Goal: Transaction & Acquisition: Purchase product/service

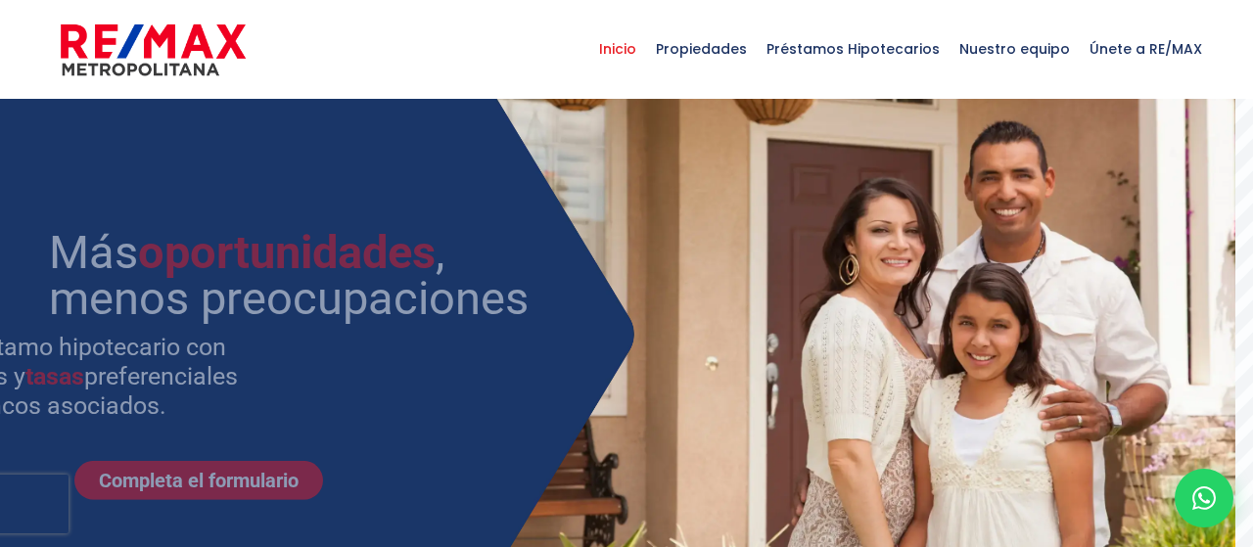
select select
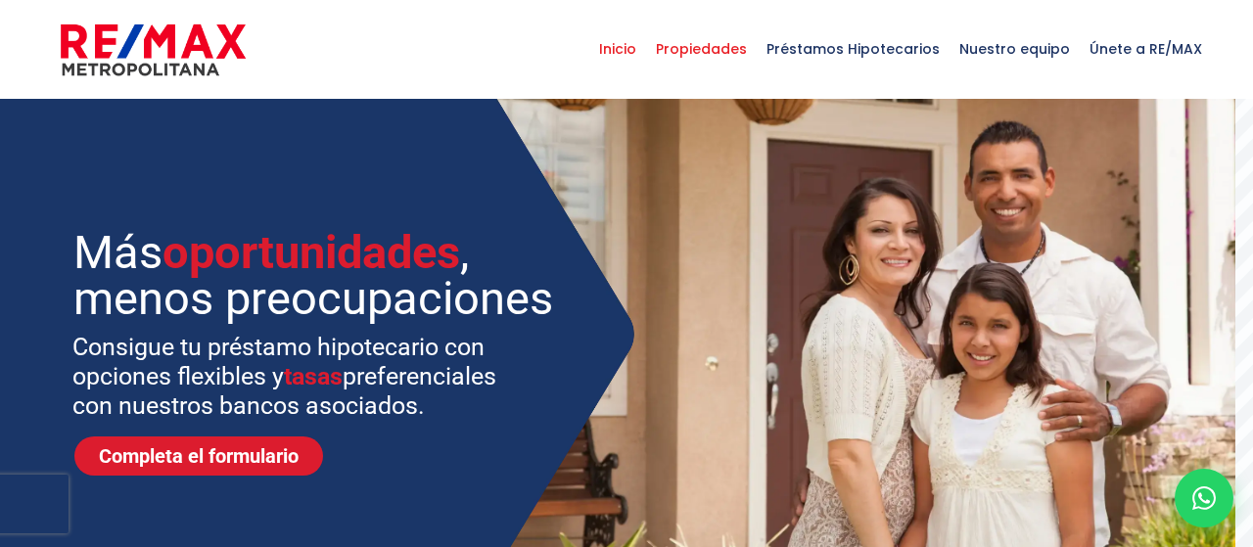
click at [729, 43] on span "Propiedades" at bounding box center [701, 49] width 111 height 59
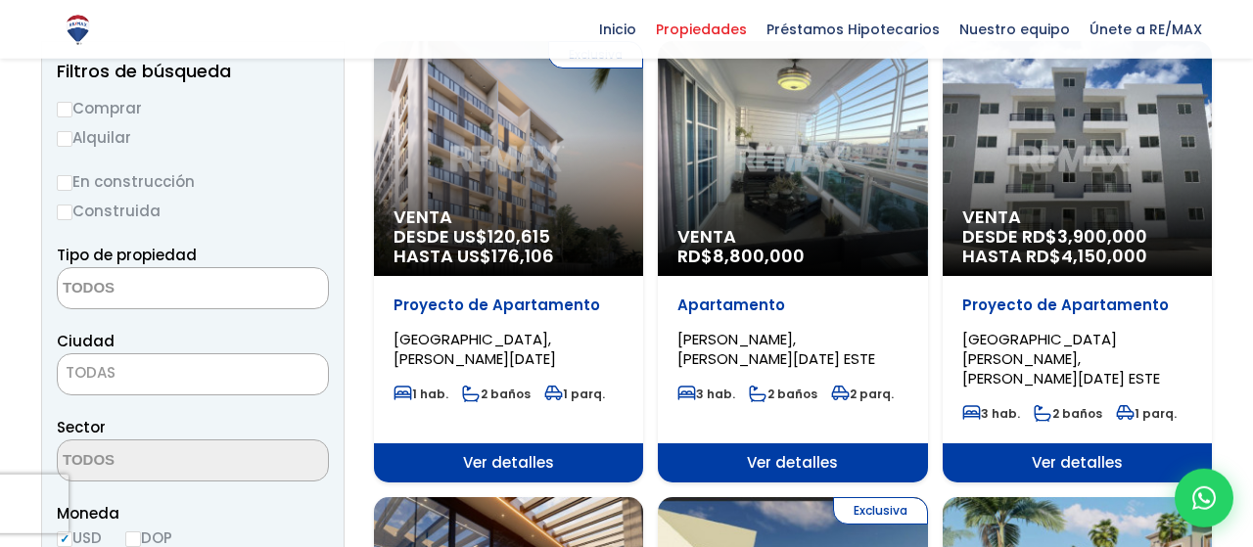
scroll to position [204, 0]
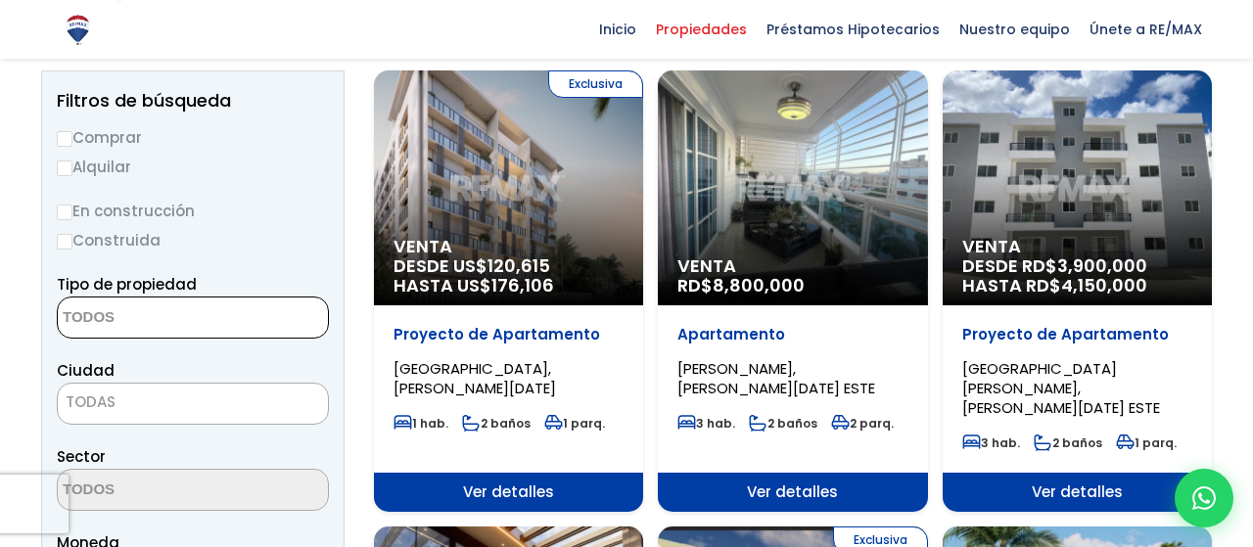
click at [139, 304] on textarea "Search" at bounding box center [153, 318] width 190 height 42
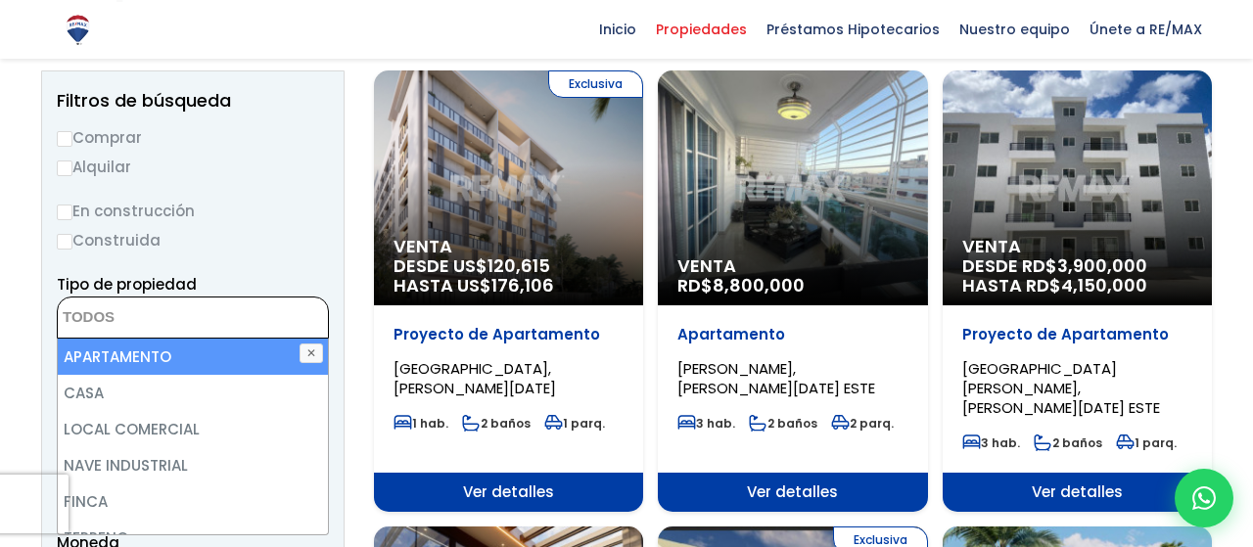
click at [126, 341] on li "APARTAMENTO" at bounding box center [193, 357] width 271 height 36
select select "apartment"
click at [113, 357] on li "APARTAMENTO" at bounding box center [193, 357] width 271 height 36
select select
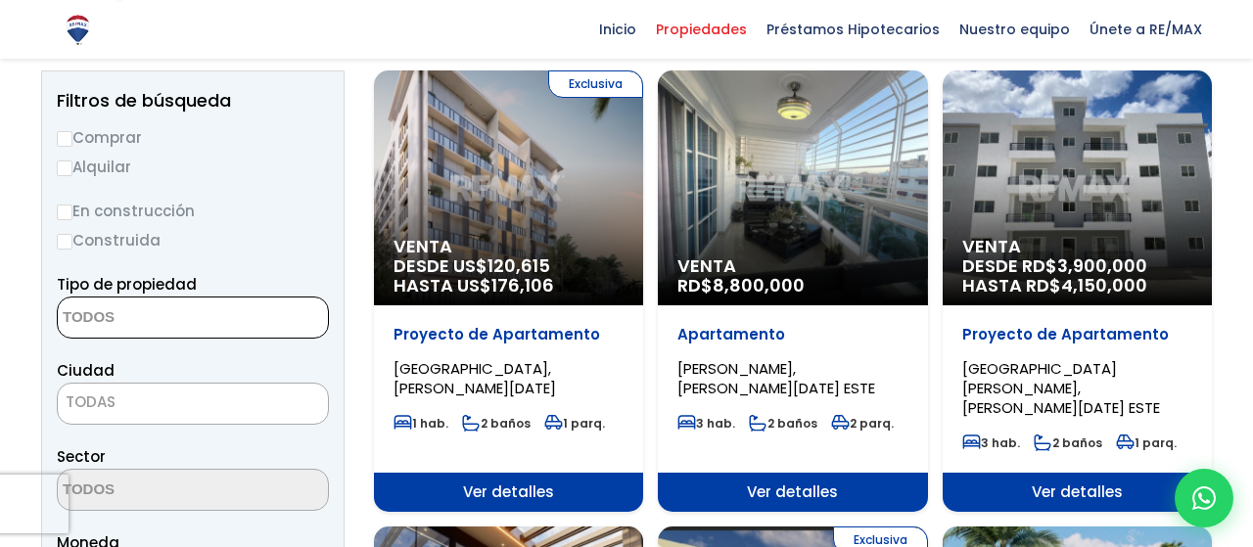
click at [318, 164] on label "Alquilar" at bounding box center [193, 167] width 272 height 24
click at [72, 164] on input "Alquilar" at bounding box center [65, 168] width 16 height 16
radio input "true"
click at [122, 323] on textarea "Search" at bounding box center [153, 318] width 190 height 42
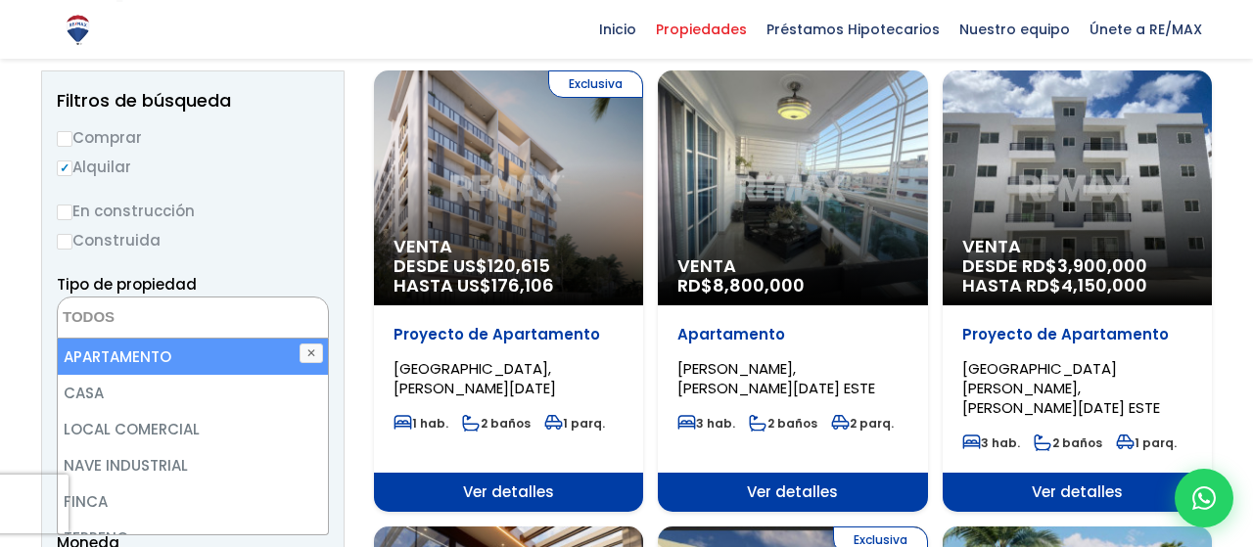
click at [110, 355] on li "APARTAMENTO" at bounding box center [193, 357] width 271 height 36
select select "apartment"
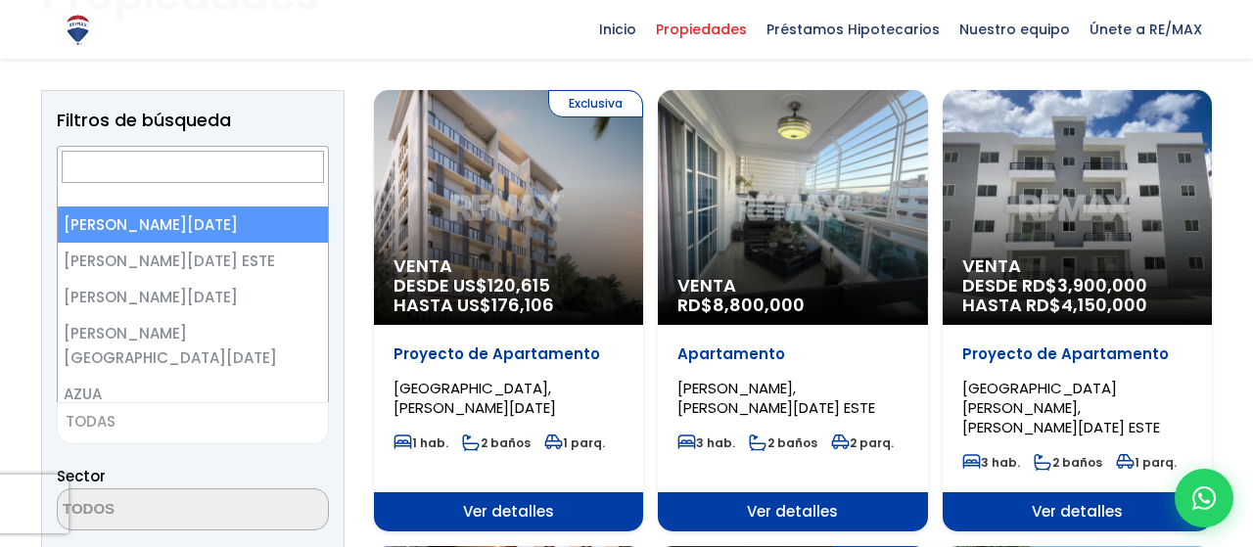
click at [107, 413] on span "TODAS" at bounding box center [91, 421] width 50 height 21
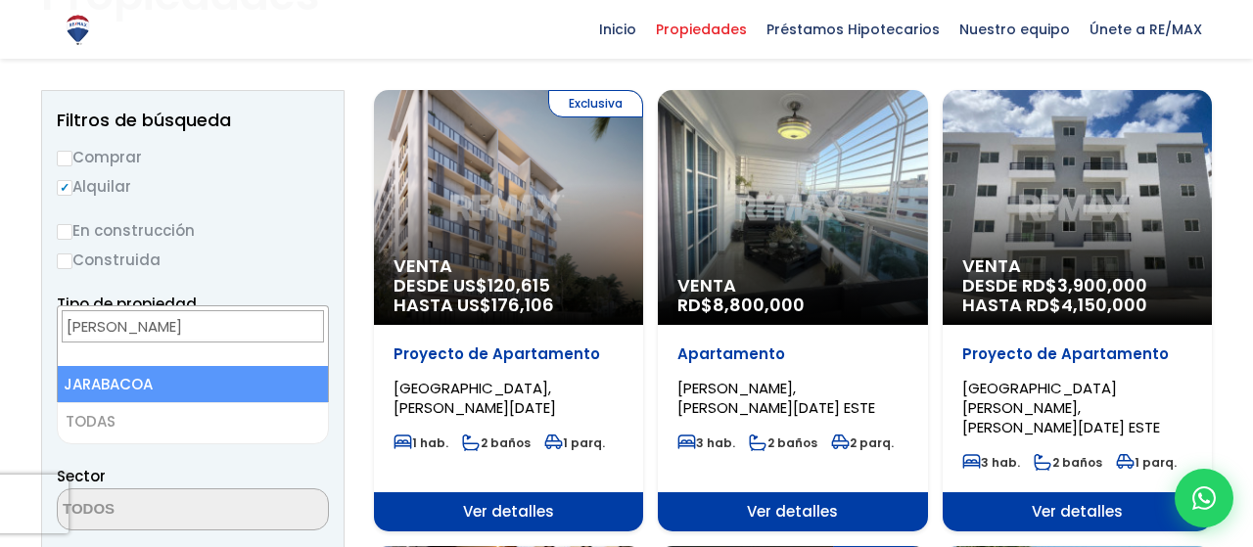
type input "jaraba"
select select "65"
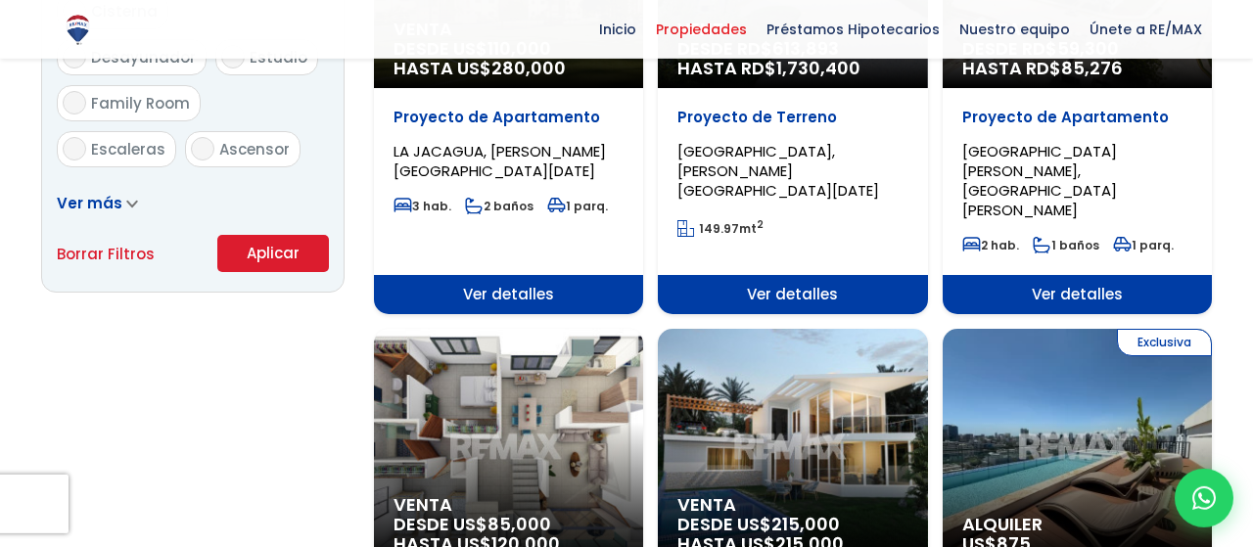
scroll to position [1303, 0]
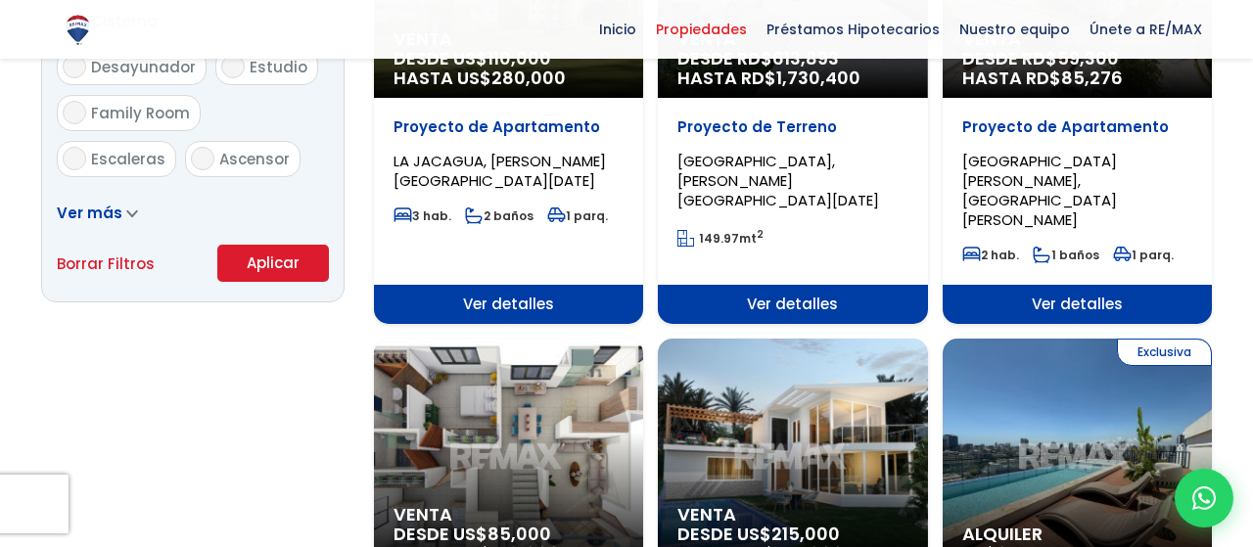
click at [266, 265] on button "Aplicar" at bounding box center [273, 263] width 112 height 37
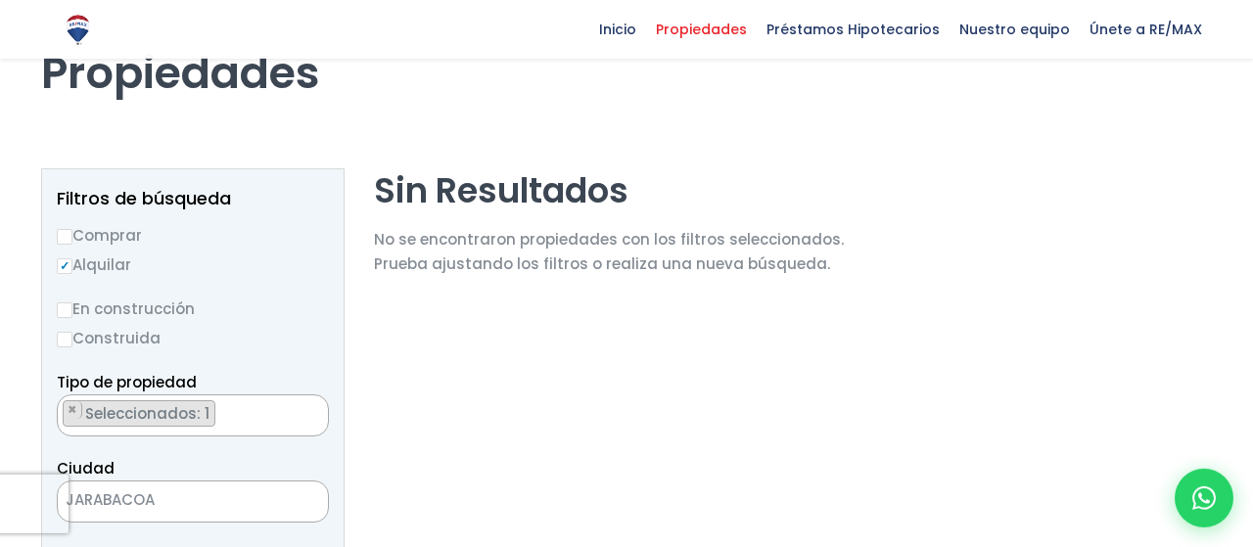
scroll to position [102, 0]
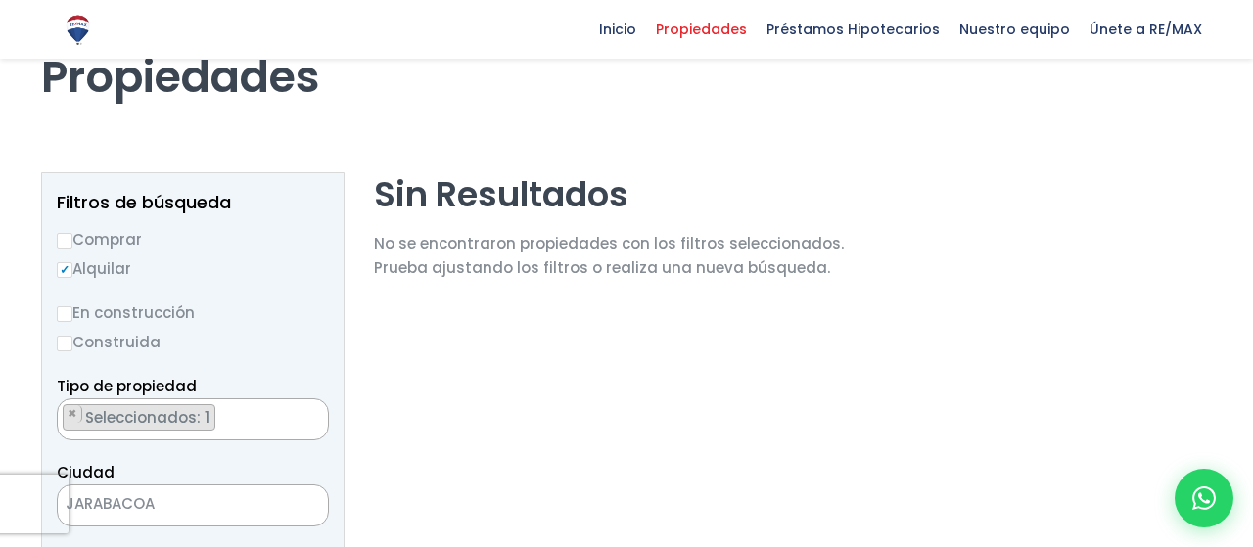
click at [71, 238] on input "Comprar" at bounding box center [65, 241] width 16 height 16
radio input "true"
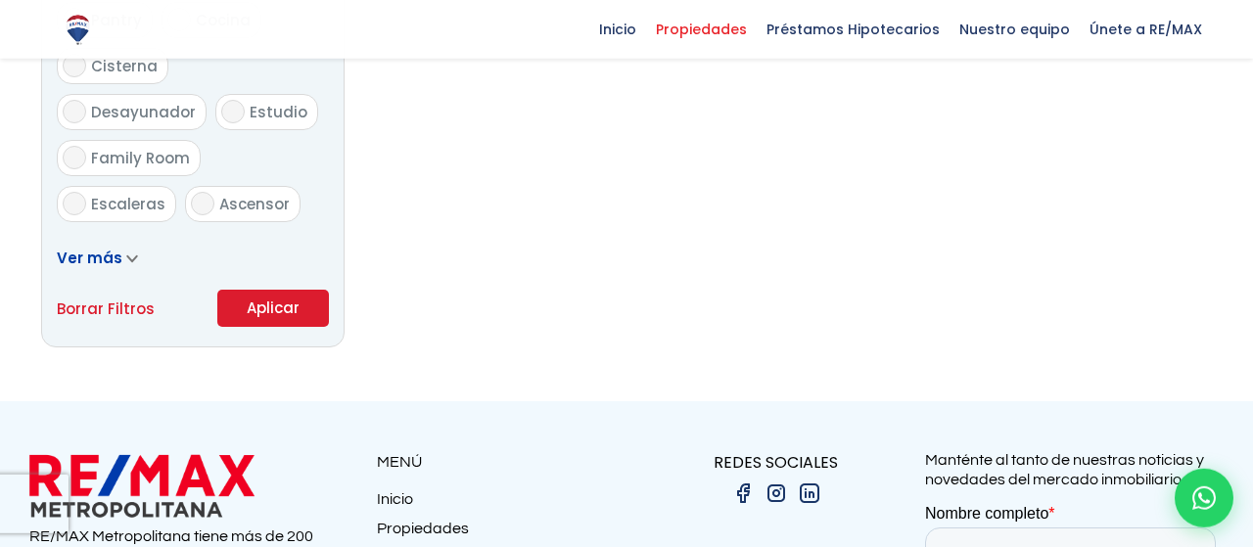
scroll to position [1425, 0]
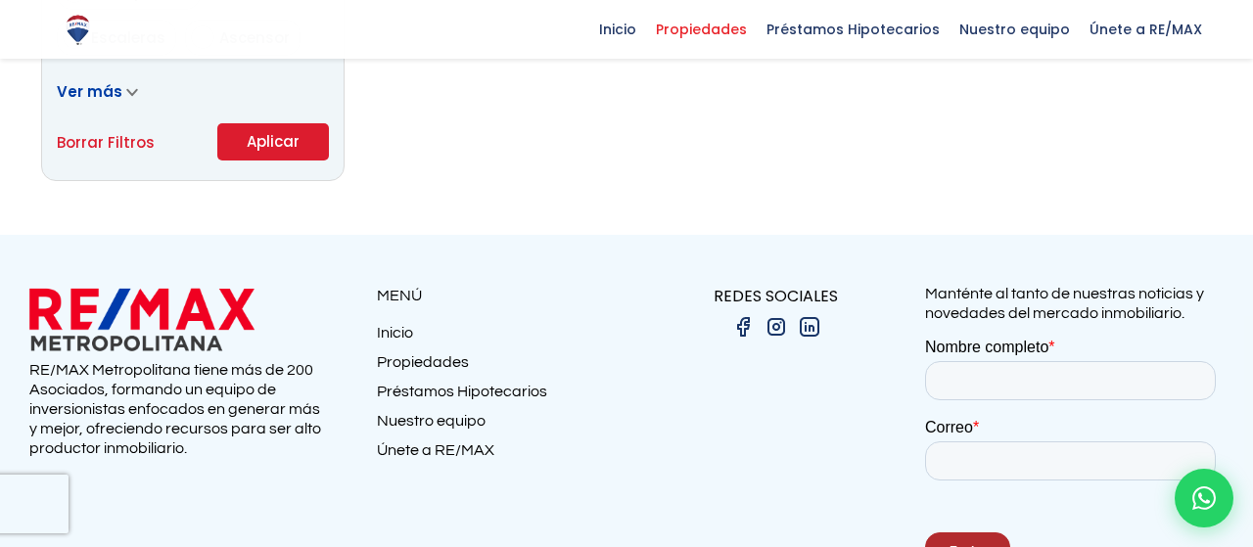
click at [306, 150] on button "Aplicar" at bounding box center [273, 141] width 112 height 37
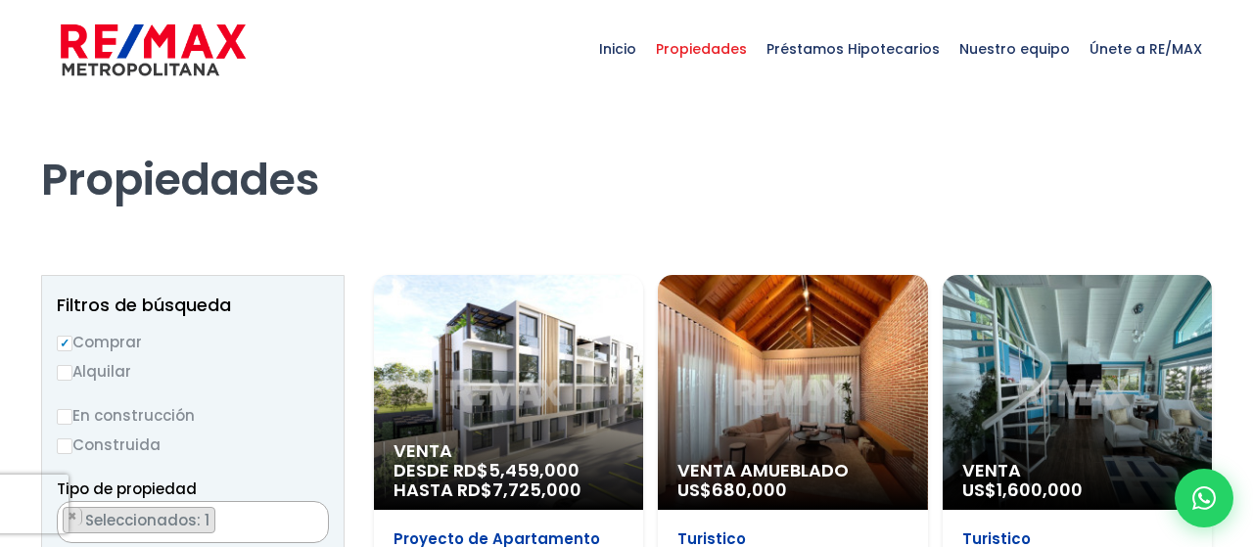
click at [547, 401] on div "Venta DESDE RD$ 5,459,000 HASTA RD$ 7,725,000" at bounding box center [508, 392] width 269 height 235
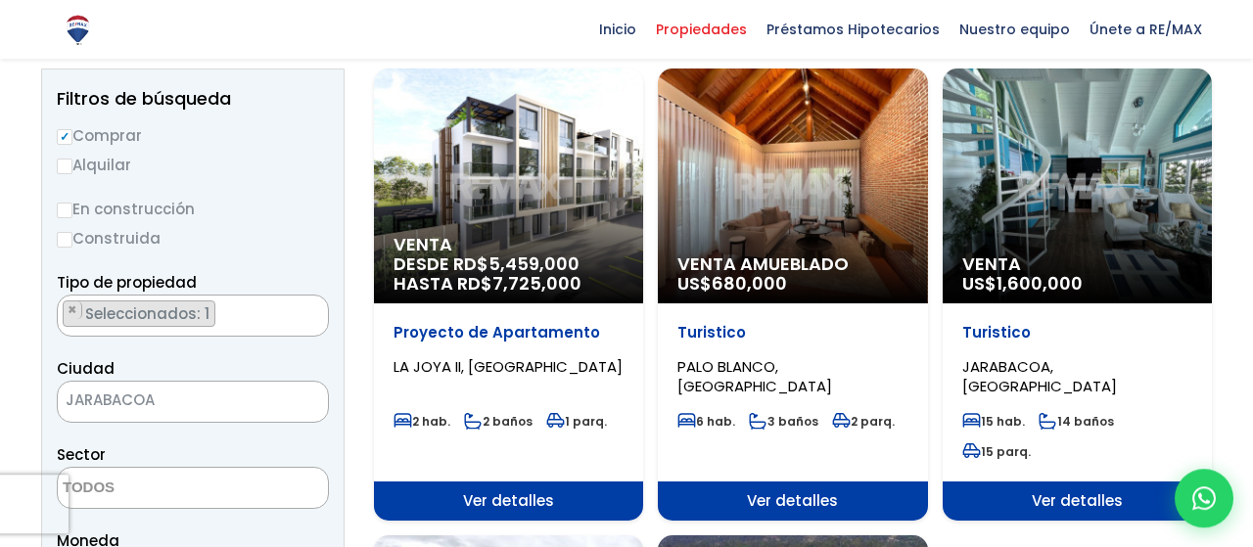
scroll to position [204, 0]
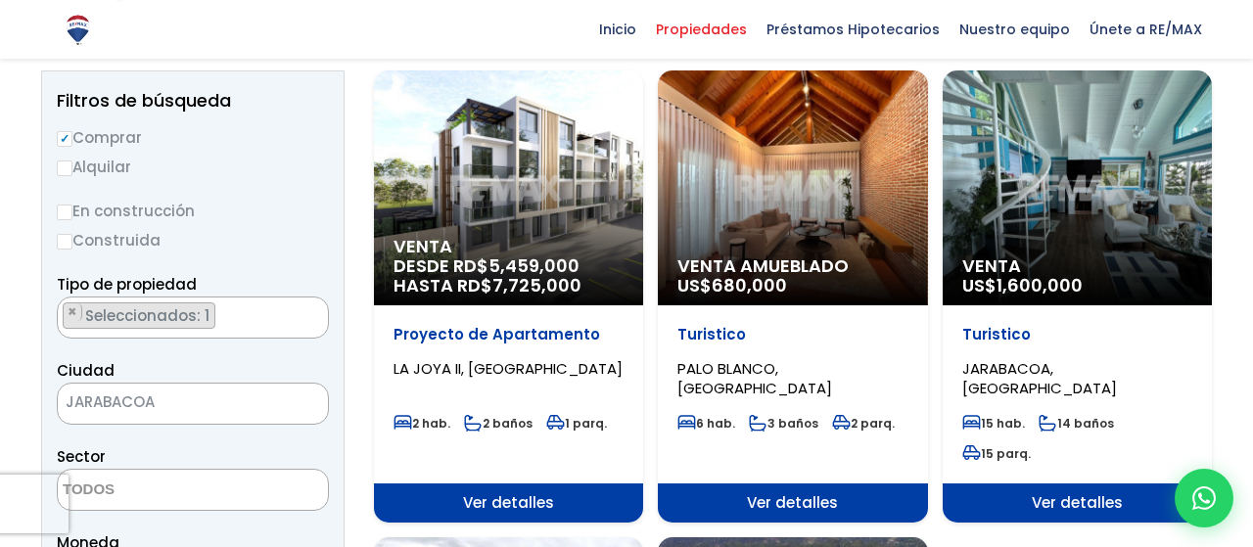
click at [829, 222] on div "Venta Amueblado US$ 680,000" at bounding box center [792, 187] width 269 height 235
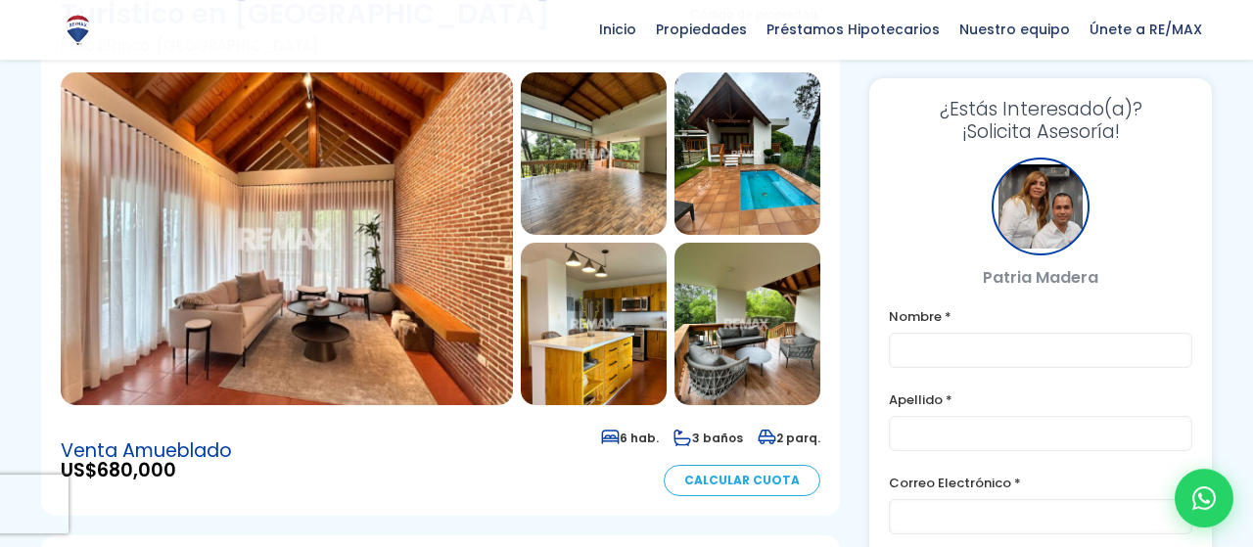
click at [790, 161] on img at bounding box center [747, 153] width 146 height 162
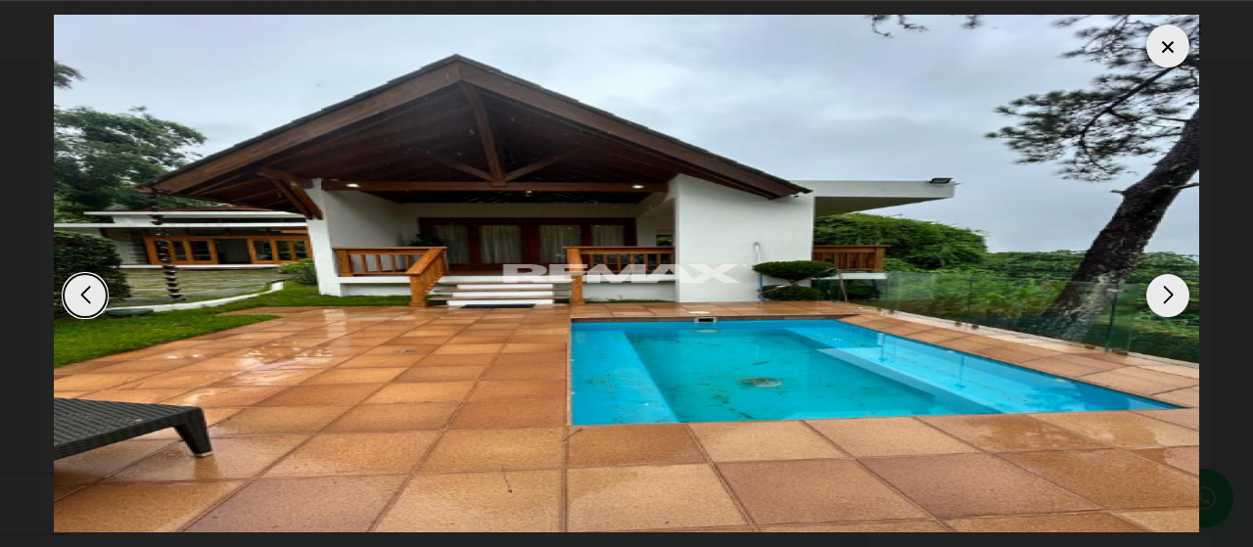
click at [1162, 277] on div "Next slide" at bounding box center [1167, 295] width 43 height 43
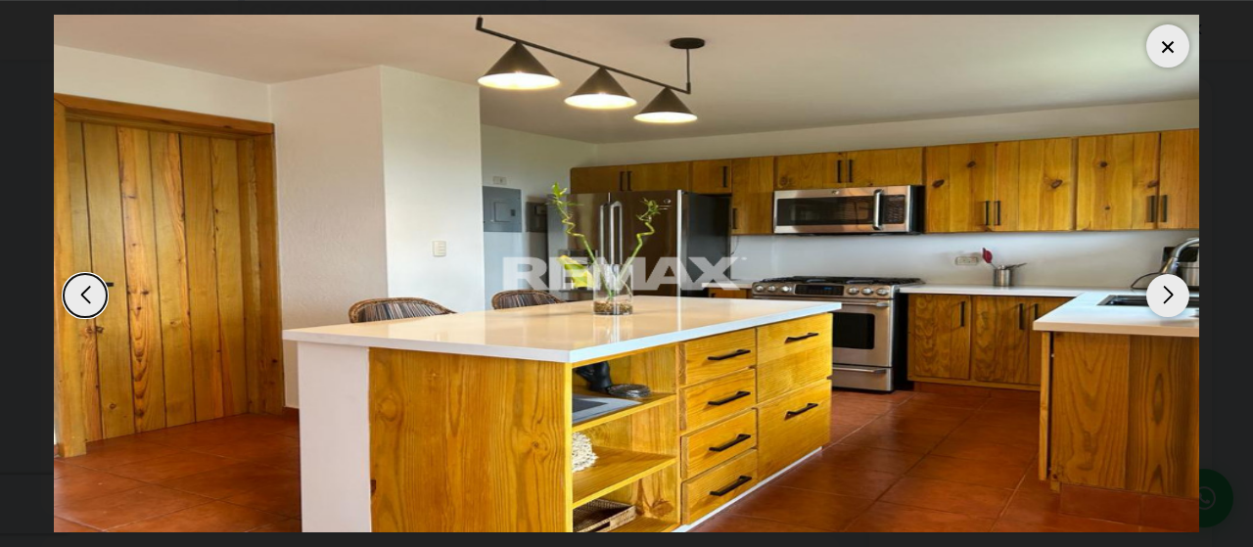
click at [1162, 277] on div "Next slide" at bounding box center [1167, 295] width 43 height 43
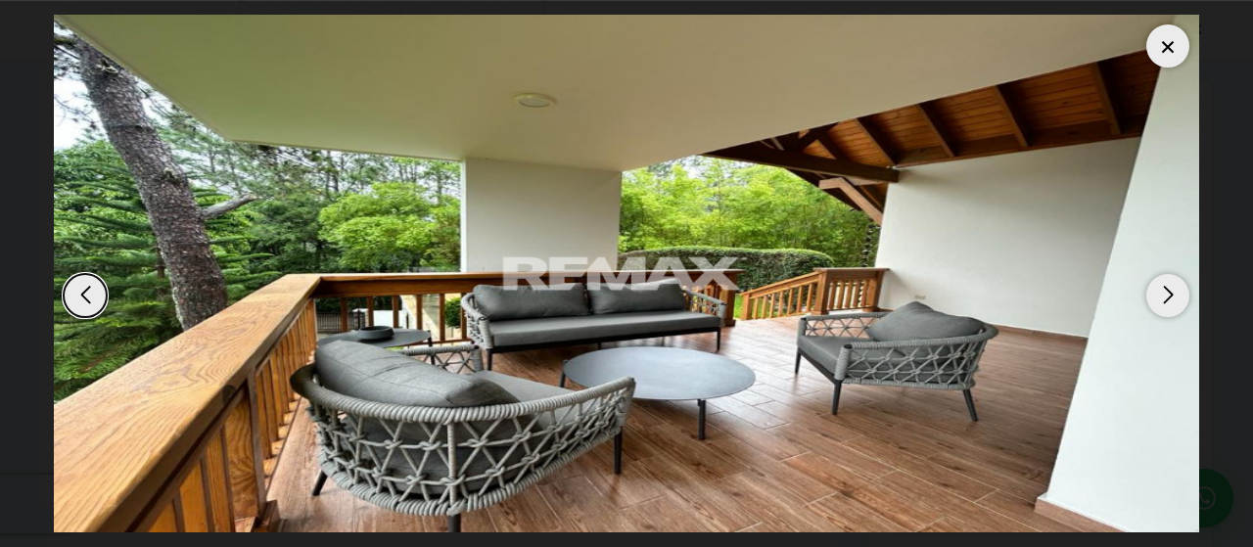
click at [1162, 277] on div "Next slide" at bounding box center [1167, 295] width 43 height 43
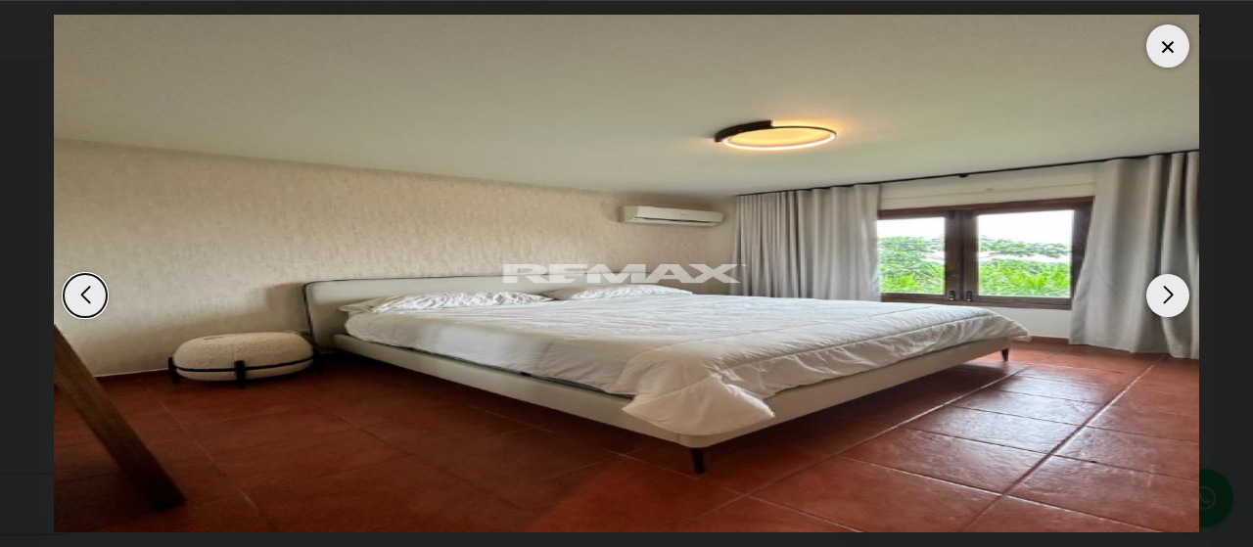
click at [1162, 277] on div "Next slide" at bounding box center [1167, 295] width 43 height 43
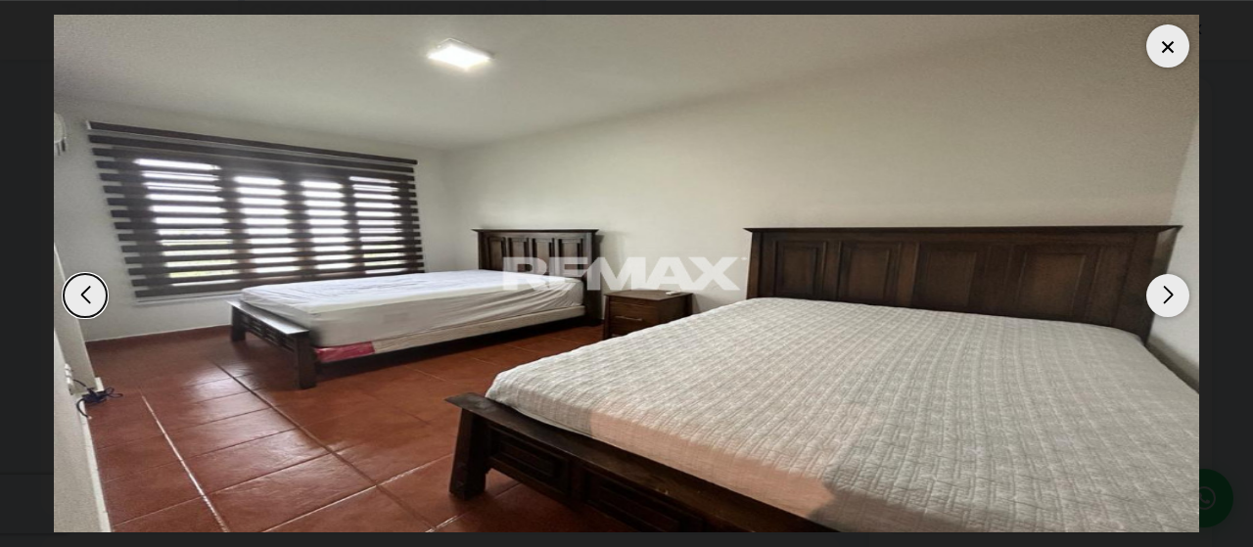
click at [1162, 277] on div "Next slide" at bounding box center [1167, 295] width 43 height 43
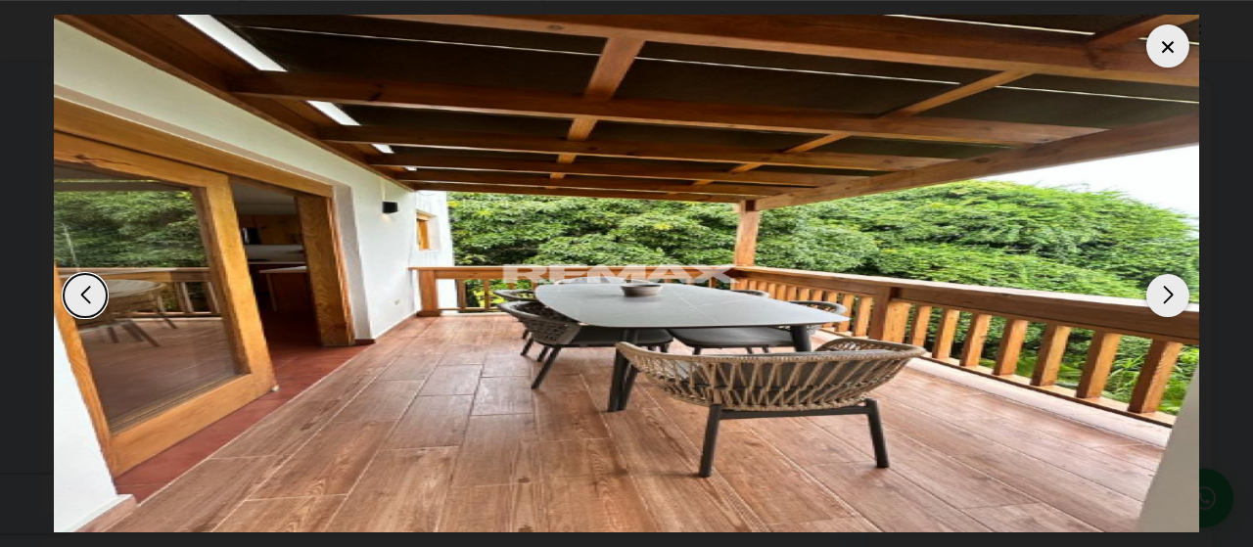
click at [1162, 277] on div "Next slide" at bounding box center [1167, 295] width 43 height 43
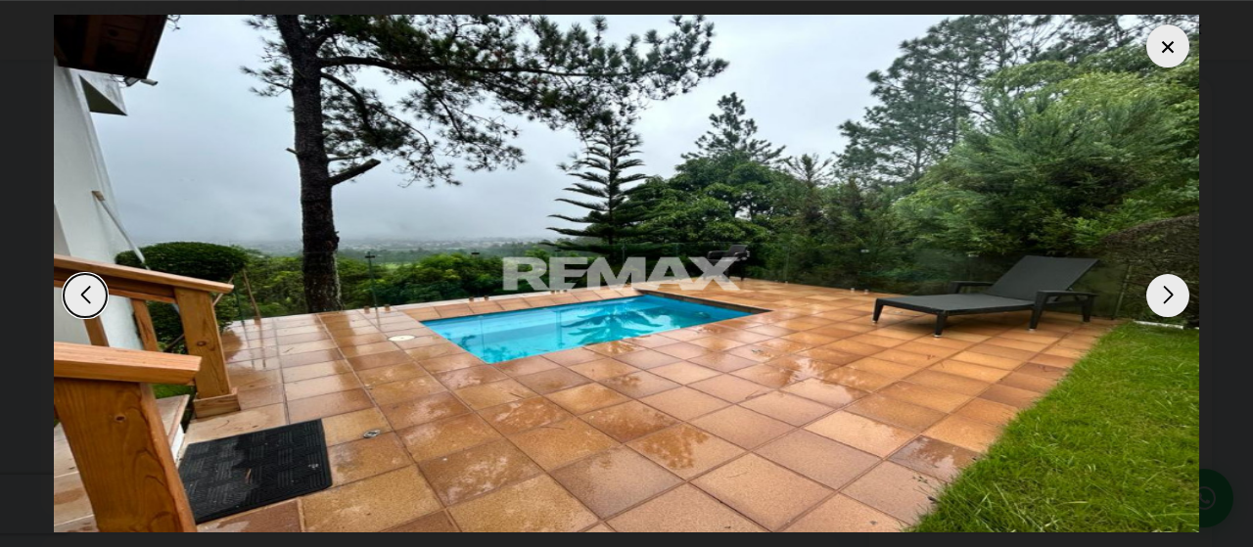
click at [1162, 277] on div "Next slide" at bounding box center [1167, 295] width 43 height 43
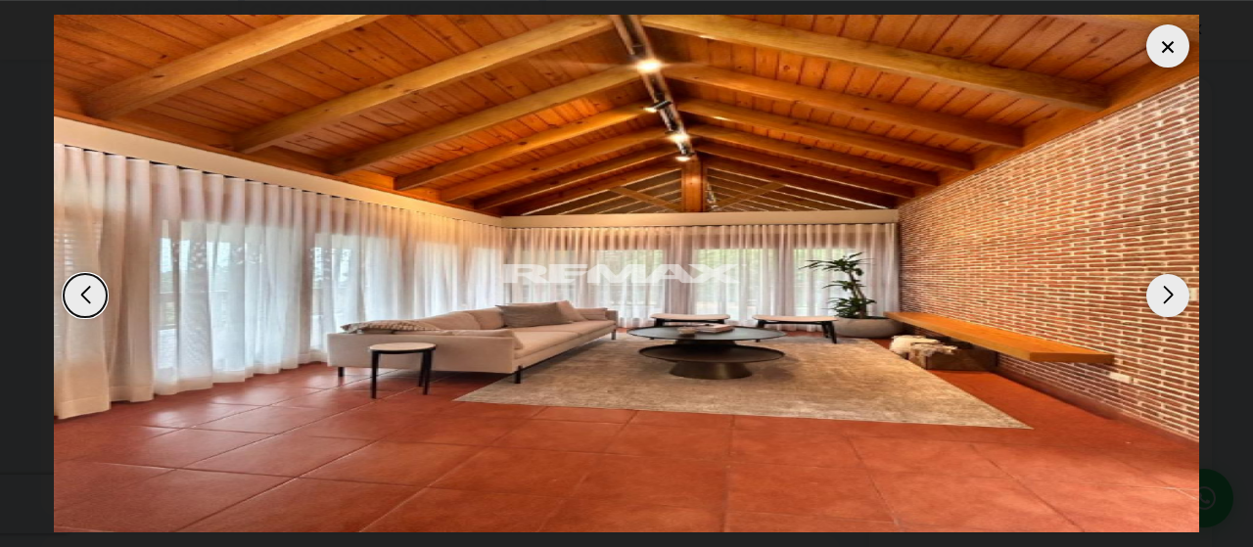
click at [1162, 277] on div "Next slide" at bounding box center [1167, 295] width 43 height 43
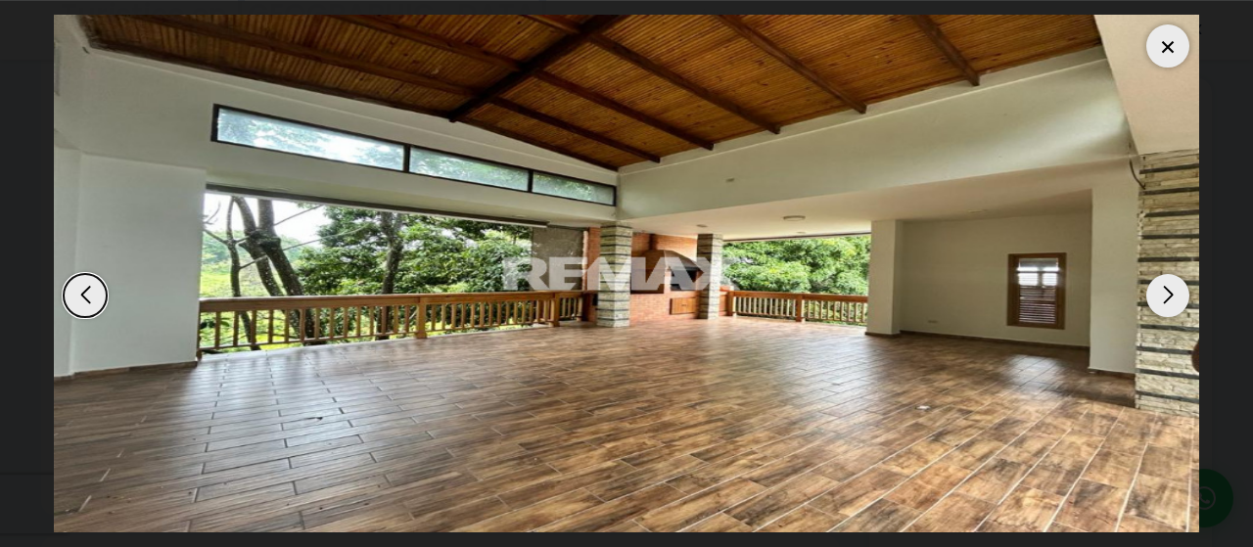
click at [1162, 277] on div "Next slide" at bounding box center [1167, 295] width 43 height 43
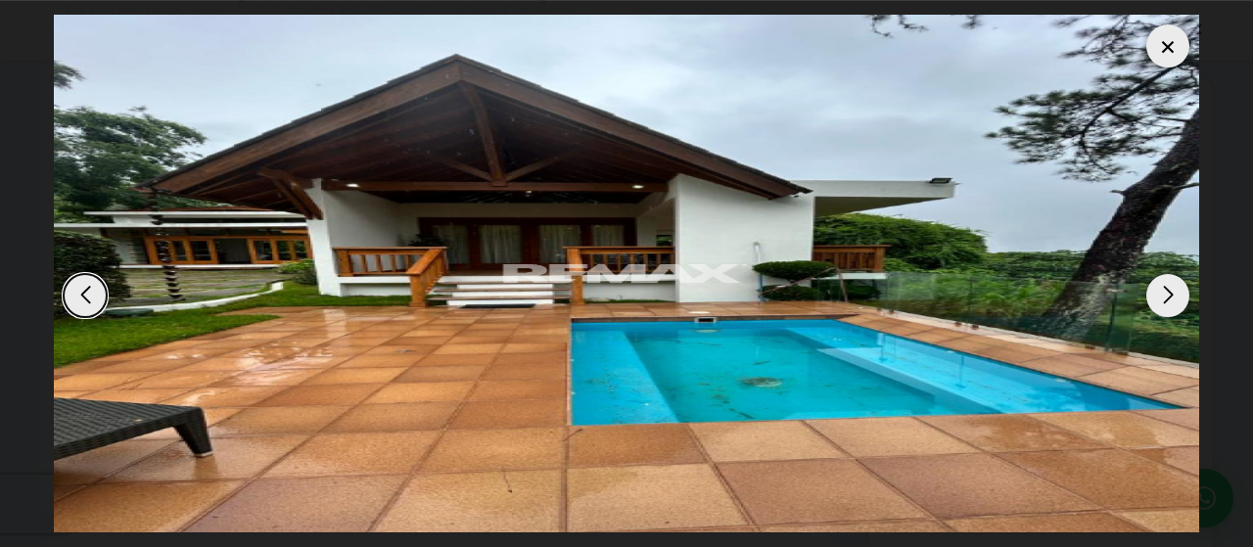
click at [1162, 277] on div "Next slide" at bounding box center [1167, 295] width 43 height 43
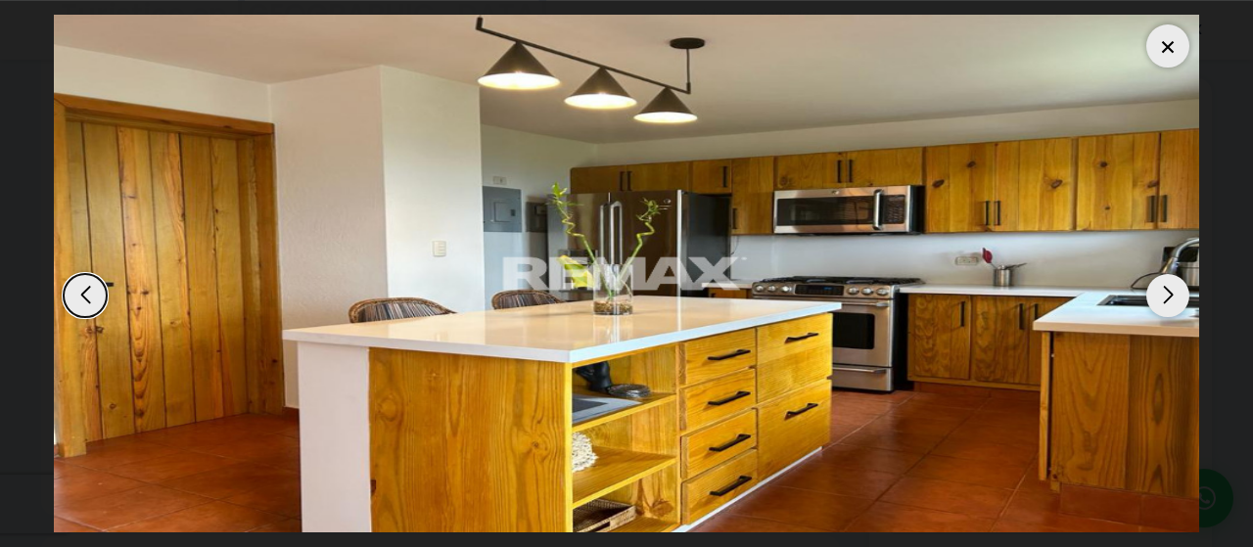
click at [1162, 277] on div "Next slide" at bounding box center [1167, 295] width 43 height 43
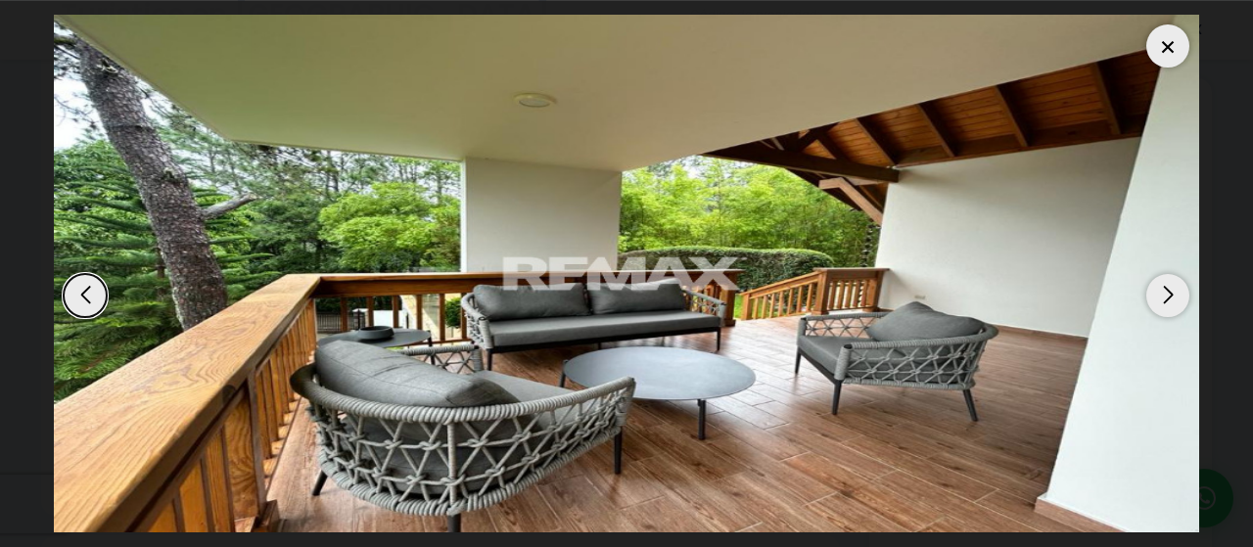
click at [1162, 277] on div "Next slide" at bounding box center [1167, 295] width 43 height 43
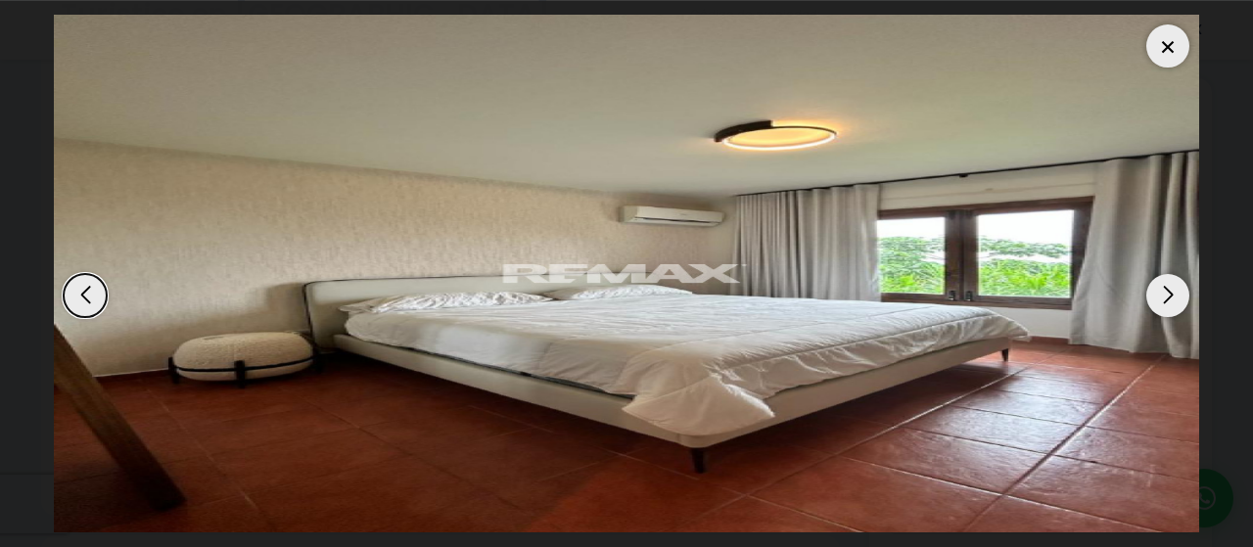
click at [1162, 277] on div "Next slide" at bounding box center [1167, 295] width 43 height 43
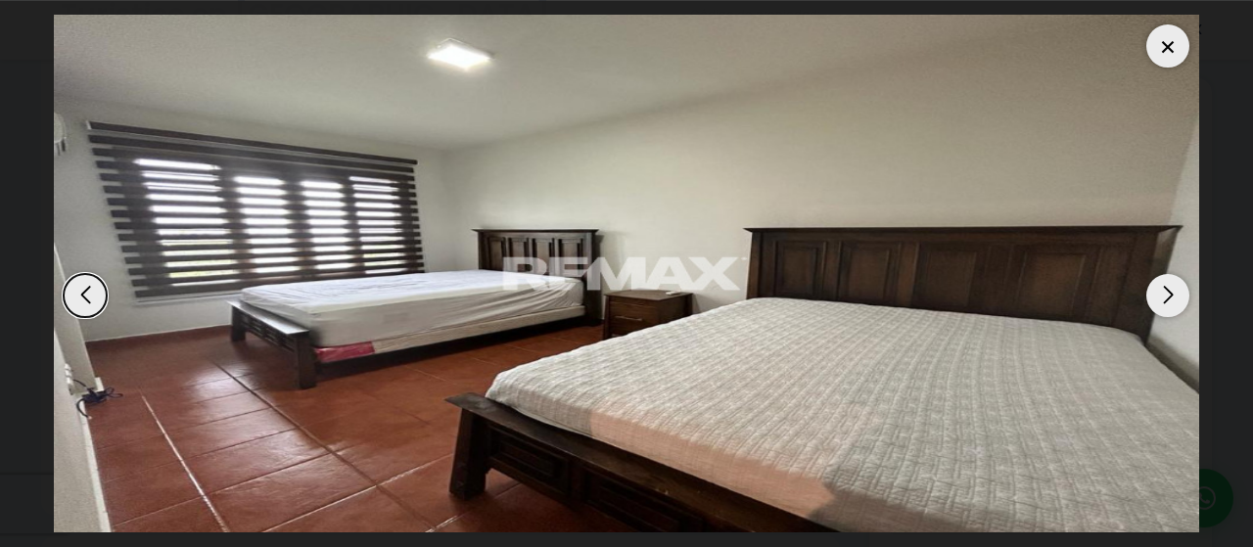
click at [1162, 277] on div "Next slide" at bounding box center [1167, 295] width 43 height 43
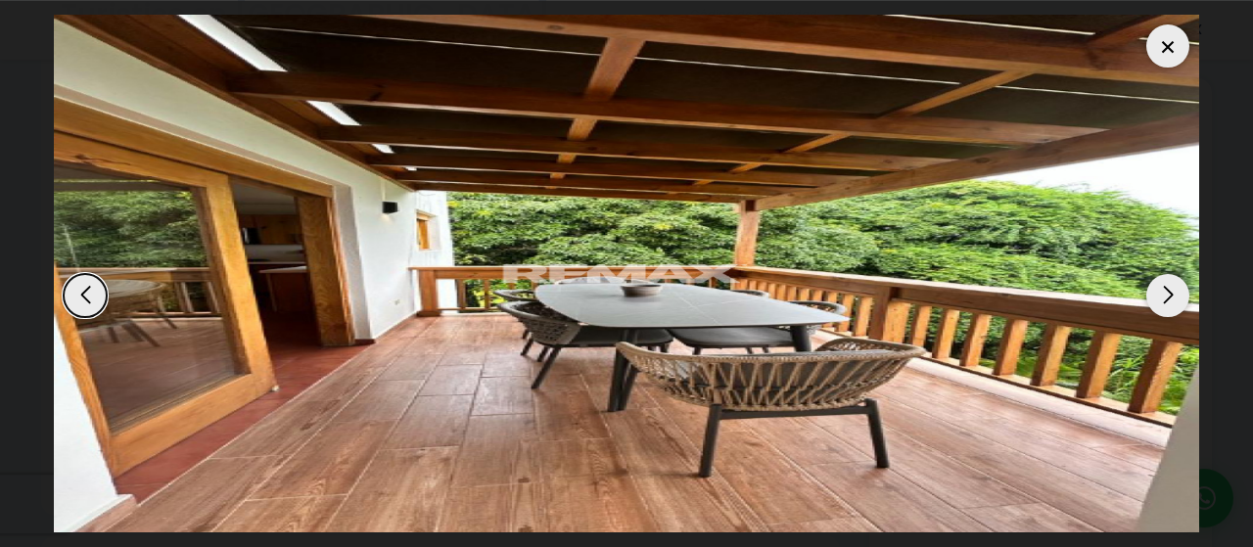
click at [1162, 277] on div "Next slide" at bounding box center [1167, 295] width 43 height 43
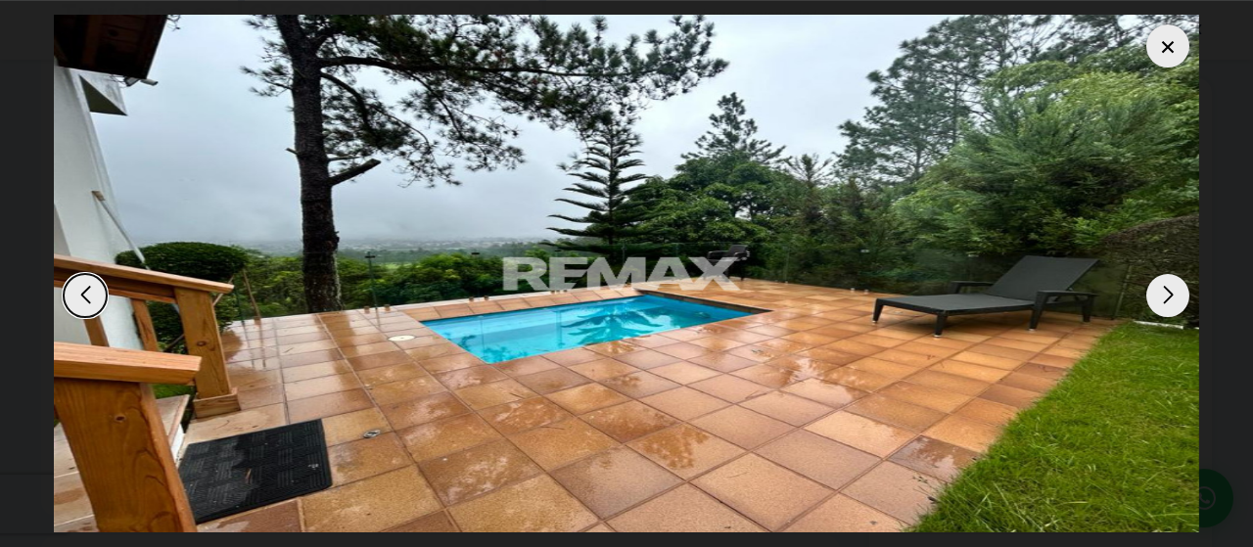
click at [1162, 277] on div "Next slide" at bounding box center [1167, 295] width 43 height 43
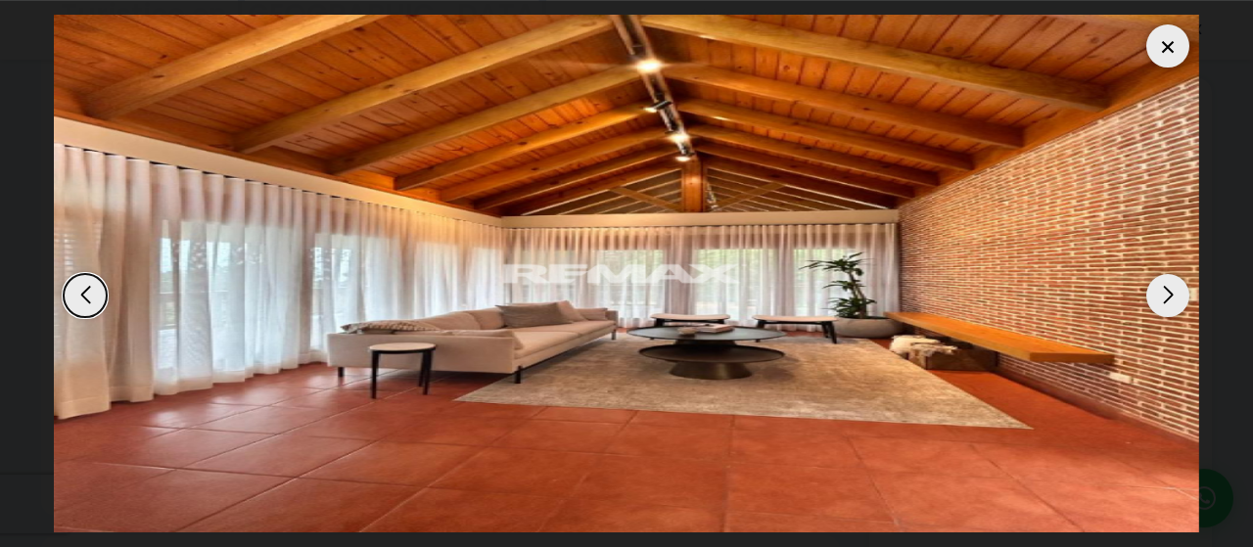
click at [1162, 277] on div "Next slide" at bounding box center [1167, 295] width 43 height 43
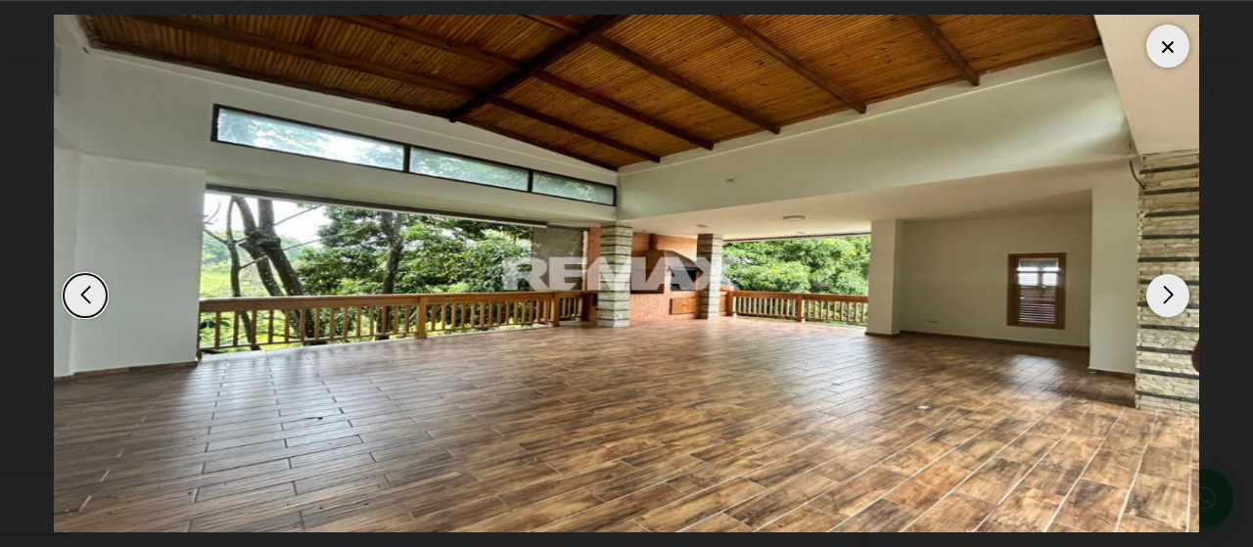
click at [1162, 277] on div "Next slide" at bounding box center [1167, 295] width 43 height 43
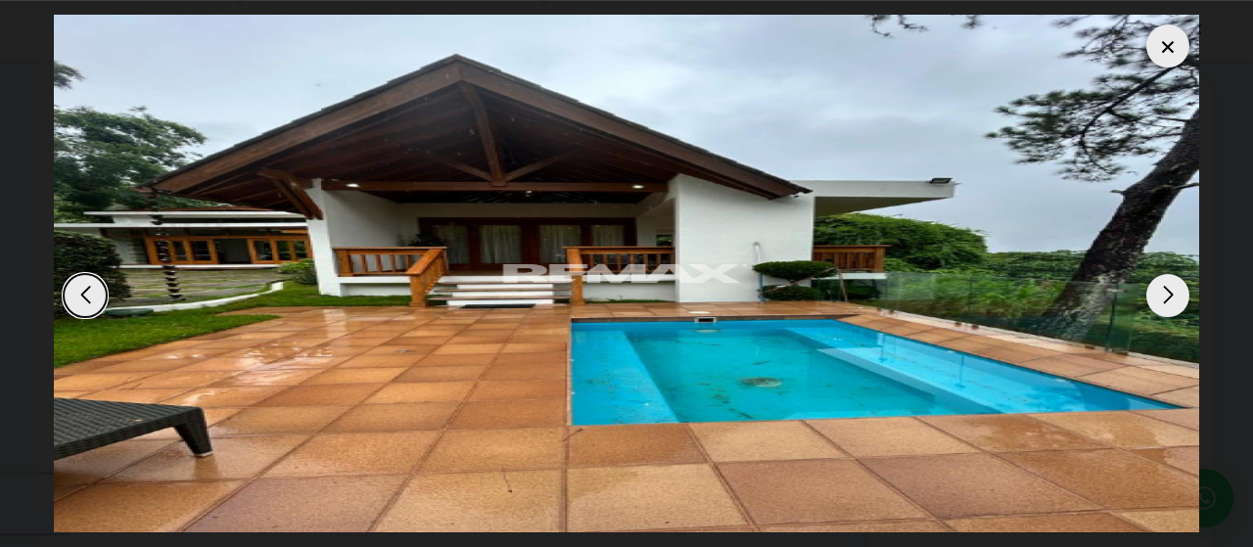
click at [1162, 275] on div "Next slide" at bounding box center [1167, 295] width 43 height 43
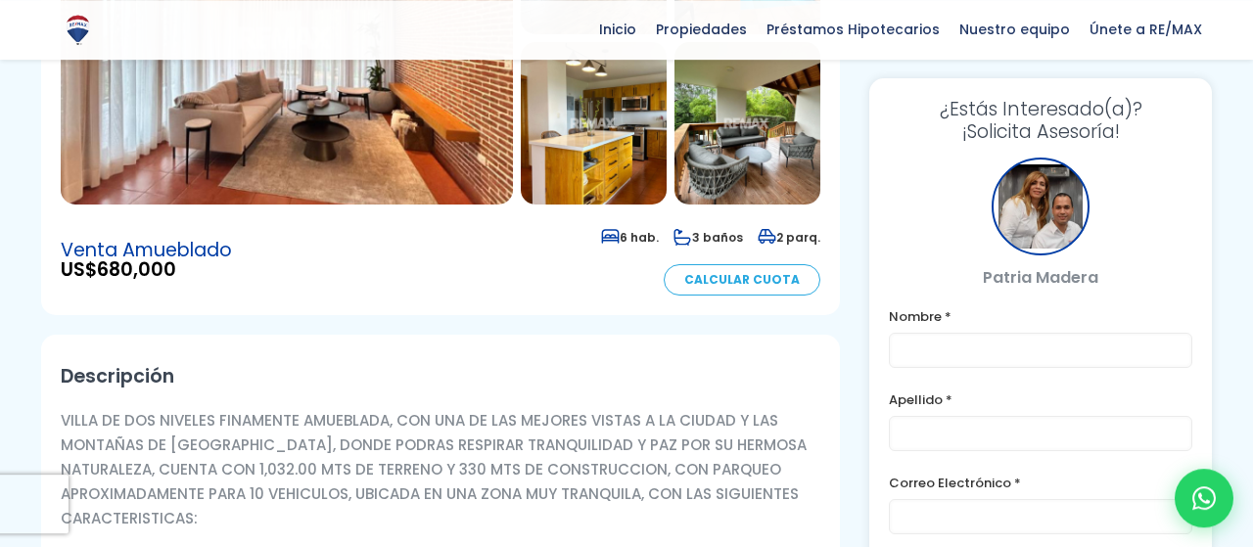
scroll to position [303, 0]
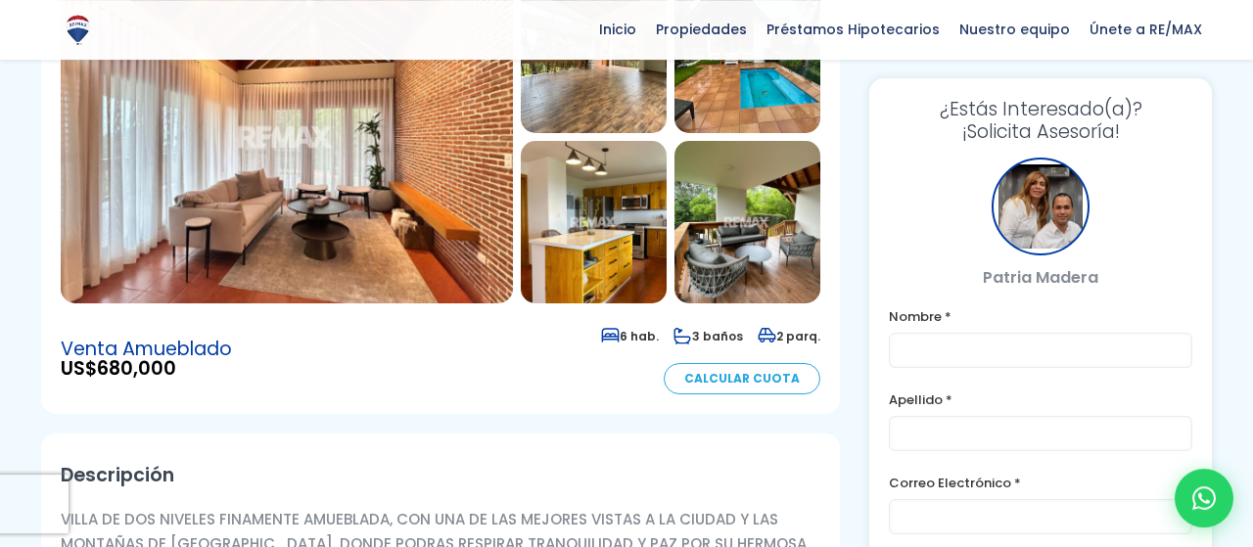
click at [736, 223] on img at bounding box center [747, 222] width 146 height 162
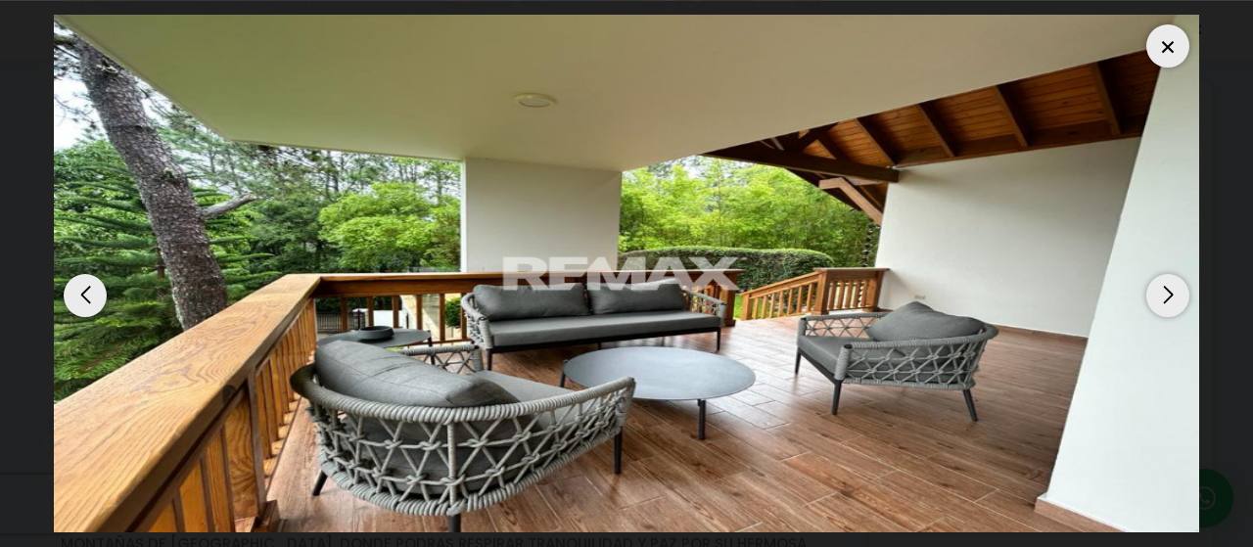
click at [1177, 286] on div "Next slide" at bounding box center [1167, 295] width 43 height 43
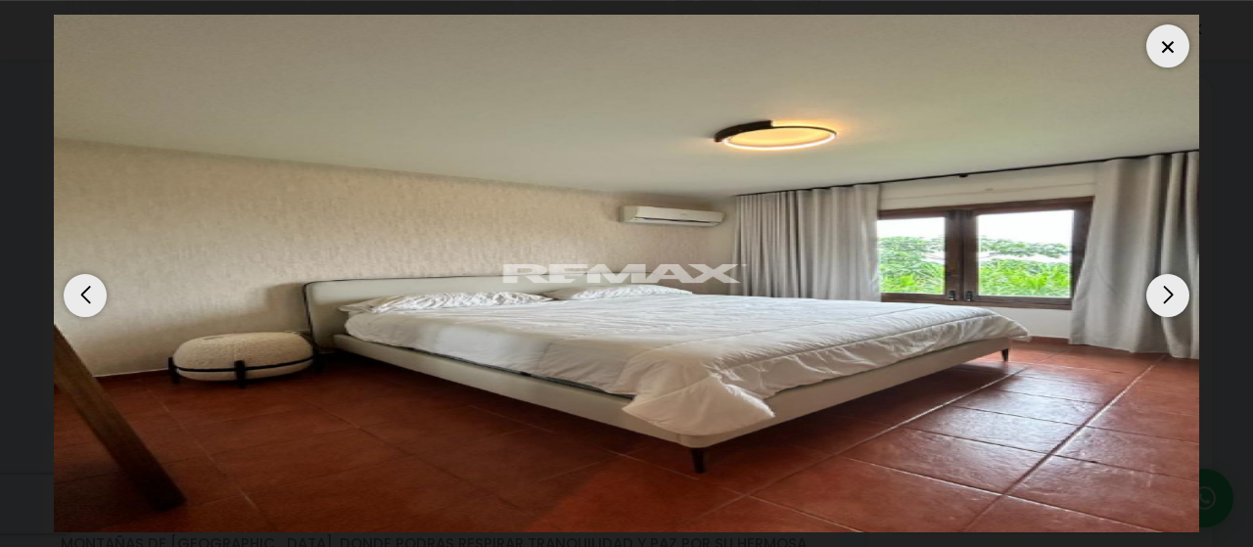
click at [1176, 286] on div "Next slide" at bounding box center [1167, 295] width 43 height 43
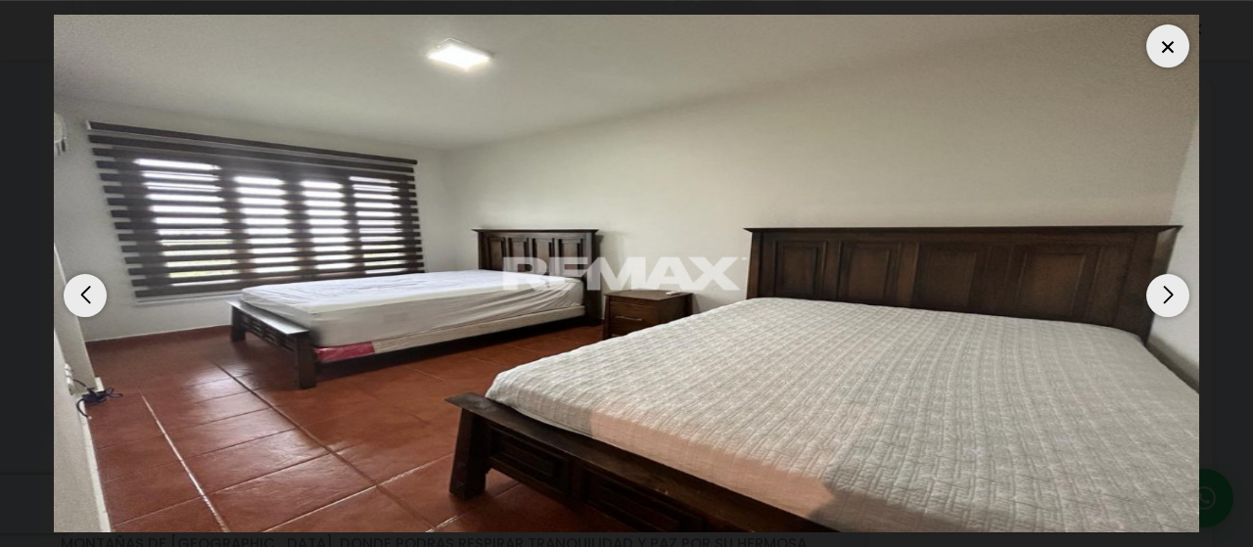
click at [1176, 286] on div "Next slide" at bounding box center [1167, 295] width 43 height 43
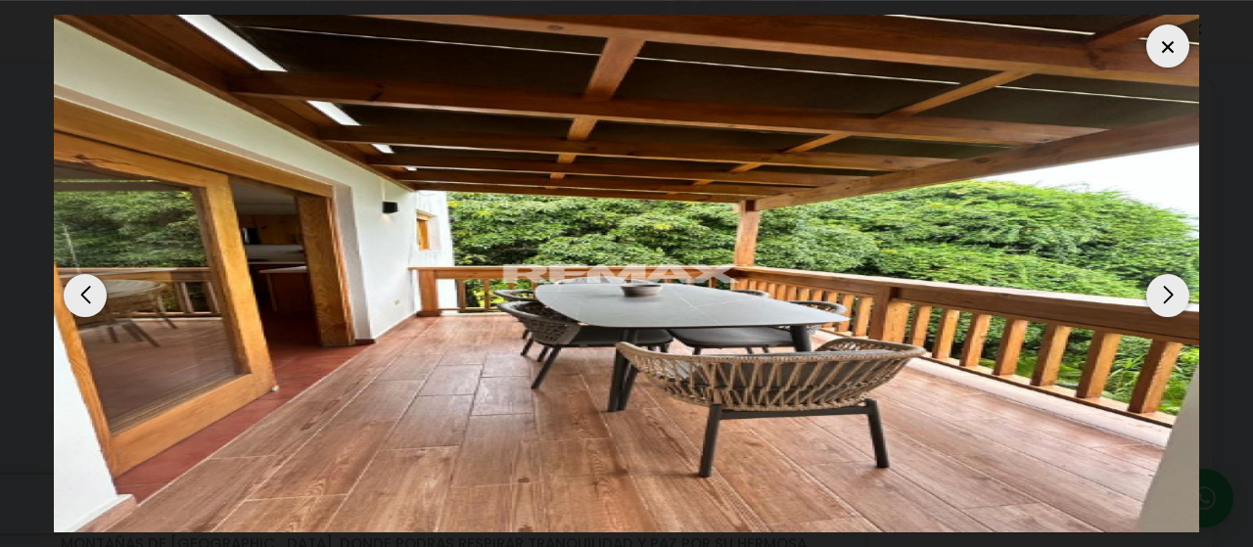
click at [1175, 26] on div at bounding box center [1167, 45] width 43 height 43
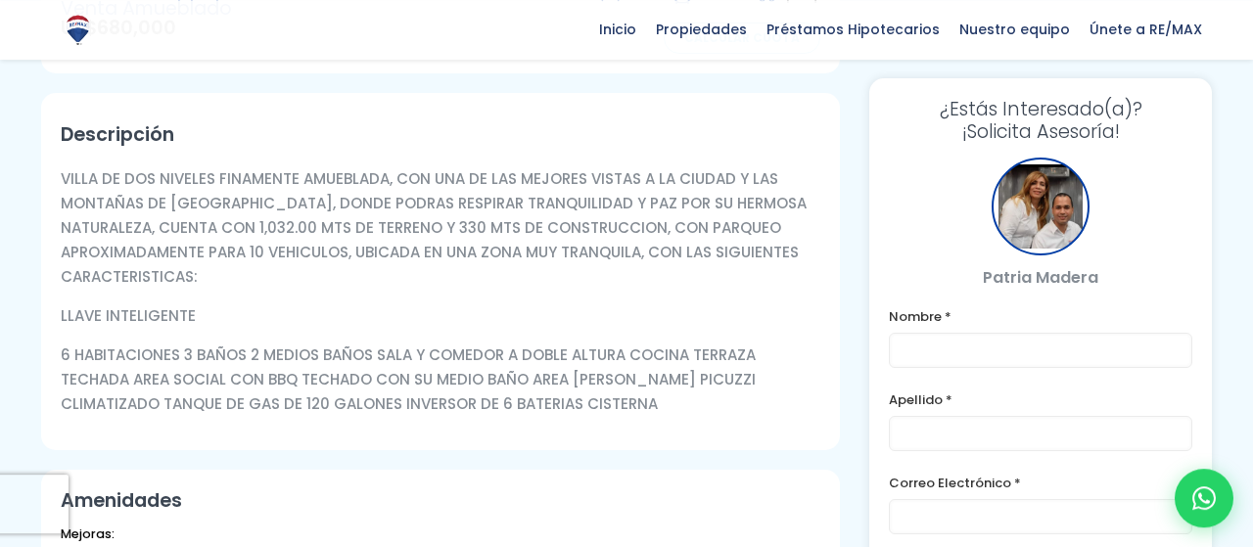
scroll to position [710, 0]
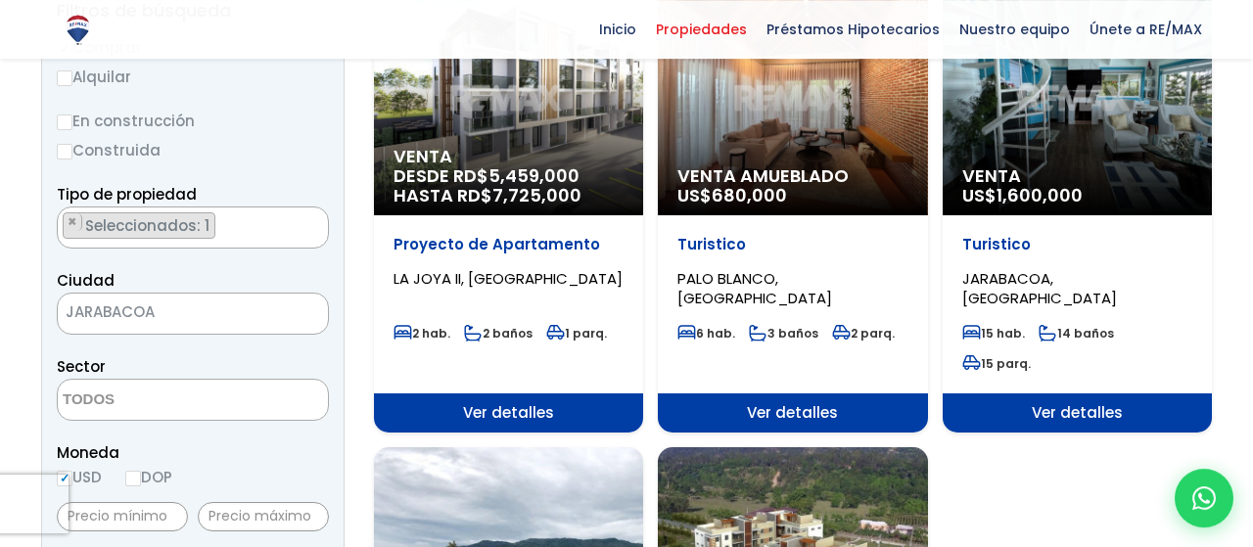
scroll to position [305, 0]
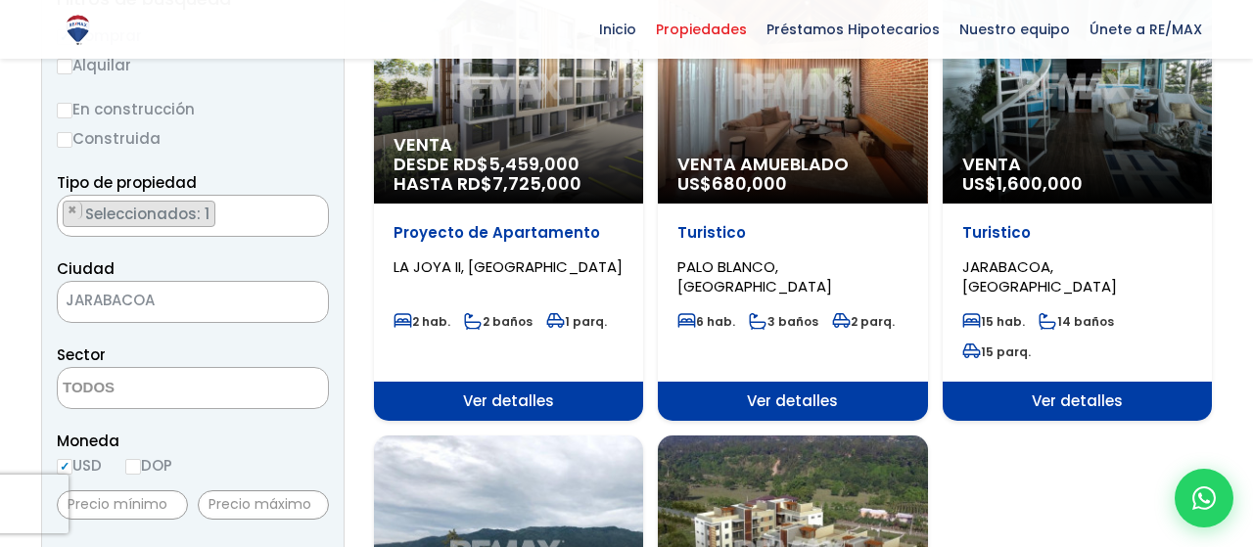
click at [201, 205] on span "Seleccionados: 1" at bounding box center [148, 214] width 131 height 21
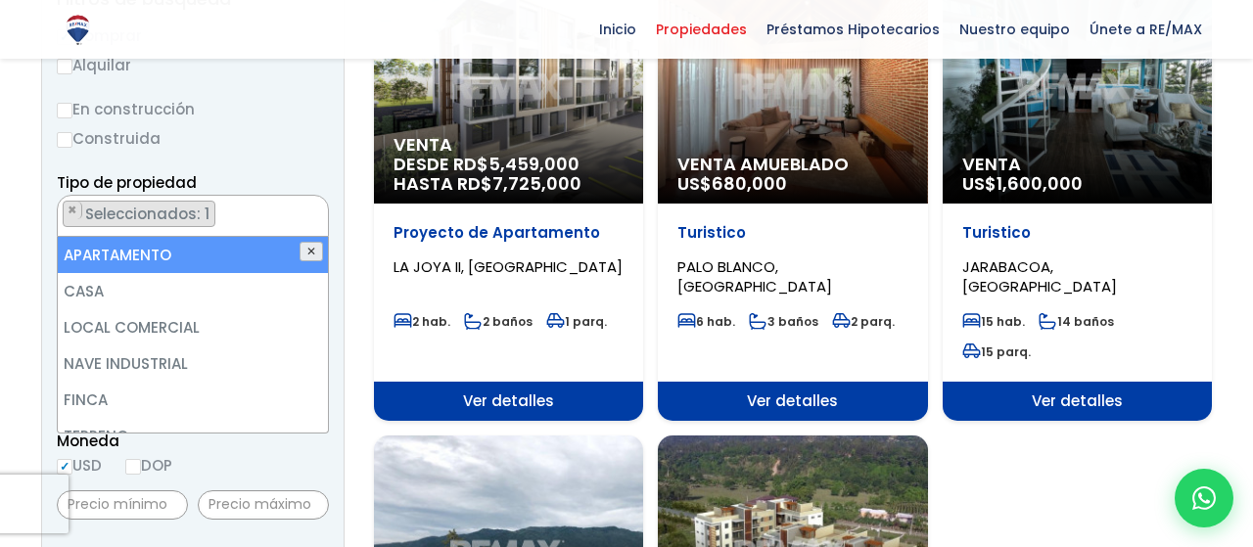
click at [306, 248] on button "✕" at bounding box center [310, 252] width 23 height 20
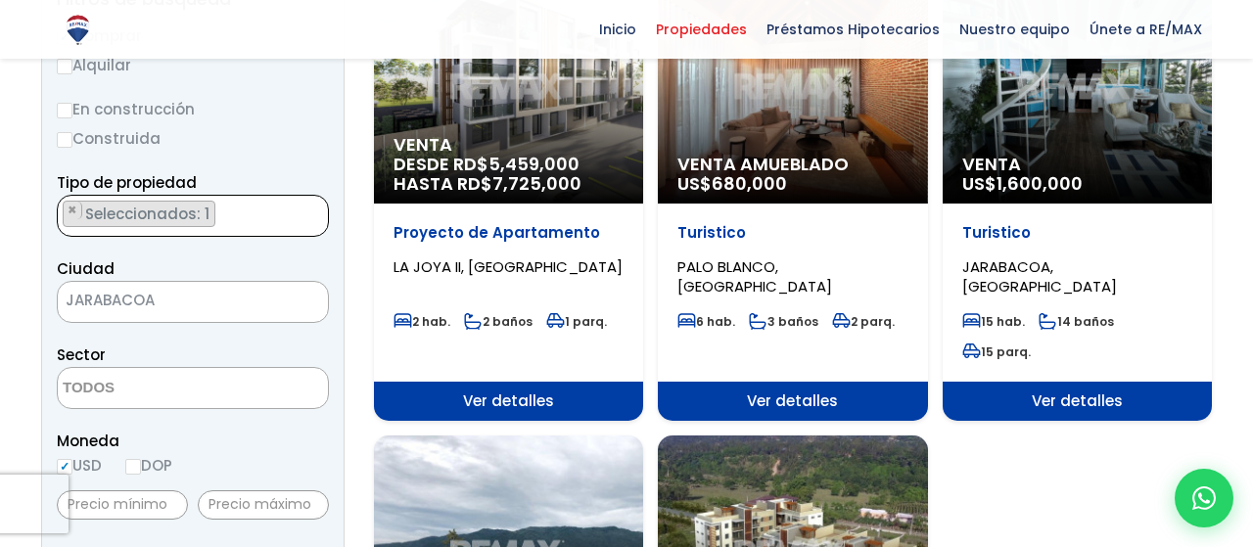
click at [218, 224] on ul "× Seleccionados: 1" at bounding box center [181, 217] width 246 height 42
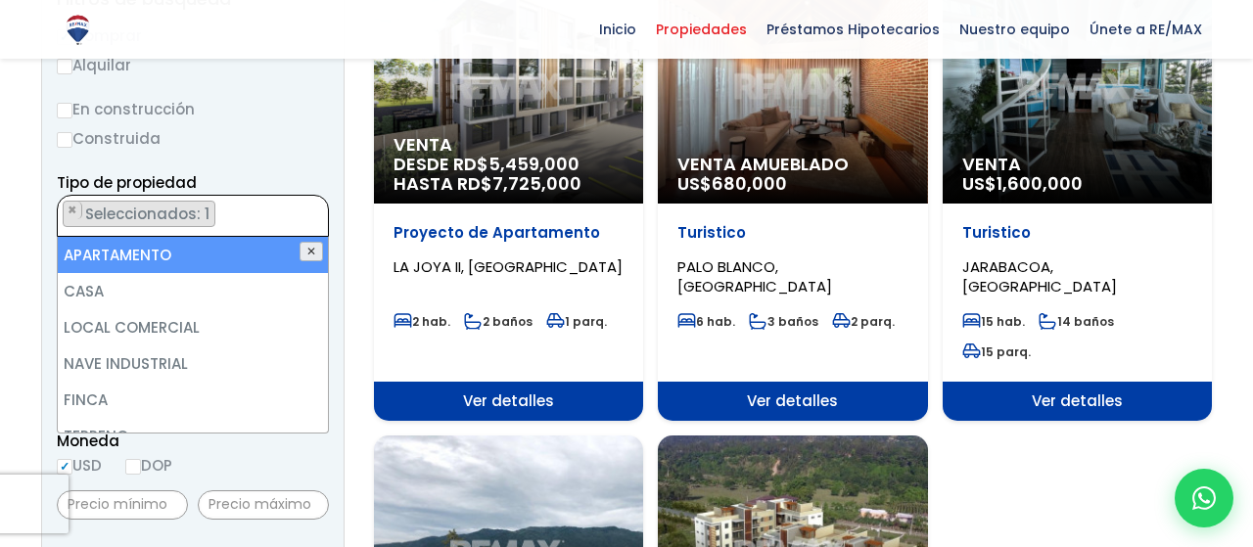
click at [310, 247] on button "✕" at bounding box center [310, 252] width 23 height 20
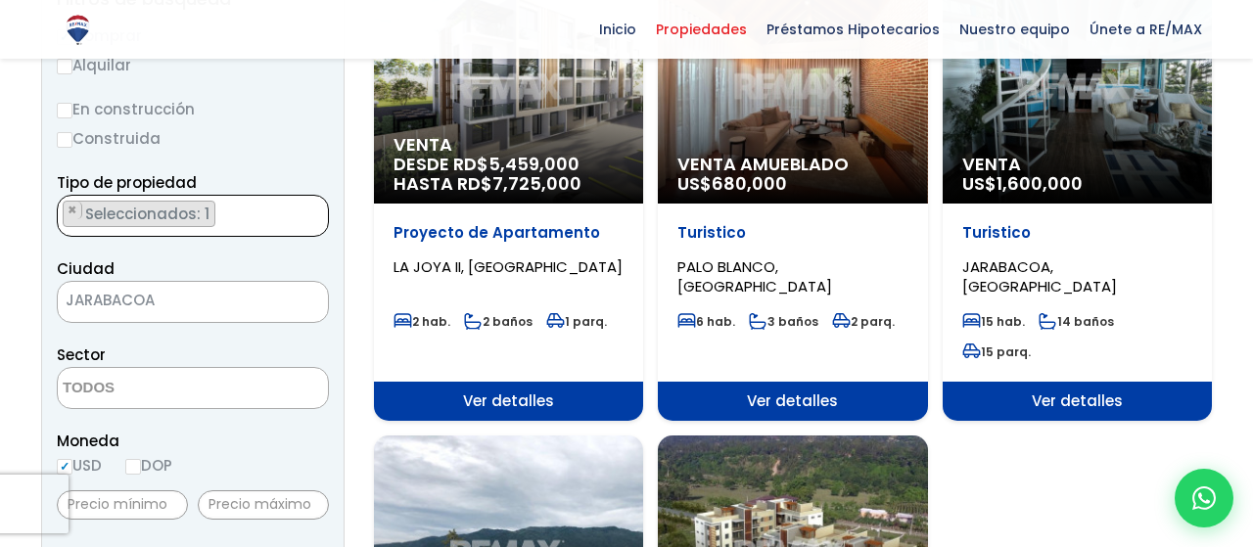
click at [194, 215] on span "Seleccionados: 1" at bounding box center [148, 214] width 131 height 21
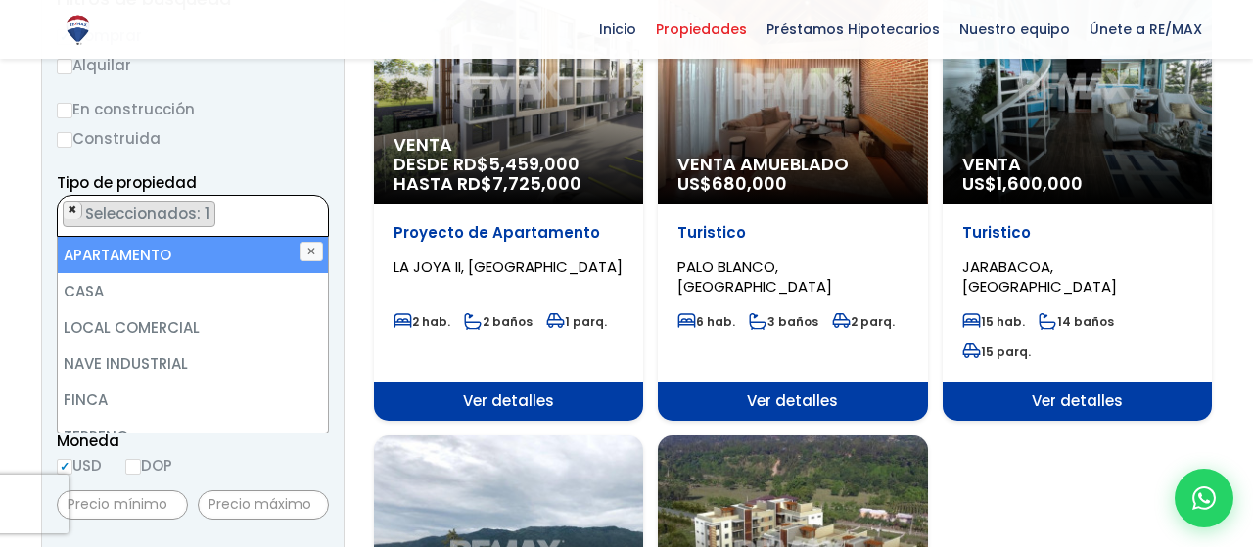
click at [72, 210] on span "×" at bounding box center [73, 211] width 10 height 18
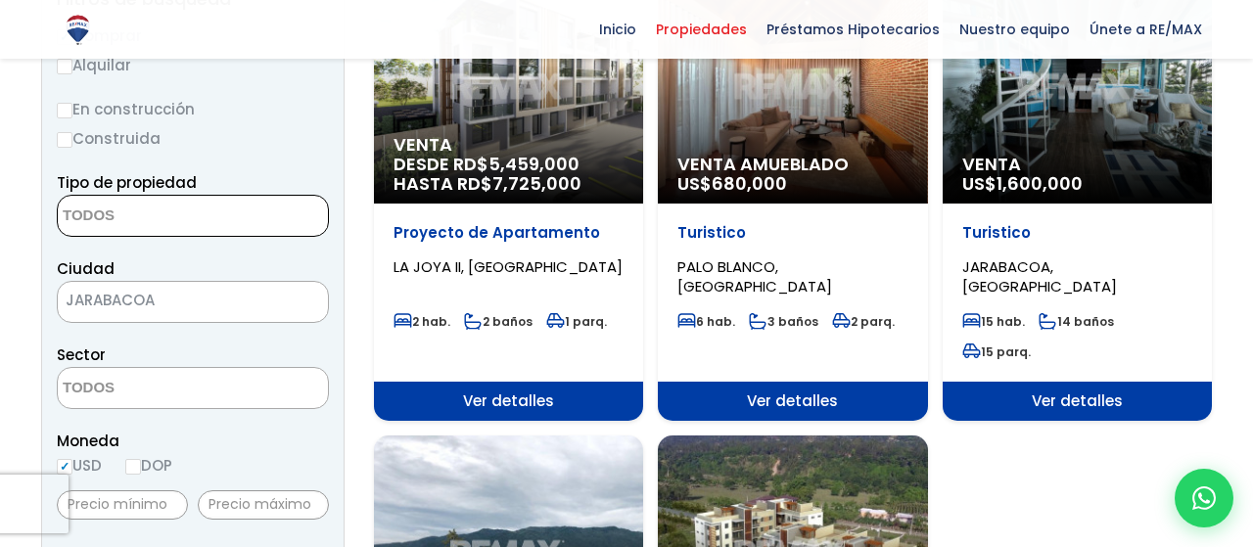
click at [99, 211] on textarea "Search" at bounding box center [153, 217] width 190 height 42
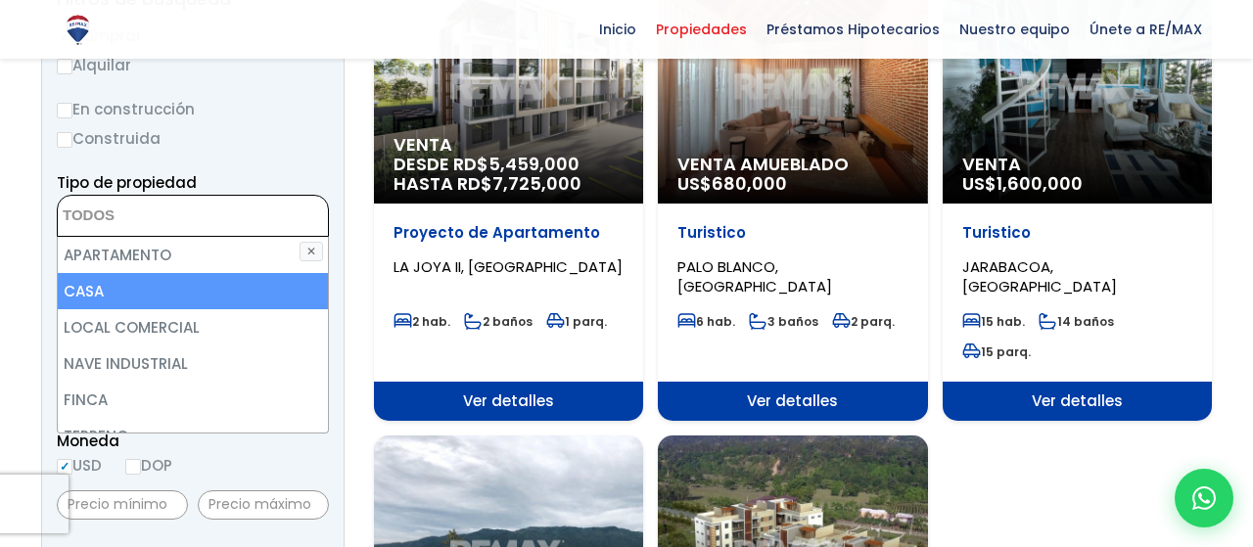
click at [151, 279] on li "CASA" at bounding box center [193, 291] width 271 height 36
select select "house"
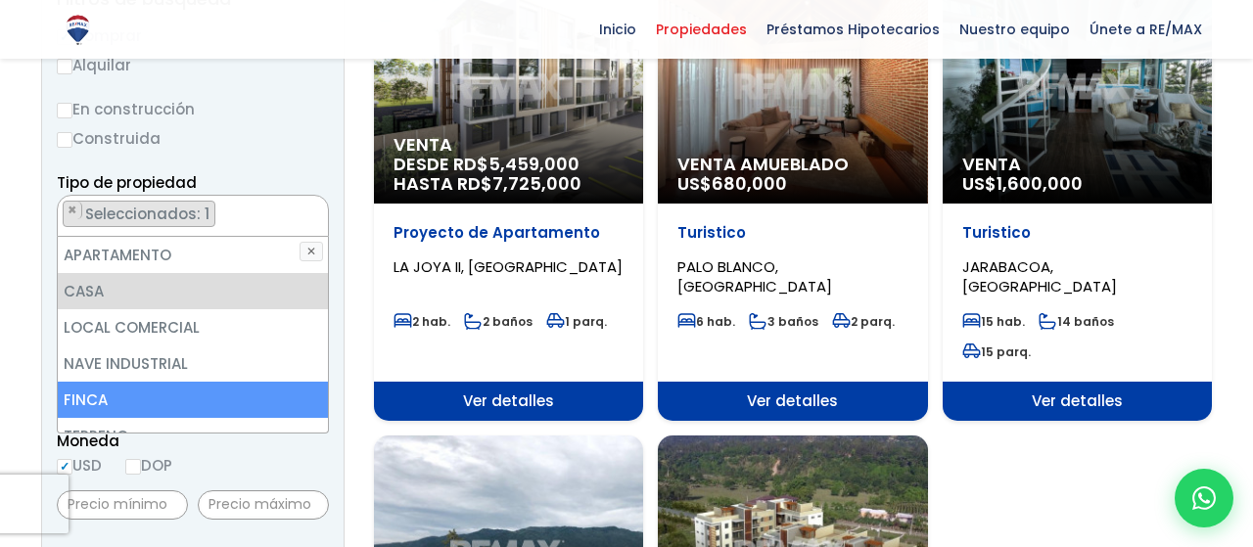
click at [110, 404] on li "FINCA" at bounding box center [193, 400] width 271 height 36
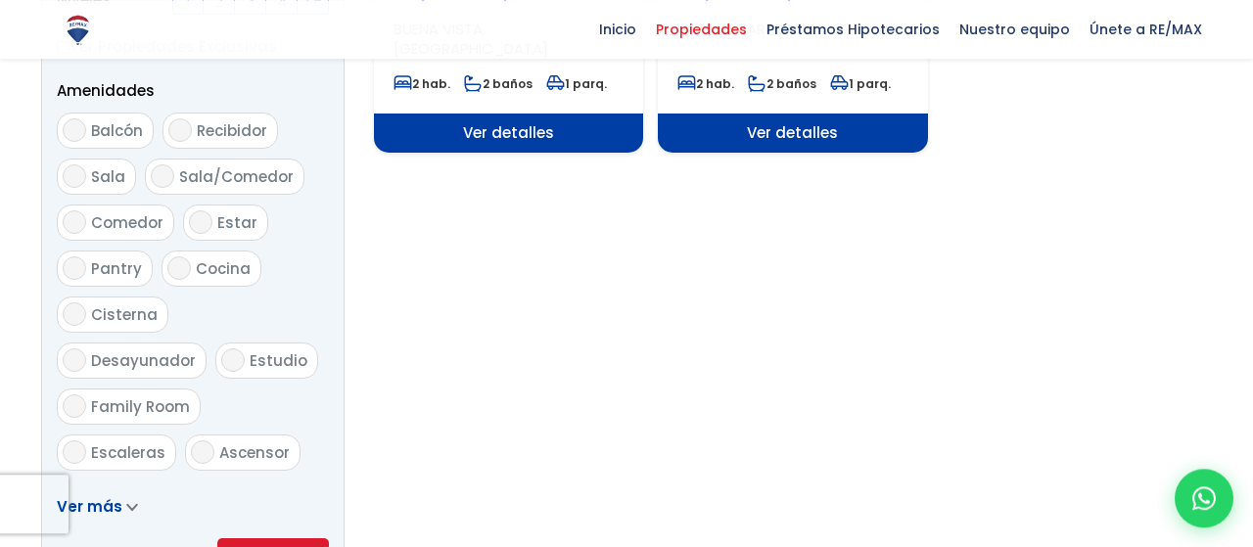
scroll to position [1119, 0]
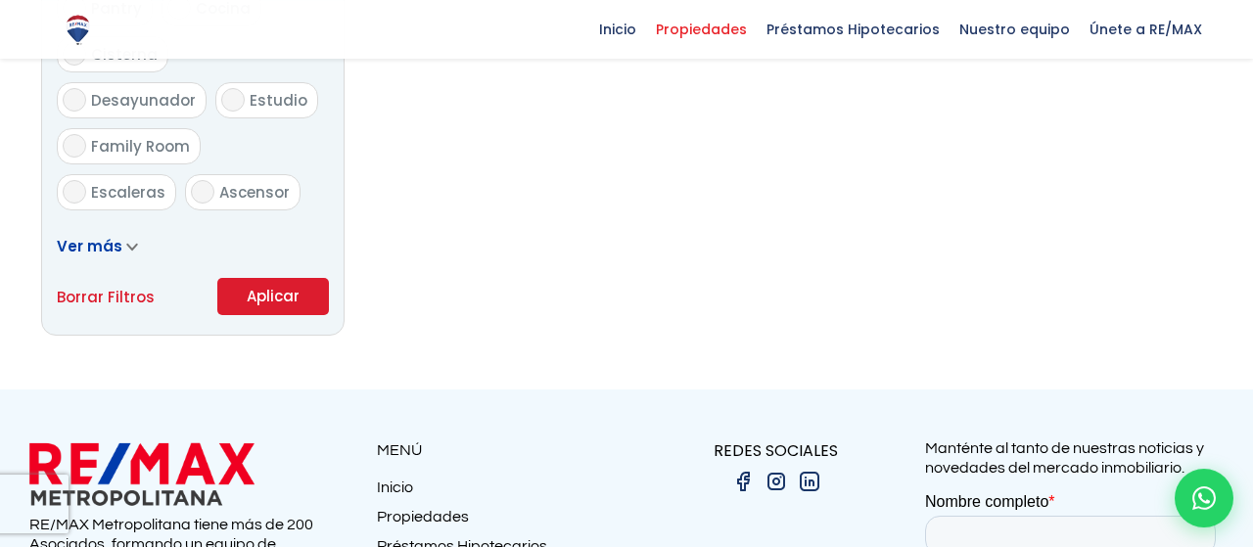
scroll to position [1307, 0]
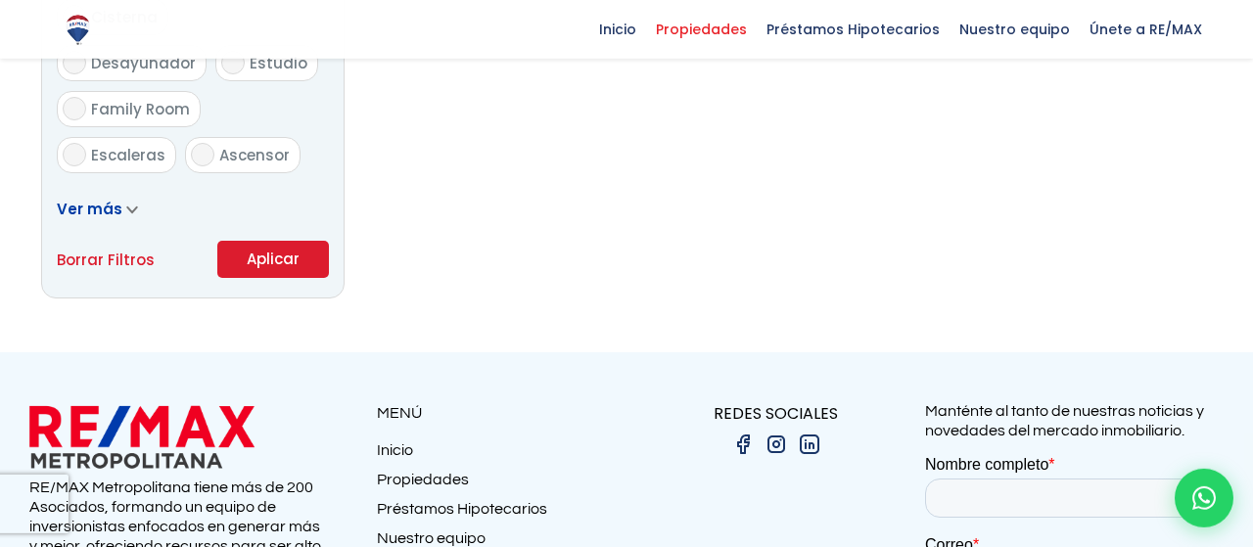
click at [288, 258] on button "Aplicar" at bounding box center [273, 259] width 112 height 37
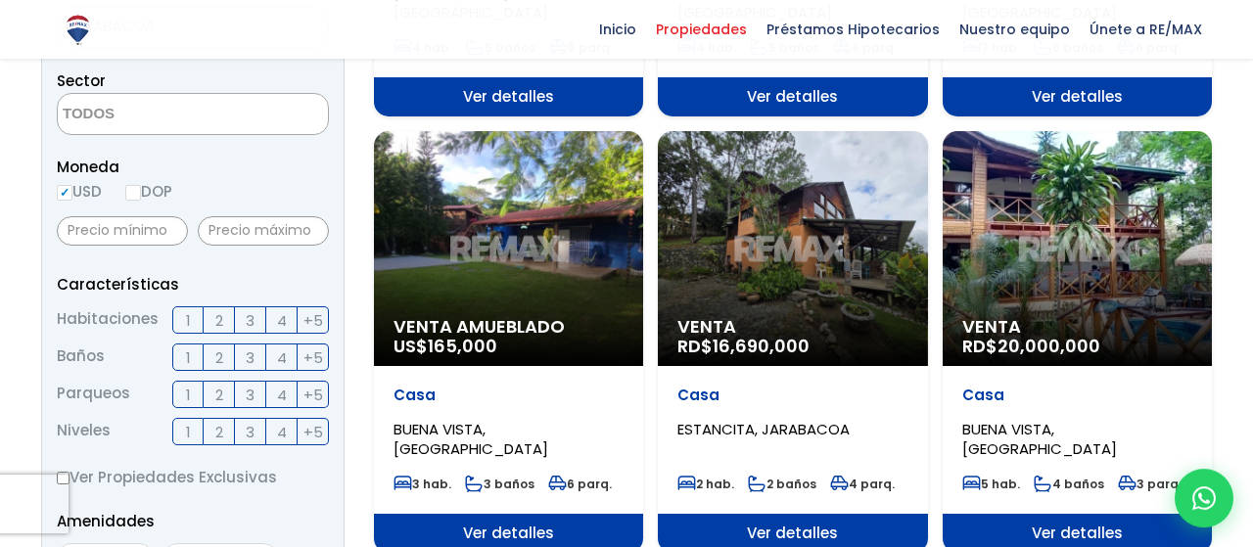
scroll to position [611, 0]
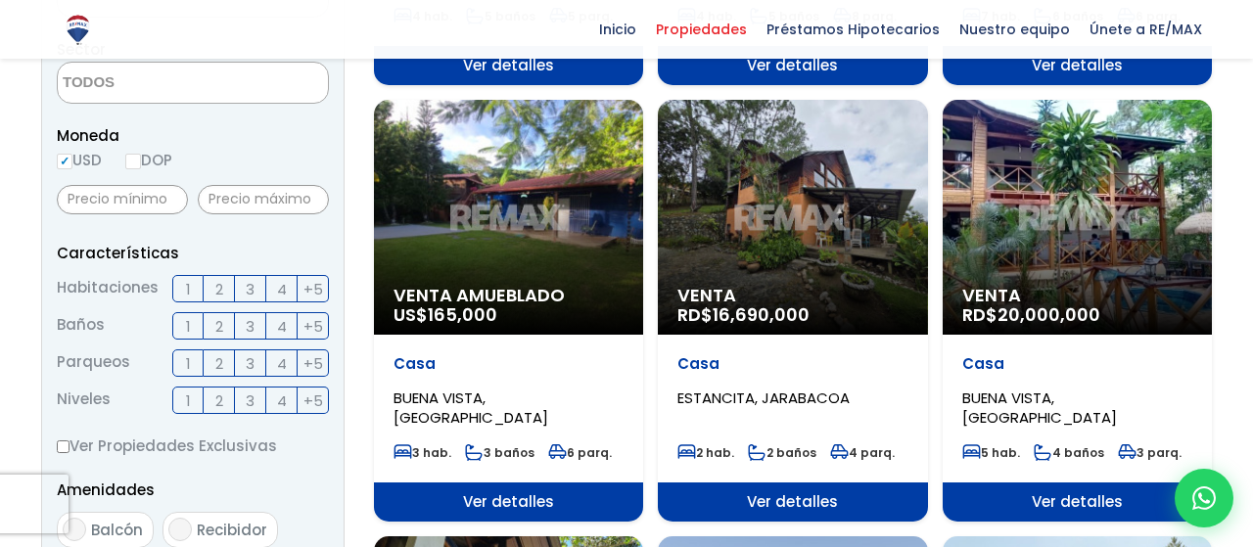
click at [1086, 245] on div "Venta RD$ 20,000,000" at bounding box center [1076, 217] width 269 height 235
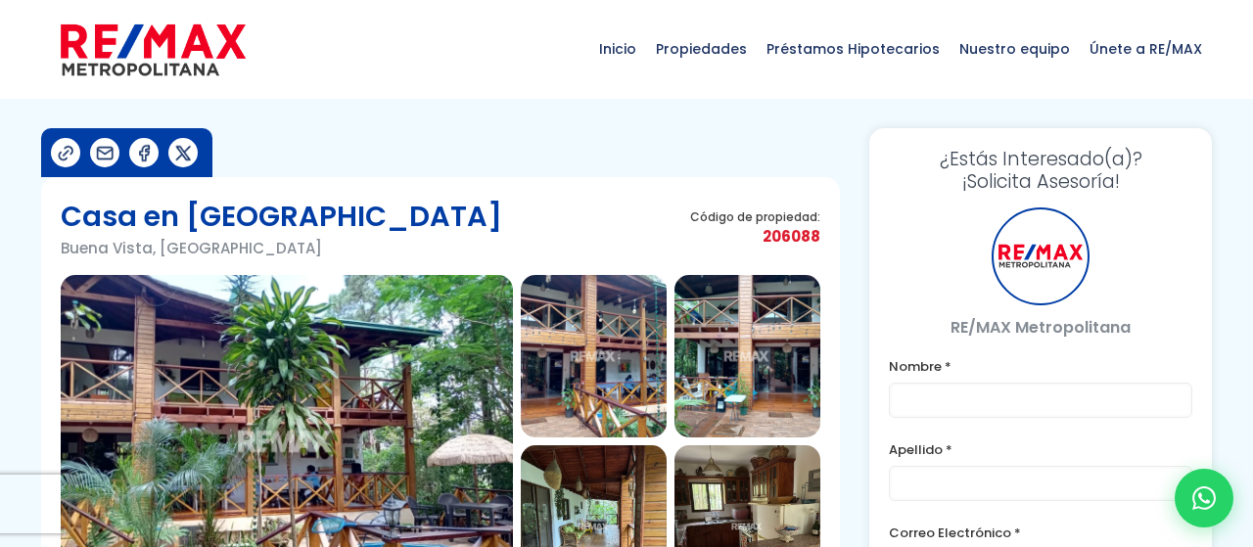
click at [447, 365] on img at bounding box center [287, 441] width 452 height 333
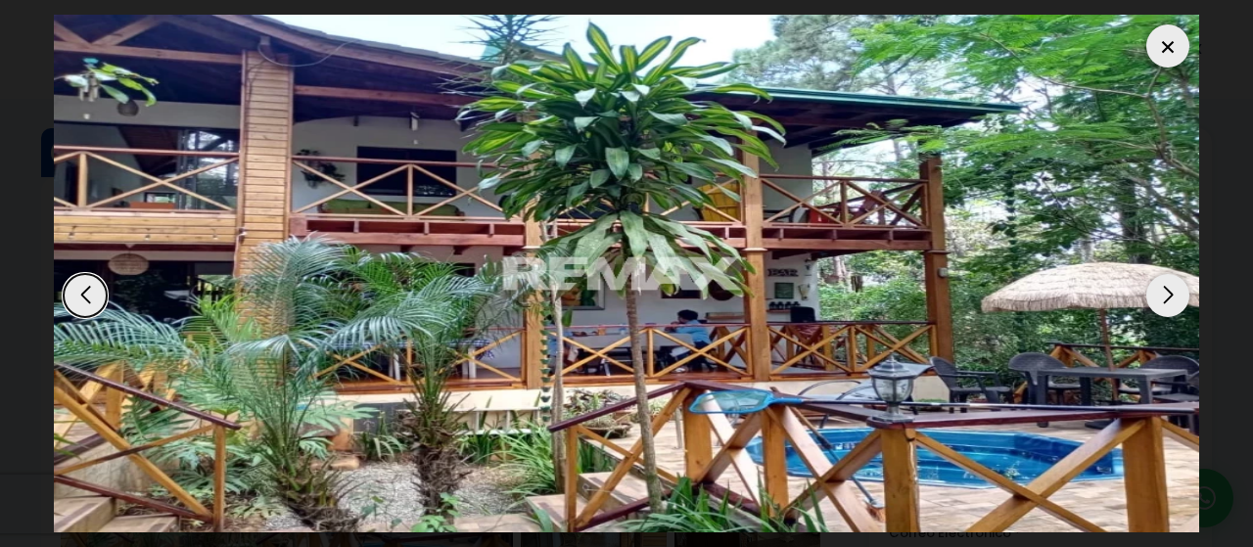
click at [1191, 272] on img "1 / 13" at bounding box center [626, 274] width 1145 height 518
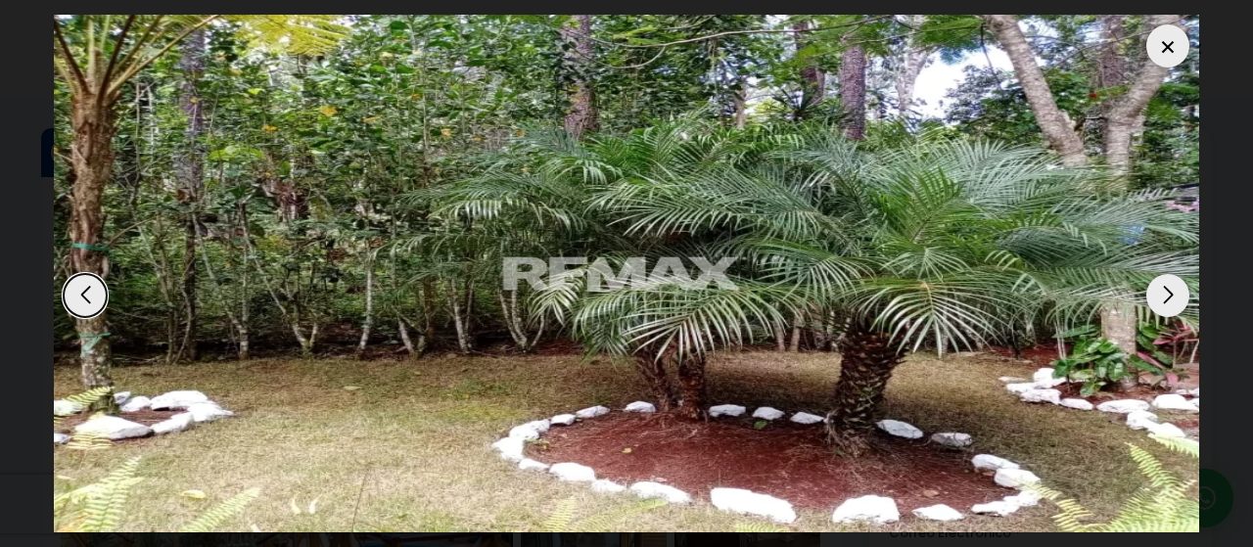
click at [1176, 276] on div "Next slide" at bounding box center [1167, 295] width 43 height 43
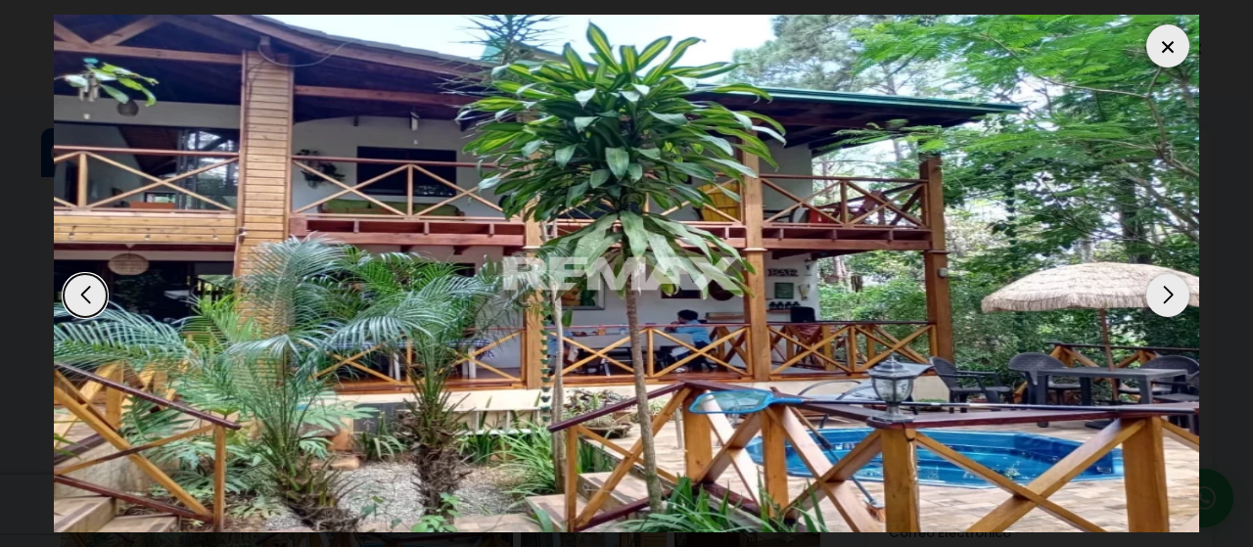
click at [1176, 276] on div "Next slide" at bounding box center [1167, 295] width 43 height 43
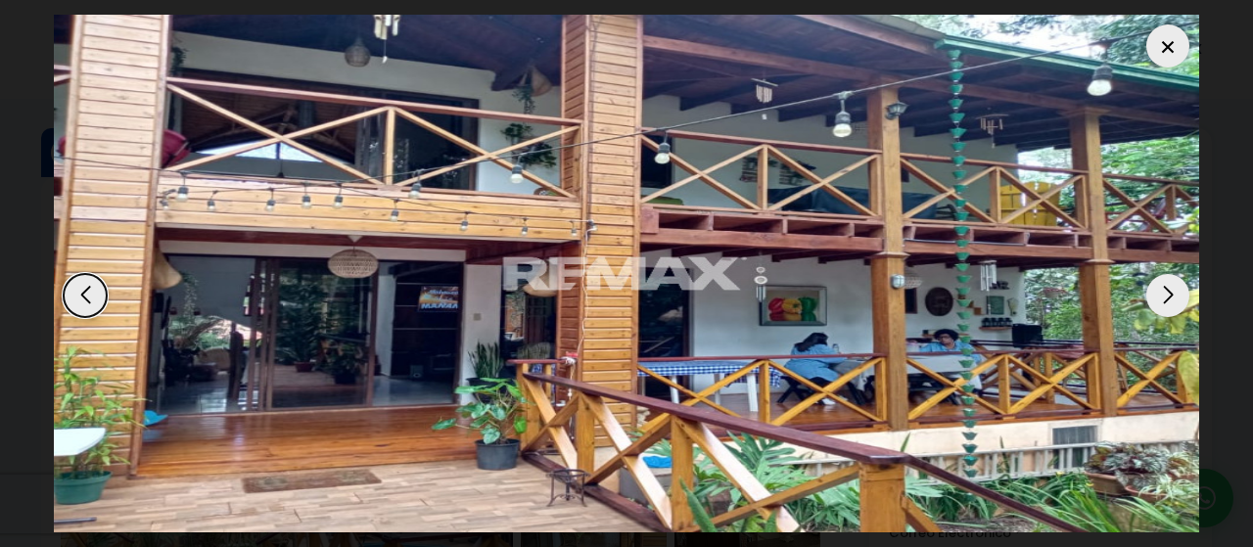
click at [1176, 276] on div "Next slide" at bounding box center [1167, 295] width 43 height 43
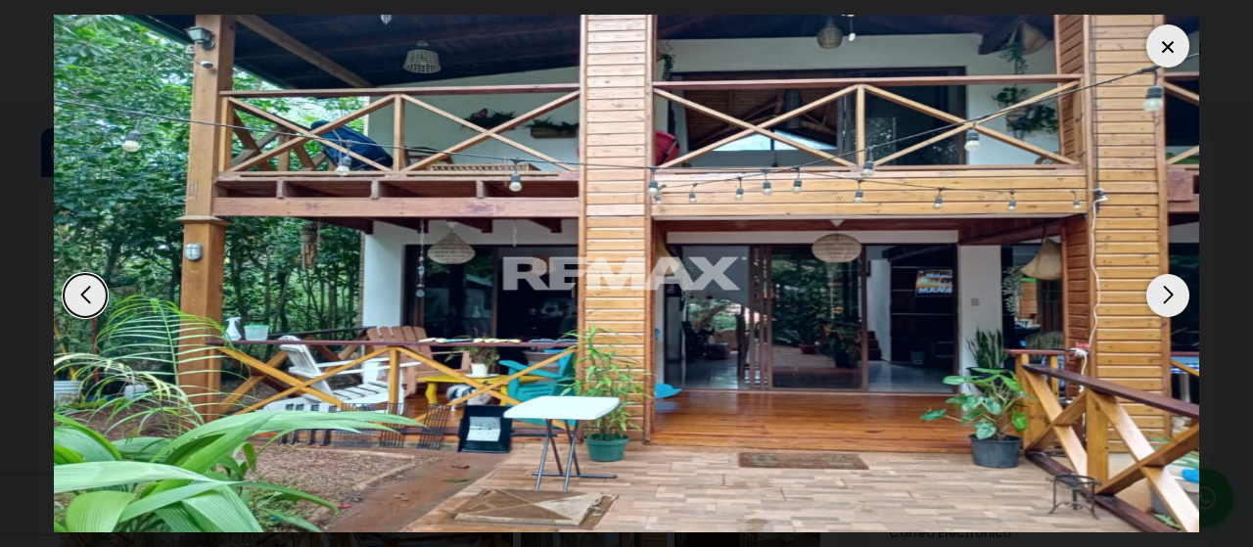
click at [1176, 276] on div "Next slide" at bounding box center [1167, 295] width 43 height 43
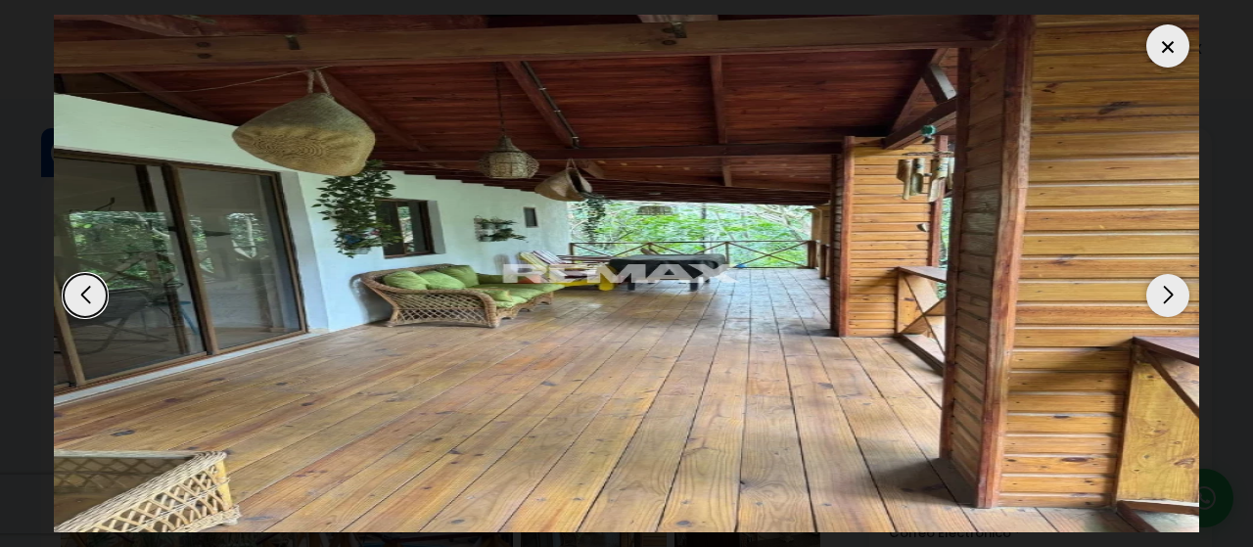
click at [1176, 276] on div "Next slide" at bounding box center [1167, 295] width 43 height 43
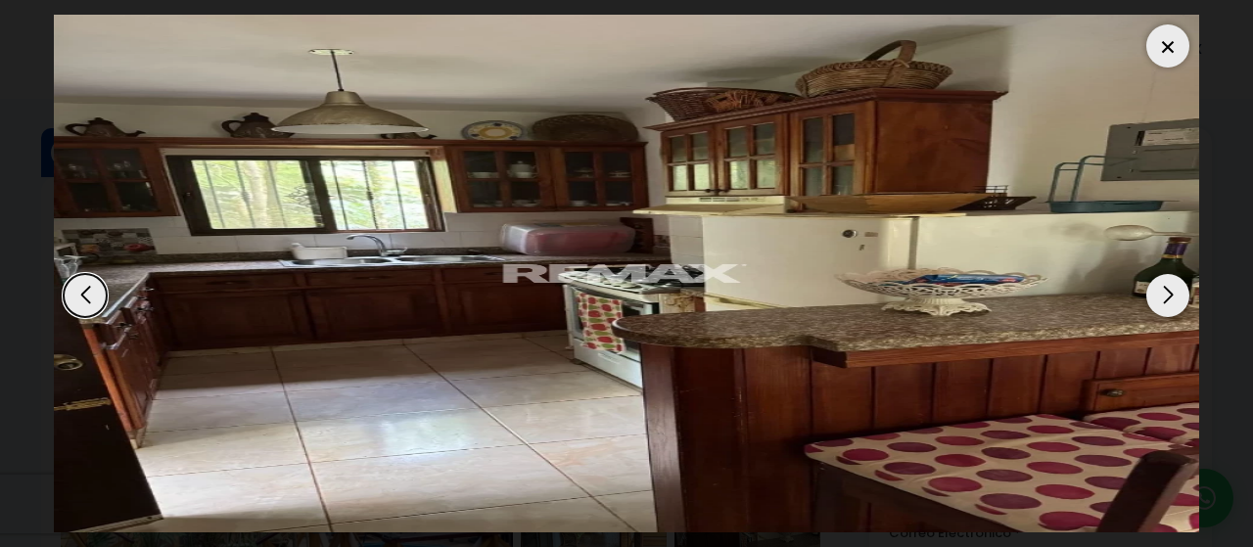
click at [1176, 276] on div "Next slide" at bounding box center [1167, 295] width 43 height 43
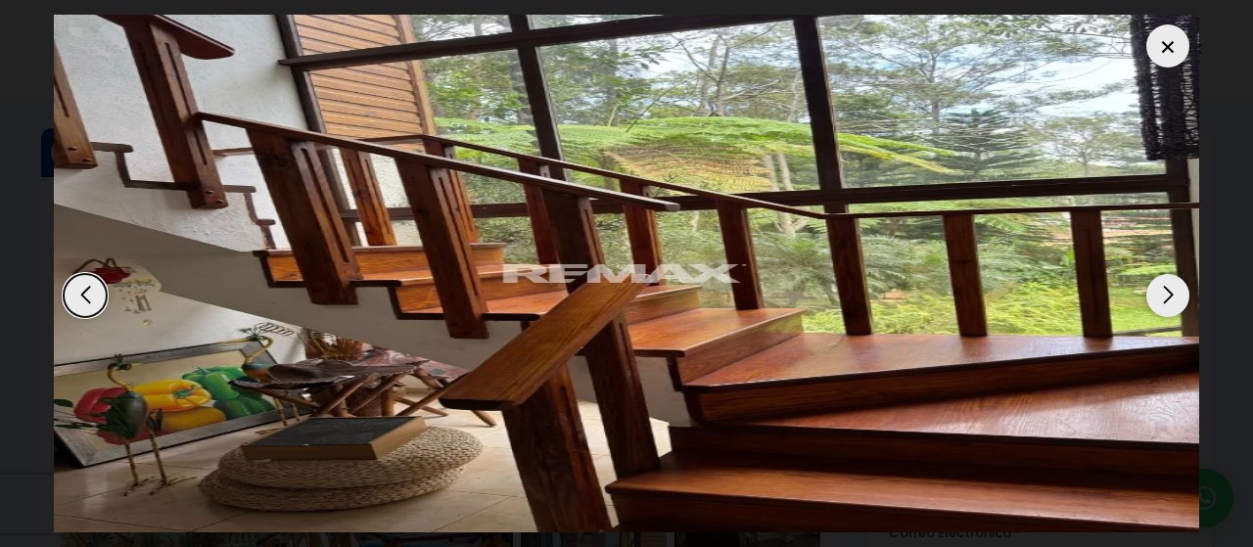
click at [1176, 276] on div "Next slide" at bounding box center [1167, 295] width 43 height 43
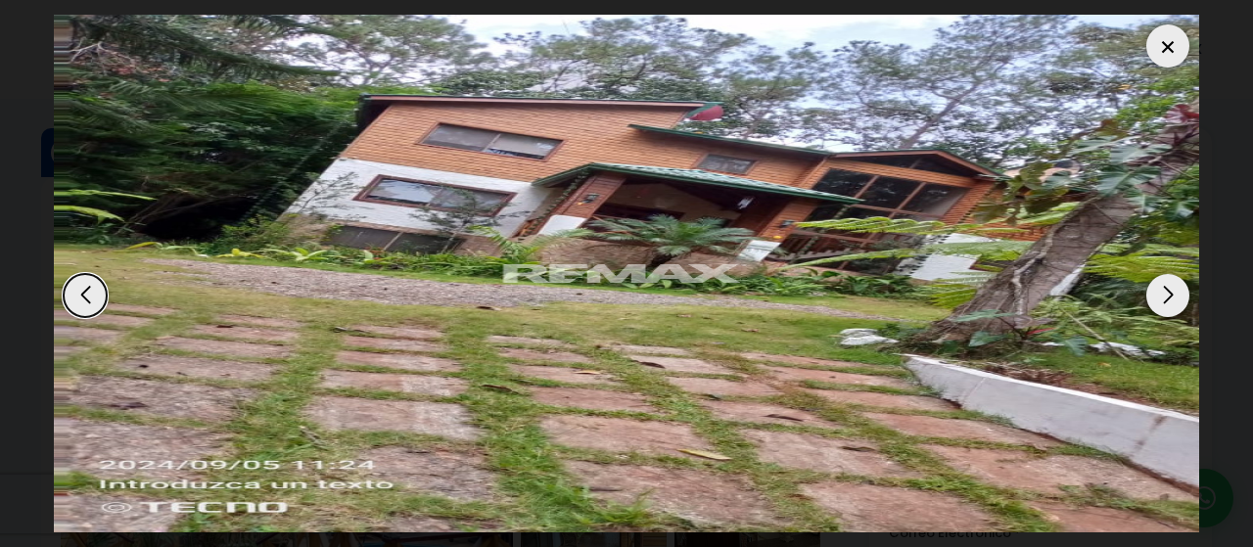
click at [1176, 276] on div "Next slide" at bounding box center [1167, 295] width 43 height 43
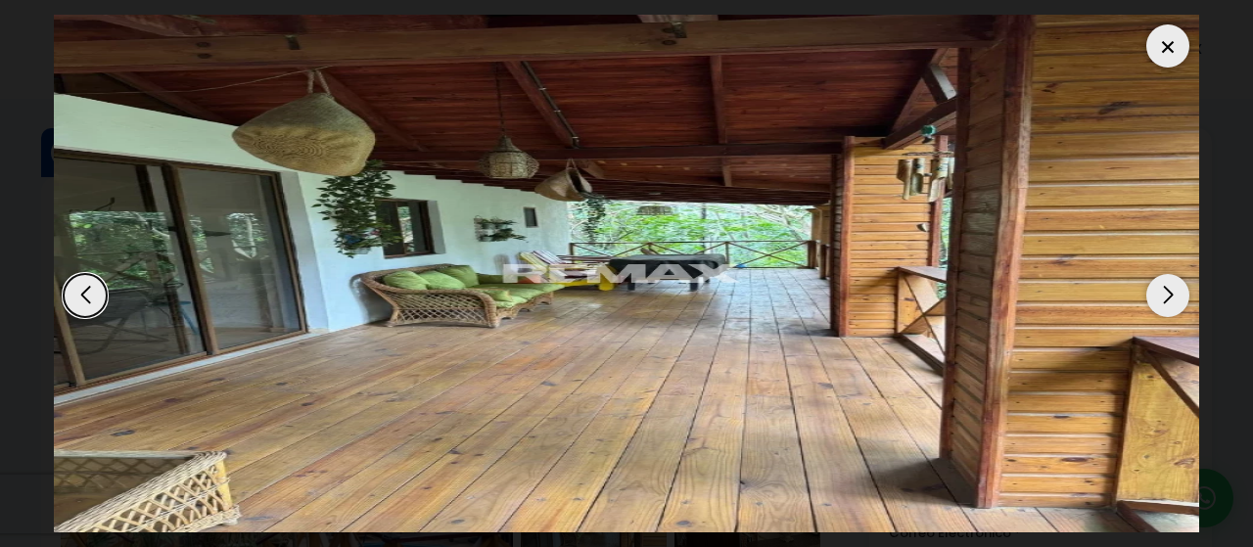
click at [1176, 276] on div "Next slide" at bounding box center [1167, 295] width 43 height 43
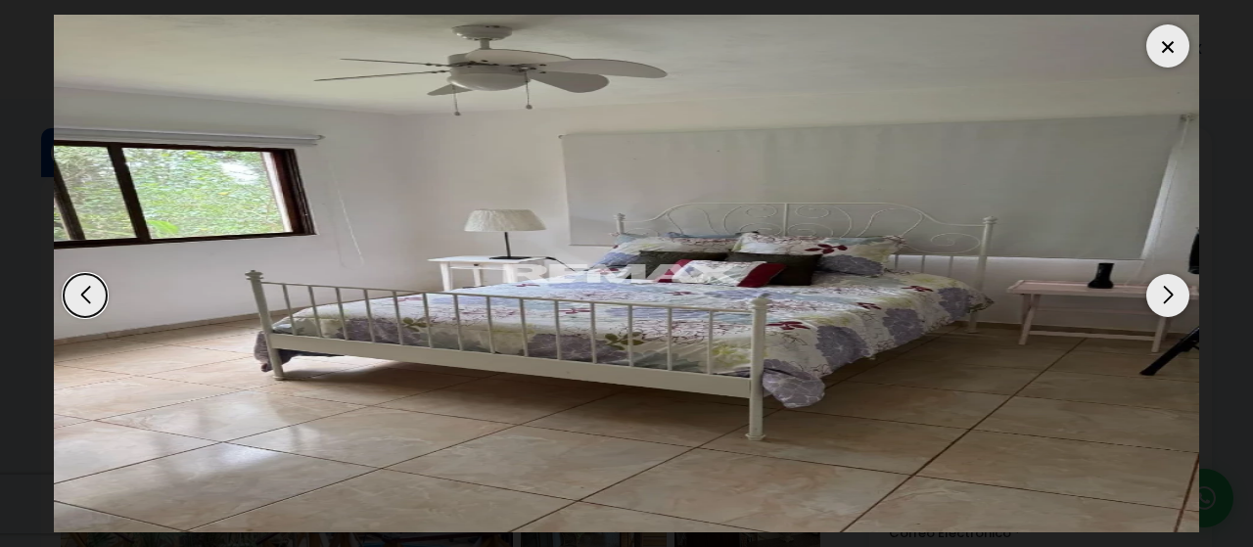
click at [1176, 276] on div "Next slide" at bounding box center [1167, 295] width 43 height 43
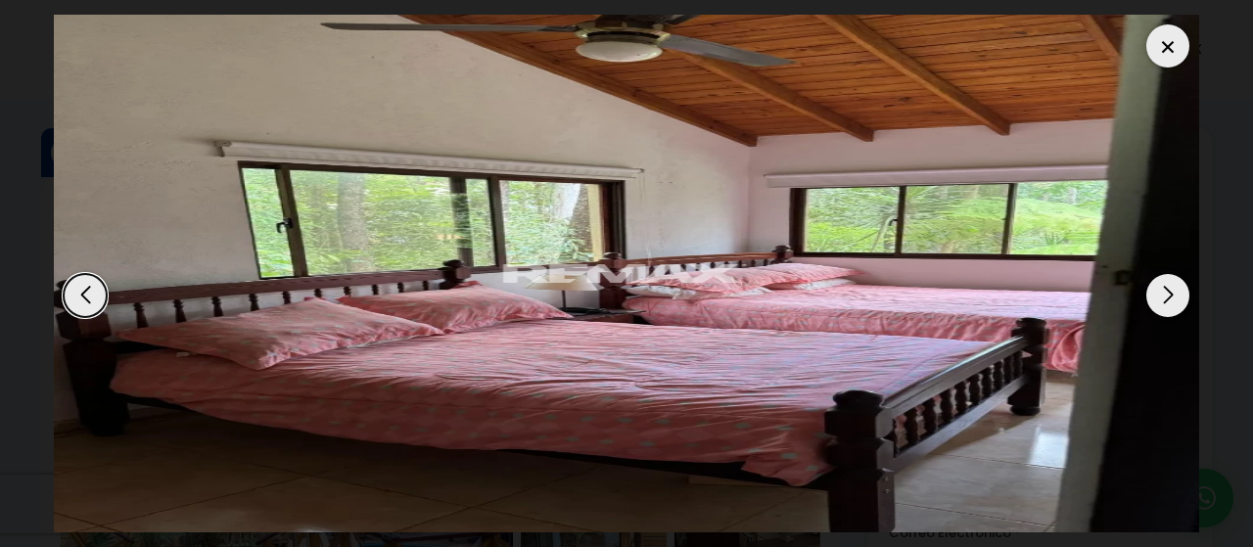
click at [1176, 276] on div "Next slide" at bounding box center [1167, 295] width 43 height 43
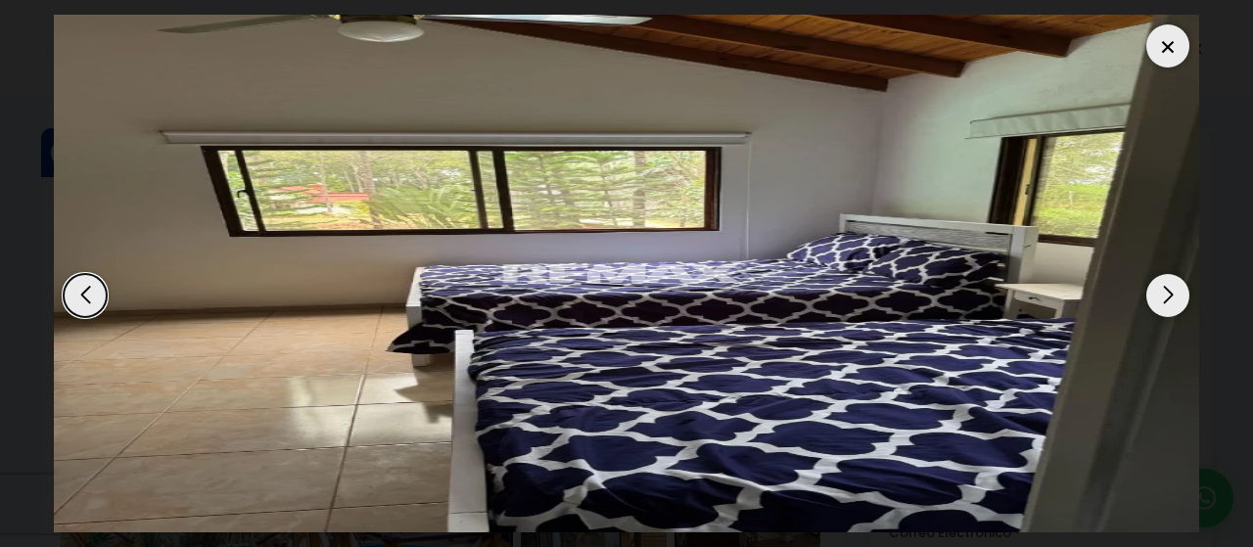
click at [1176, 276] on div "Next slide" at bounding box center [1167, 295] width 43 height 43
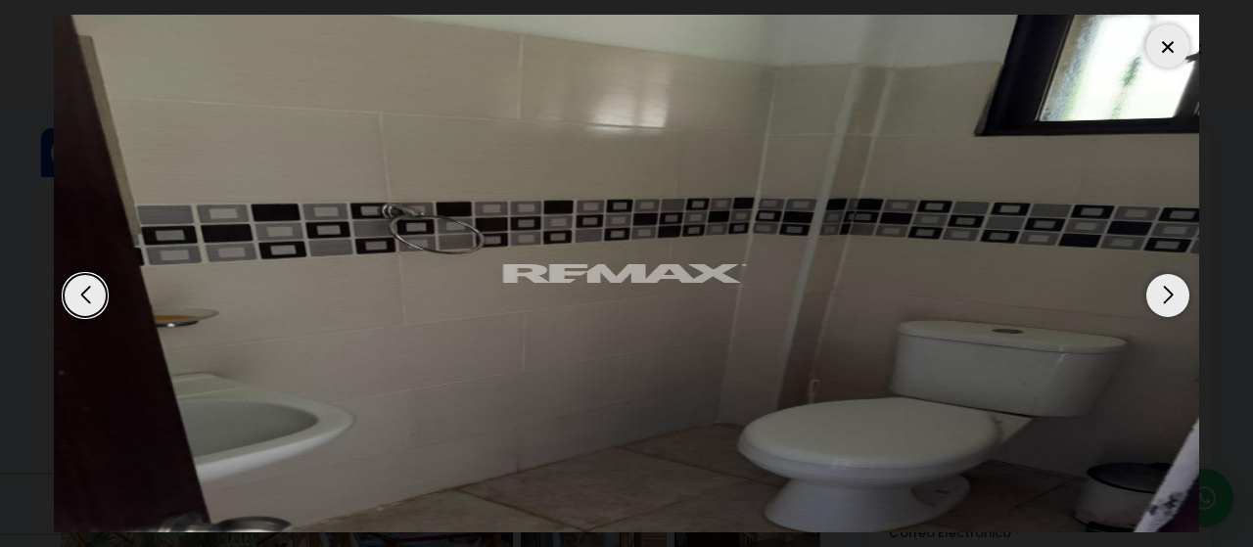
click at [1176, 276] on div "Next slide" at bounding box center [1167, 295] width 43 height 43
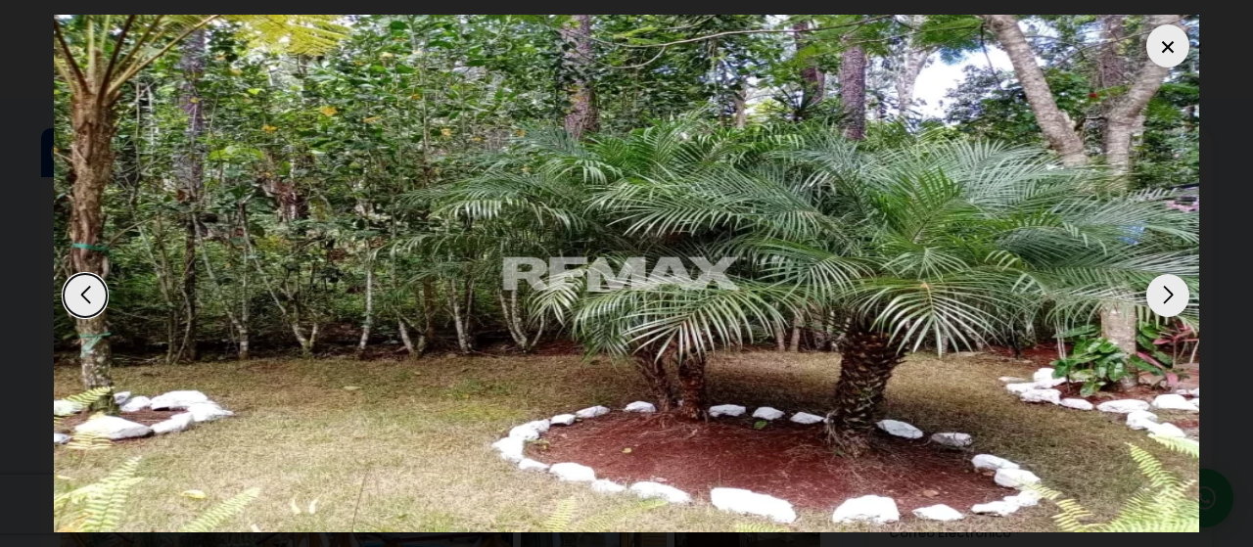
click at [1176, 276] on div "Next slide" at bounding box center [1167, 295] width 43 height 43
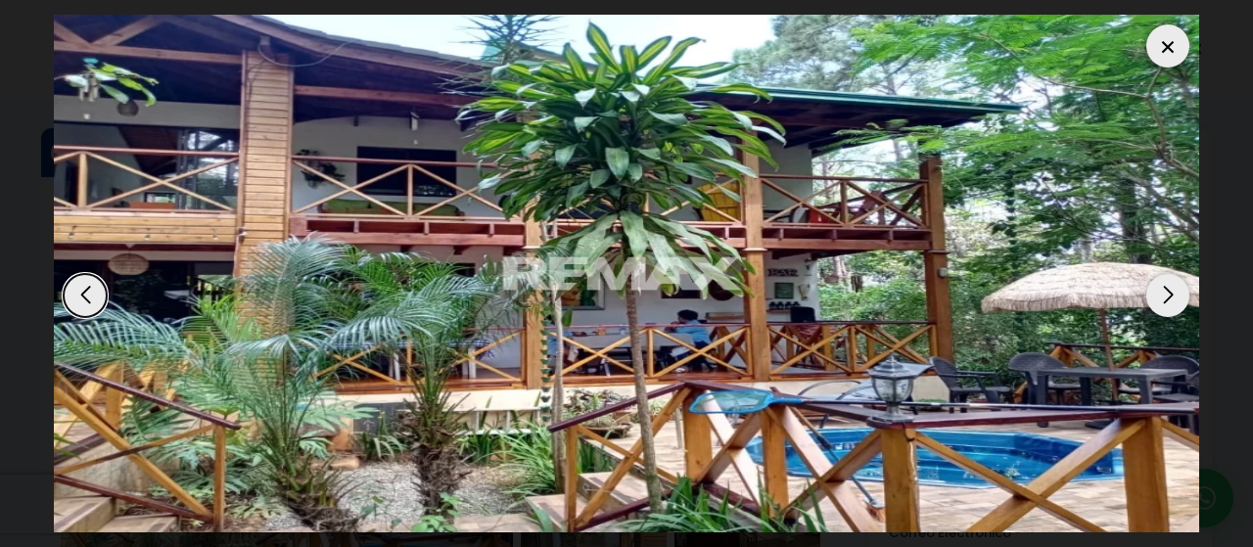
click at [1173, 28] on div at bounding box center [1167, 45] width 43 height 43
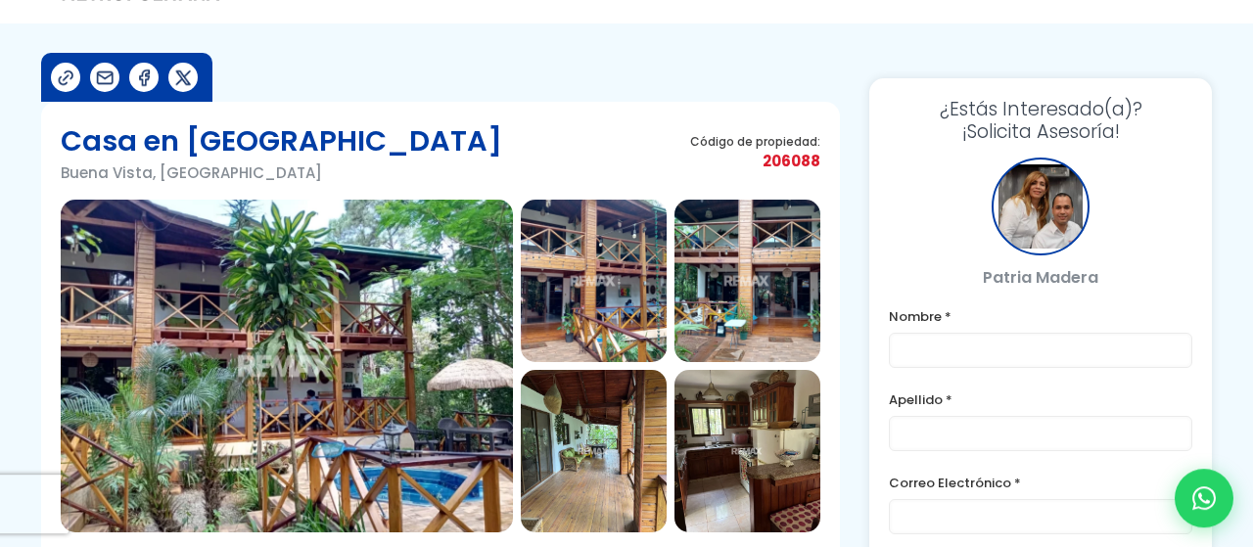
scroll to position [102, 0]
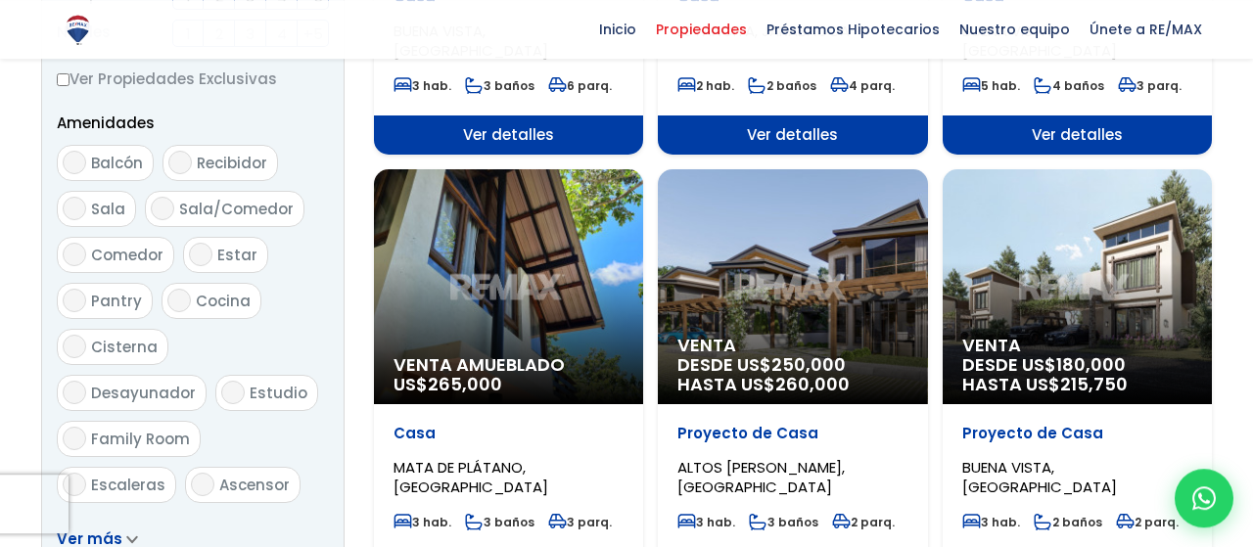
scroll to position [1018, 0]
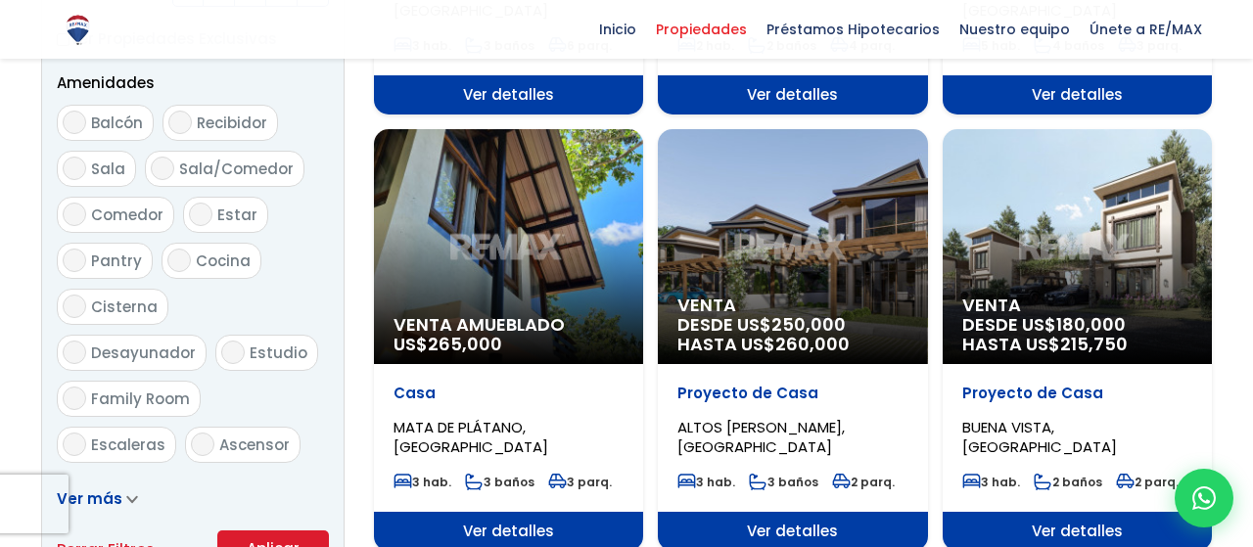
click at [806, 243] on div "Venta DESDE US$ 250,000 HASTA US$ 260,000" at bounding box center [792, 246] width 269 height 235
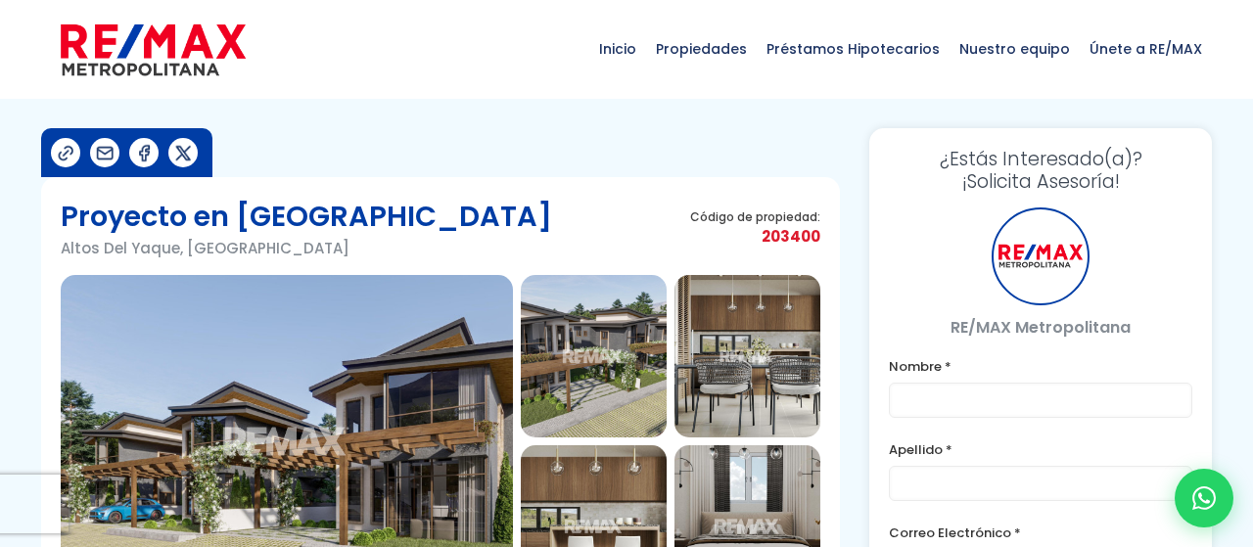
click at [393, 426] on img at bounding box center [287, 441] width 452 height 333
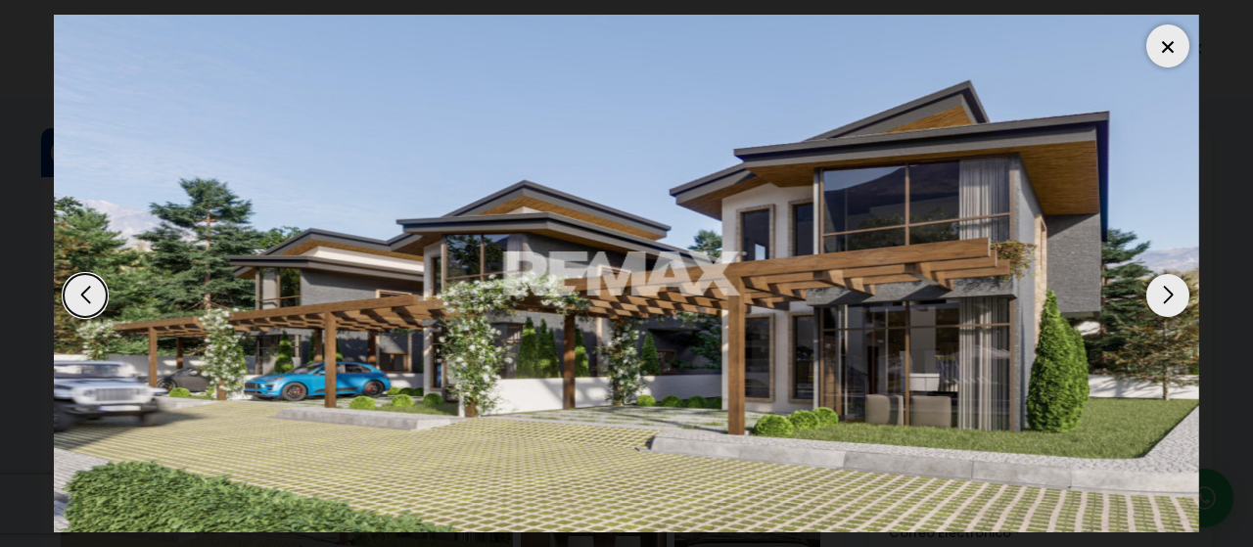
click at [1172, 282] on div "Next slide" at bounding box center [1167, 295] width 43 height 43
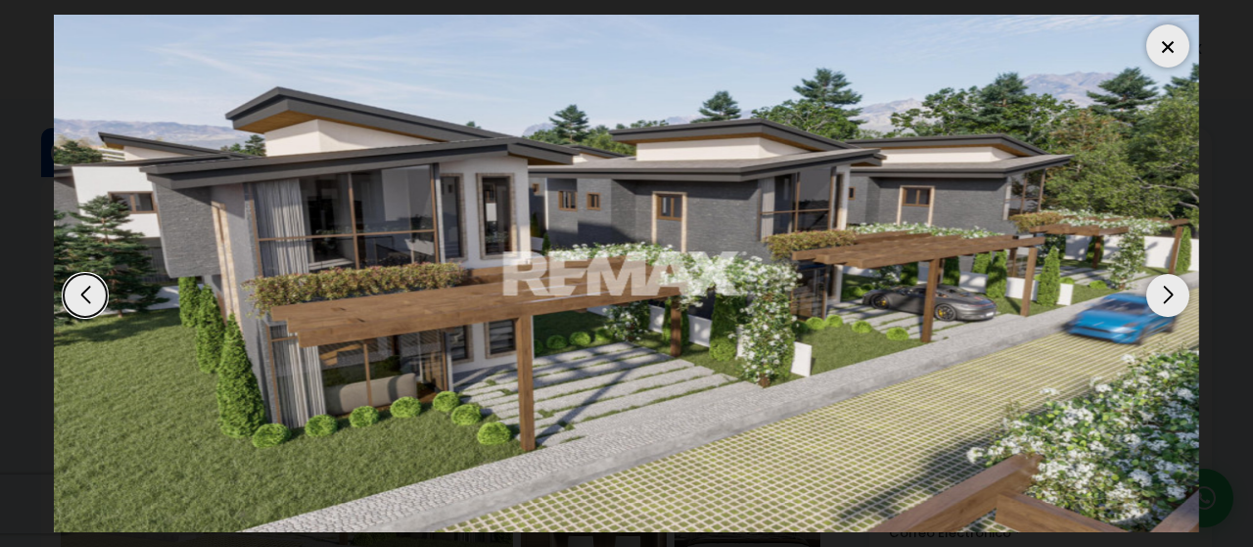
click at [1169, 281] on div "Next slide" at bounding box center [1167, 295] width 43 height 43
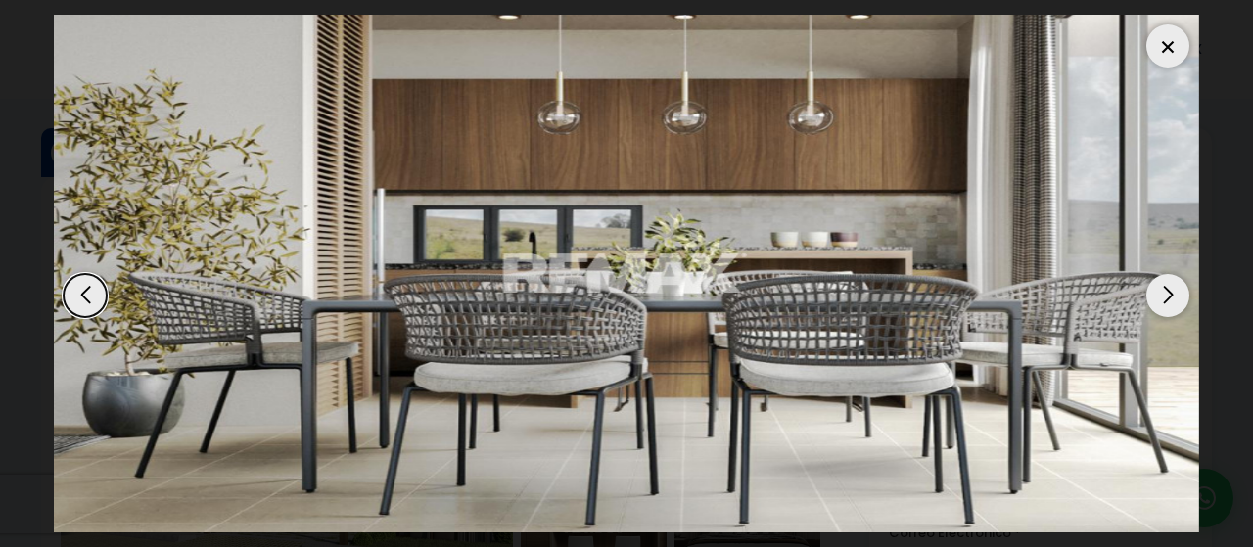
click at [1169, 281] on div "Next slide" at bounding box center [1167, 295] width 43 height 43
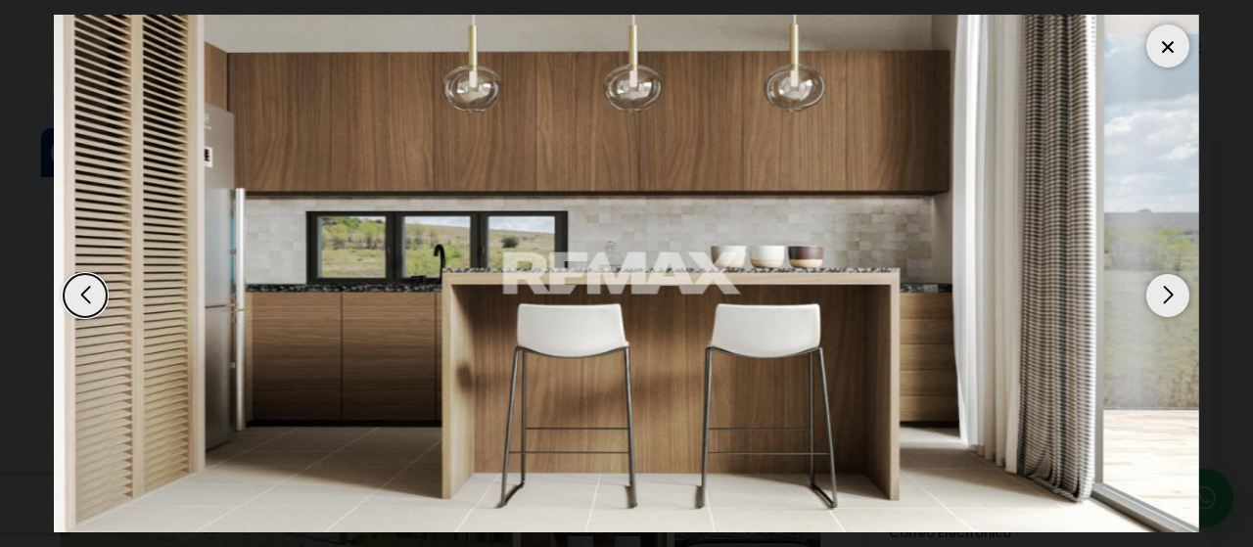
click at [1168, 281] on div "Next slide" at bounding box center [1167, 295] width 43 height 43
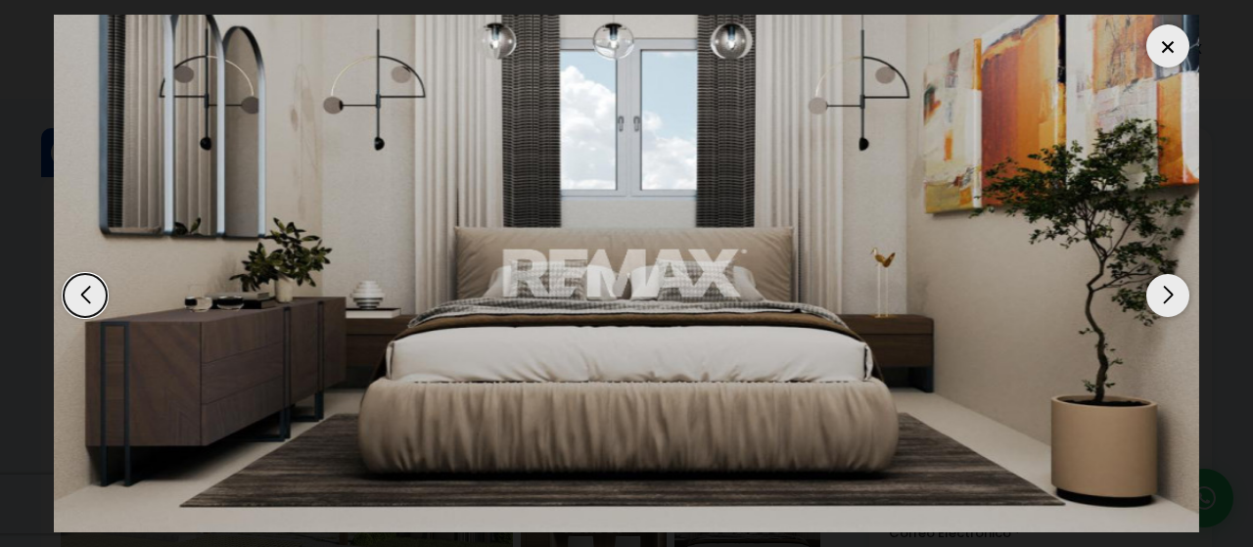
click at [1168, 281] on div "Next slide" at bounding box center [1167, 295] width 43 height 43
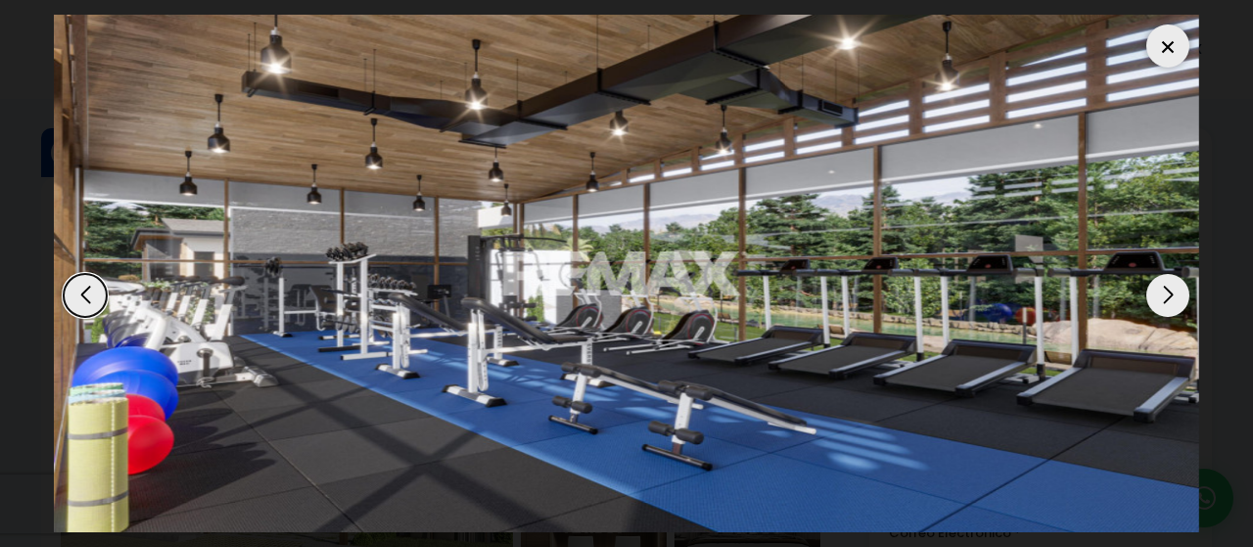
click at [1168, 281] on div "Next slide" at bounding box center [1167, 295] width 43 height 43
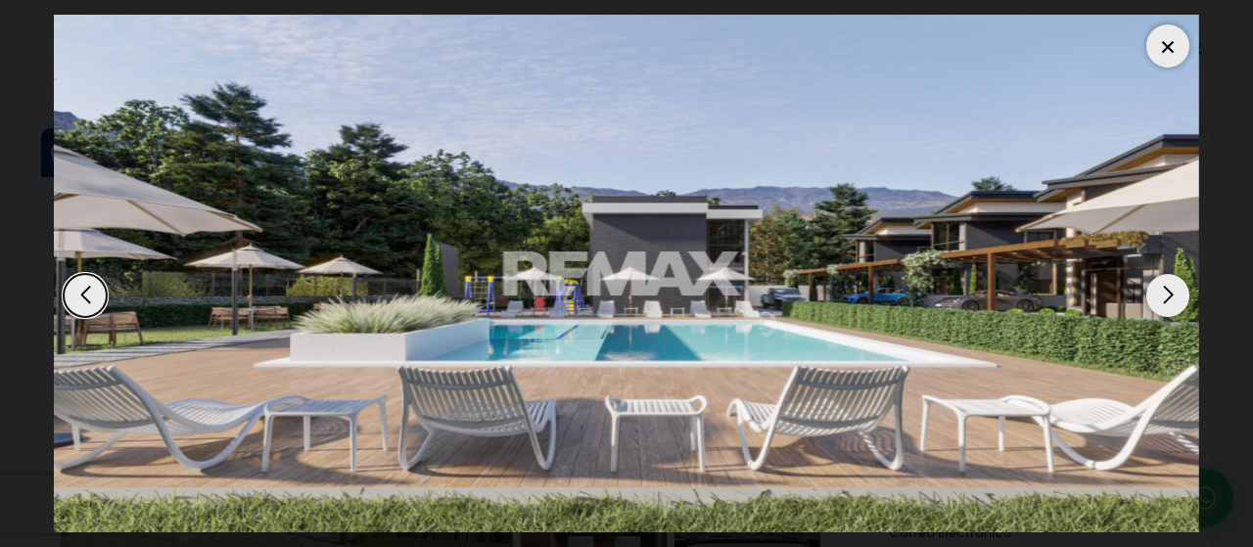
click at [1168, 281] on div "Next slide" at bounding box center [1167, 295] width 43 height 43
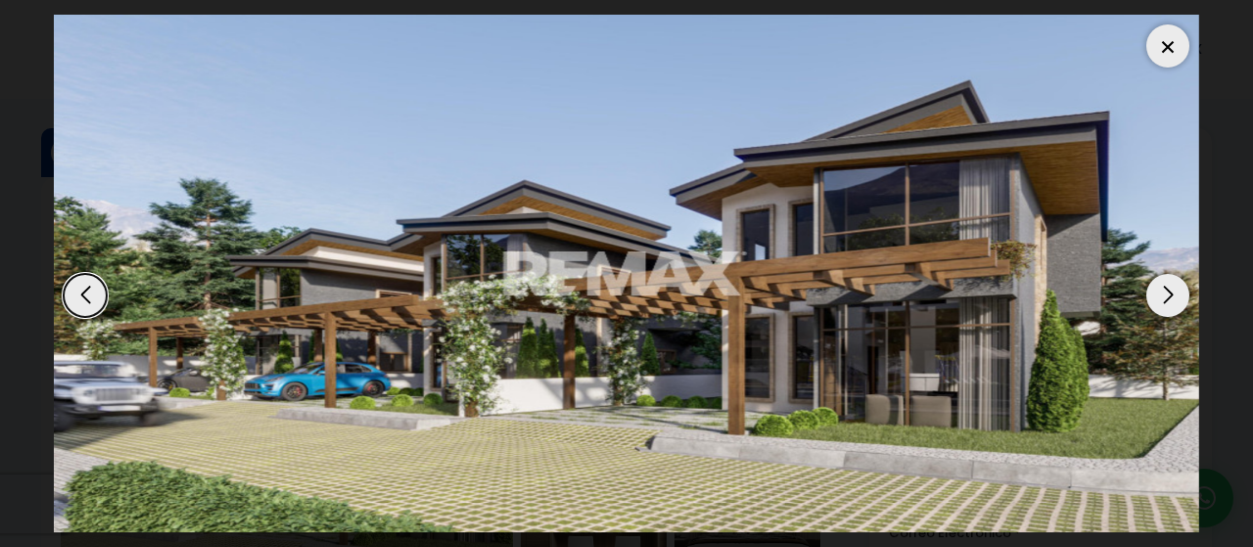
click at [1168, 281] on div "Next slide" at bounding box center [1167, 295] width 43 height 43
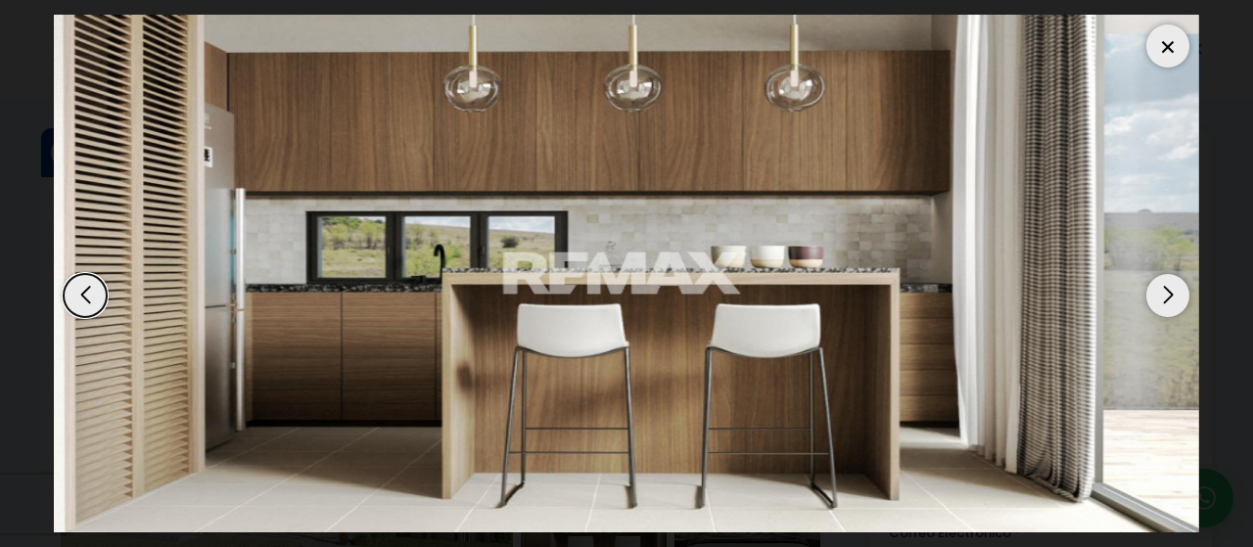
click at [1164, 28] on div at bounding box center [1167, 45] width 43 height 43
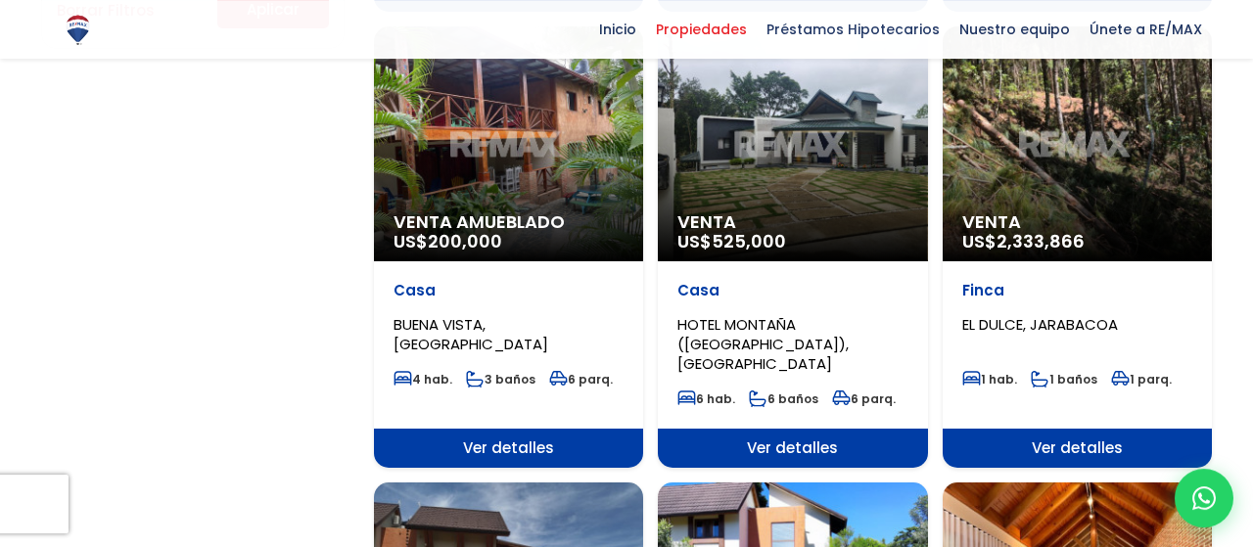
scroll to position [1527, 0]
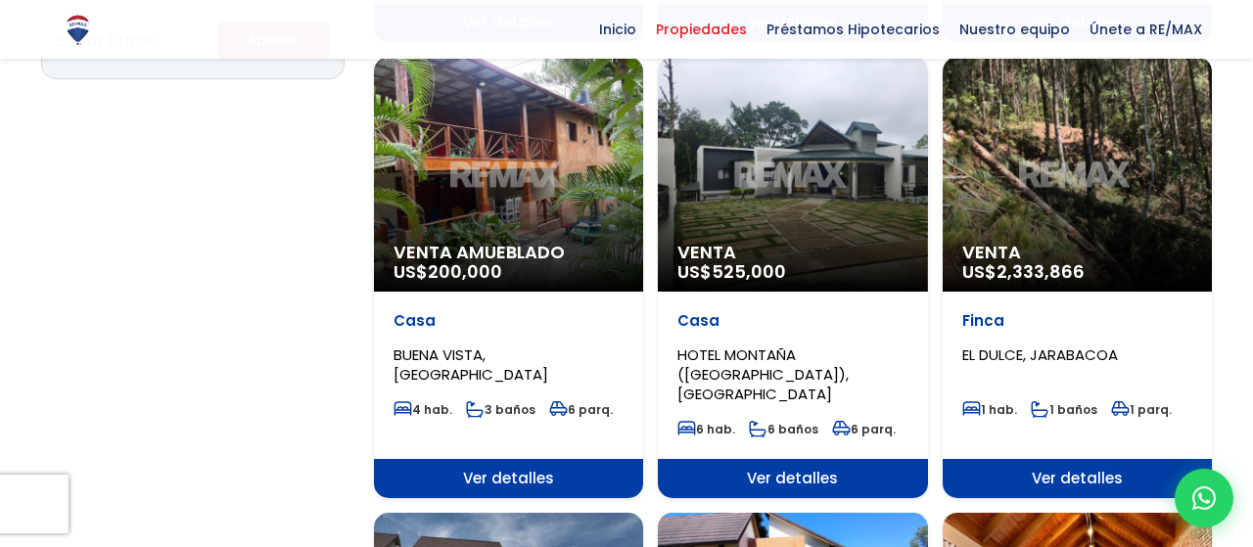
click at [1078, 173] on div "Venta US$ 2,333,866" at bounding box center [1076, 174] width 269 height 235
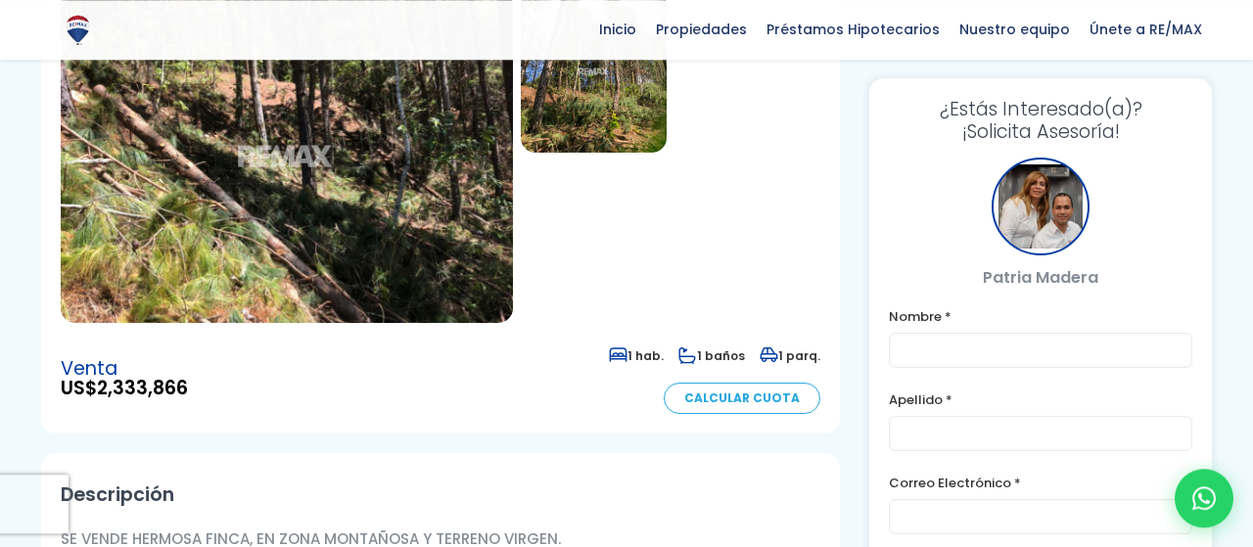
scroll to position [204, 0]
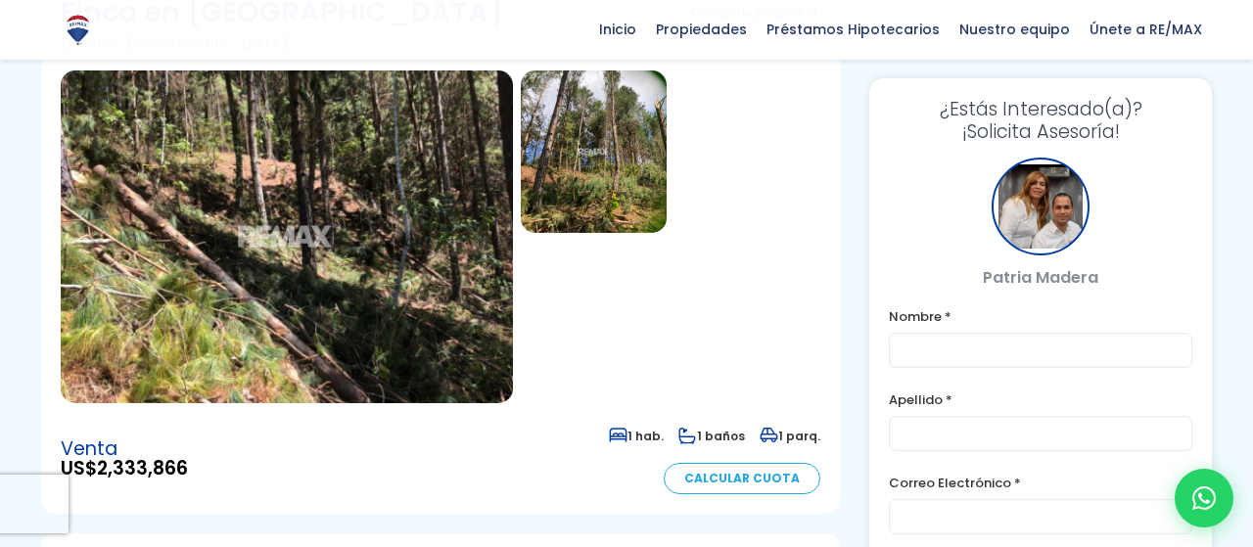
click at [363, 284] on img at bounding box center [287, 236] width 452 height 333
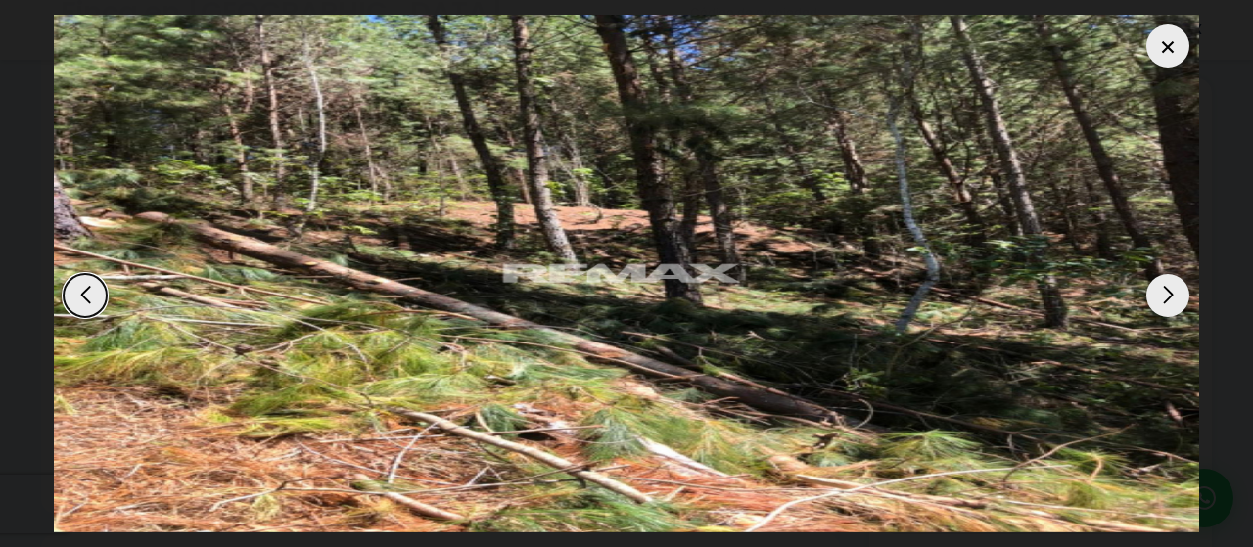
click at [1168, 278] on div "Next slide" at bounding box center [1167, 295] width 43 height 43
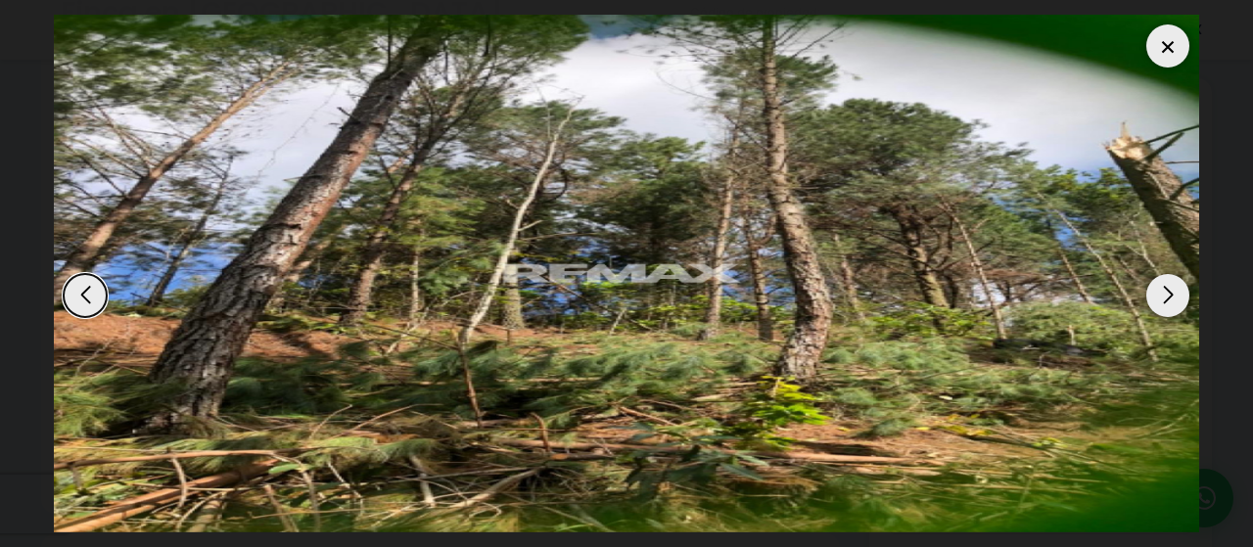
click at [1168, 277] on div "Next slide" at bounding box center [1167, 295] width 43 height 43
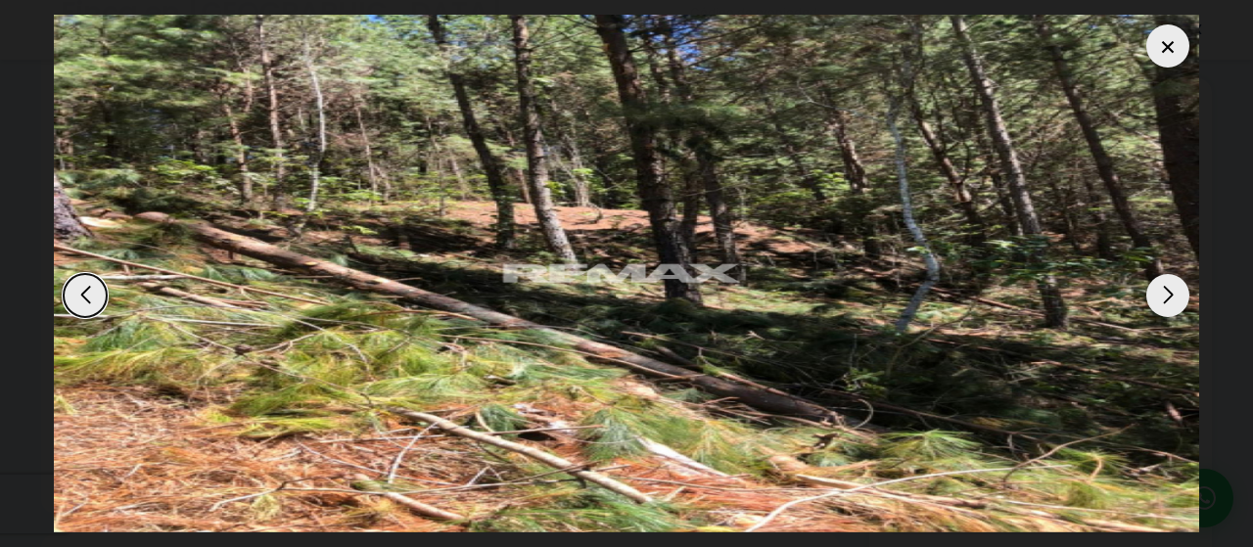
click at [1168, 277] on div "Next slide" at bounding box center [1167, 295] width 43 height 43
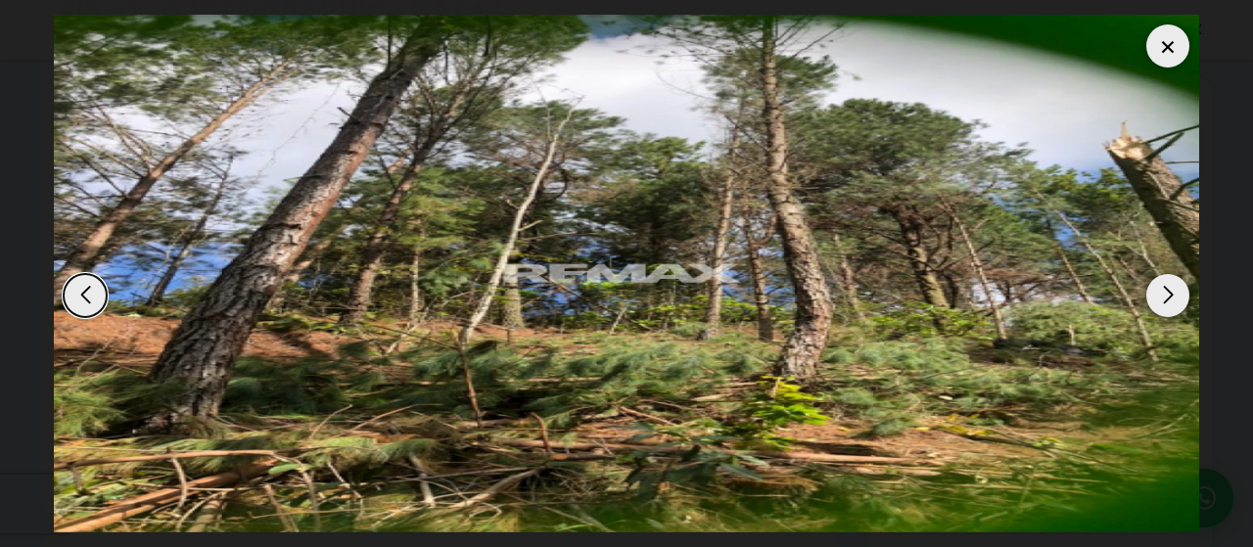
click at [1168, 277] on div "Next slide" at bounding box center [1167, 295] width 43 height 43
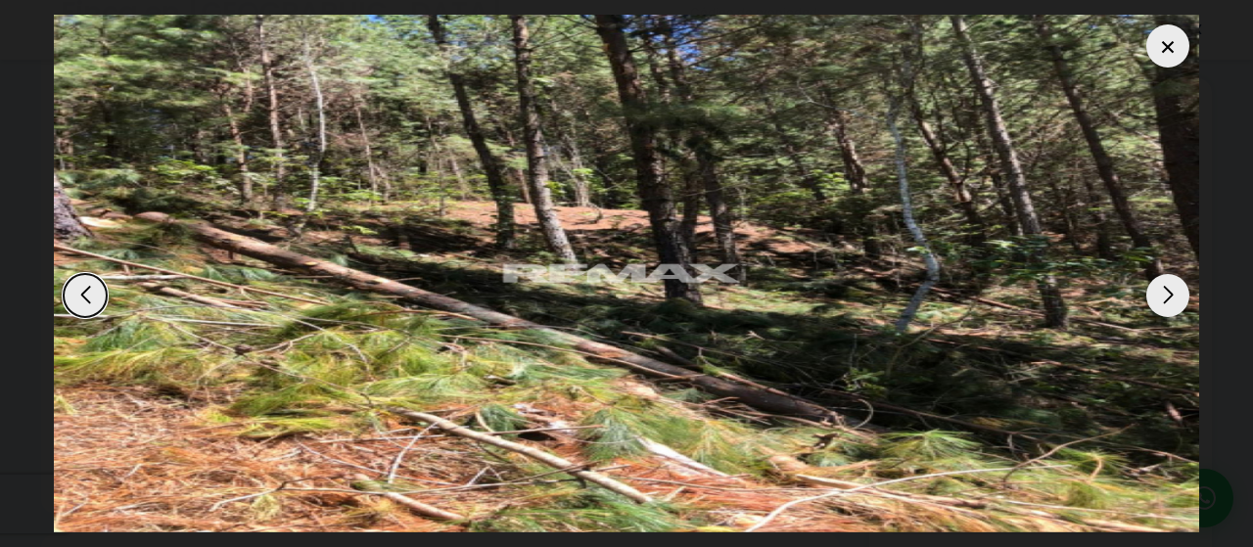
click at [1168, 277] on div "Next slide" at bounding box center [1167, 295] width 43 height 43
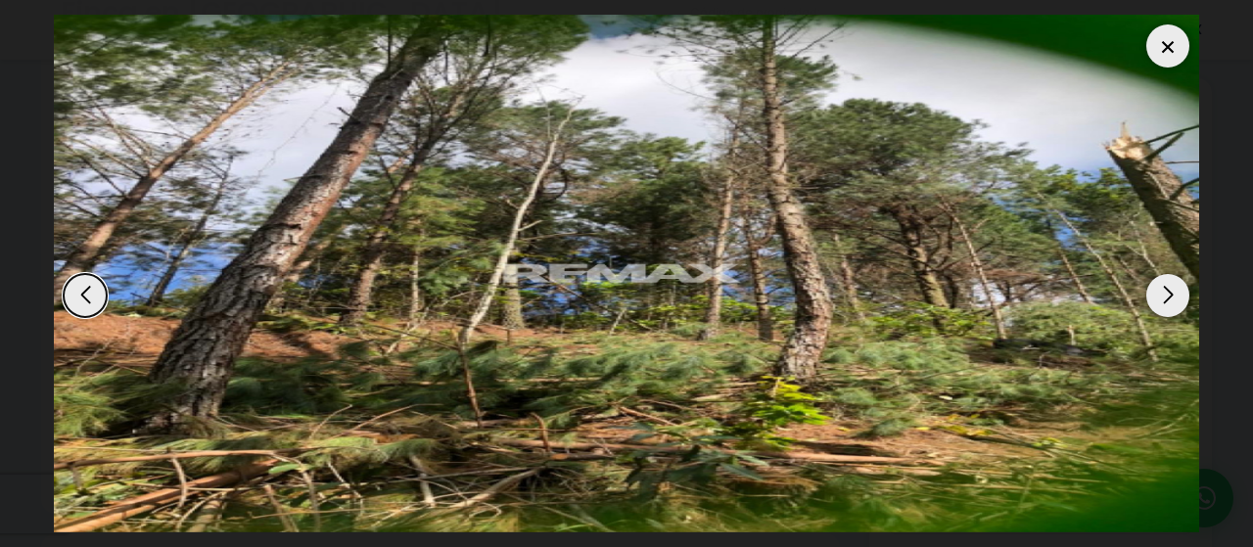
click at [1168, 277] on div "Next slide" at bounding box center [1167, 295] width 43 height 43
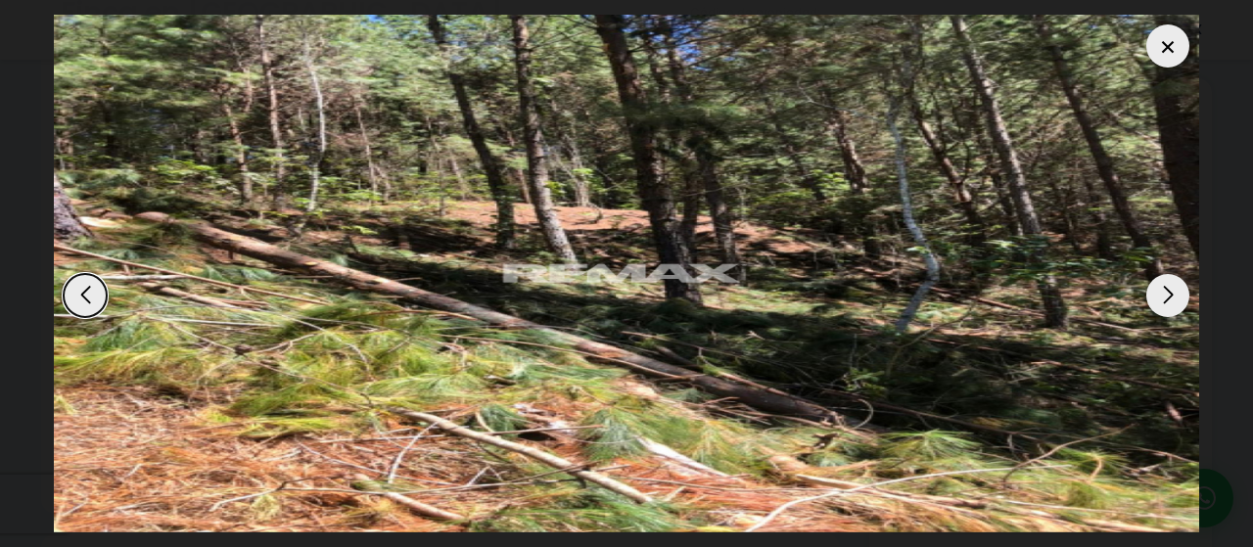
click at [1167, 277] on div "Next slide" at bounding box center [1167, 295] width 43 height 43
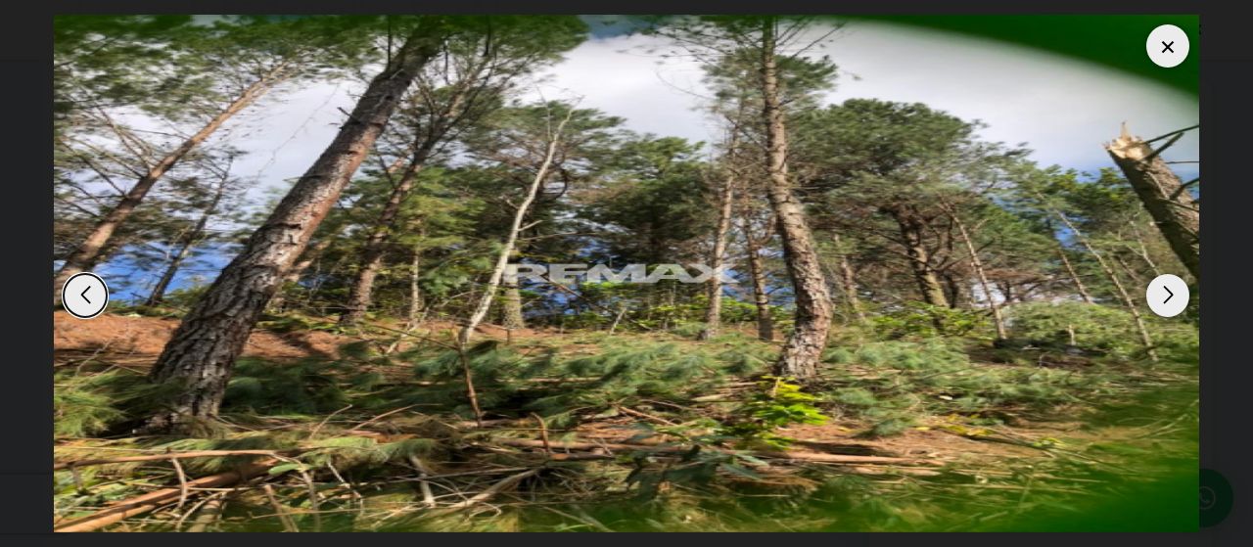
click at [1167, 277] on div "Next slide" at bounding box center [1167, 295] width 43 height 43
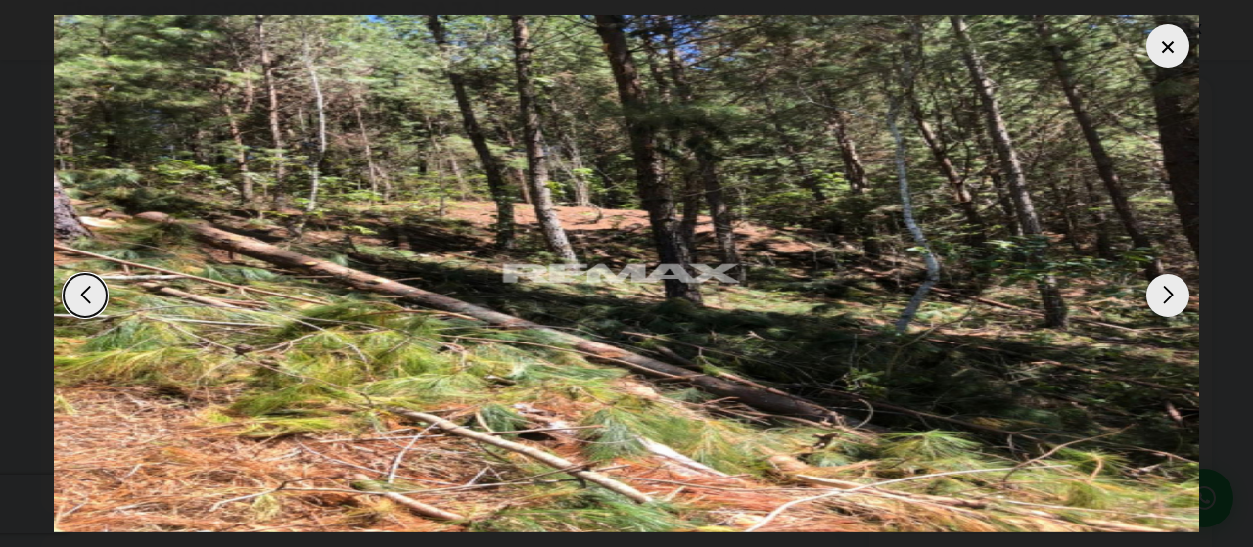
click at [1167, 277] on div "Next slide" at bounding box center [1167, 295] width 43 height 43
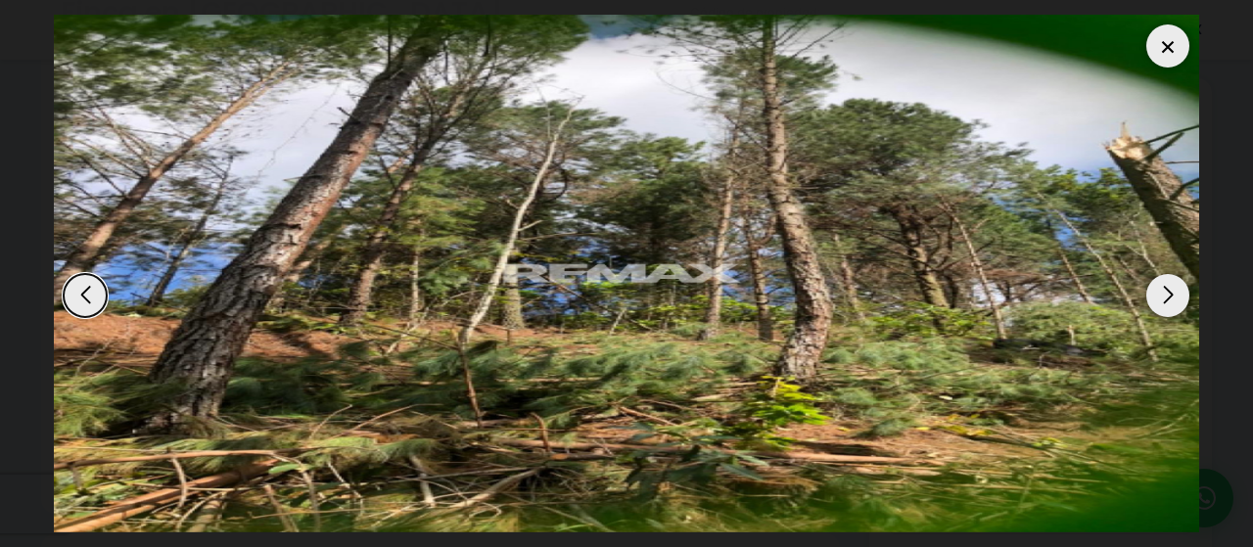
click at [1167, 277] on div "Next slide" at bounding box center [1167, 295] width 43 height 43
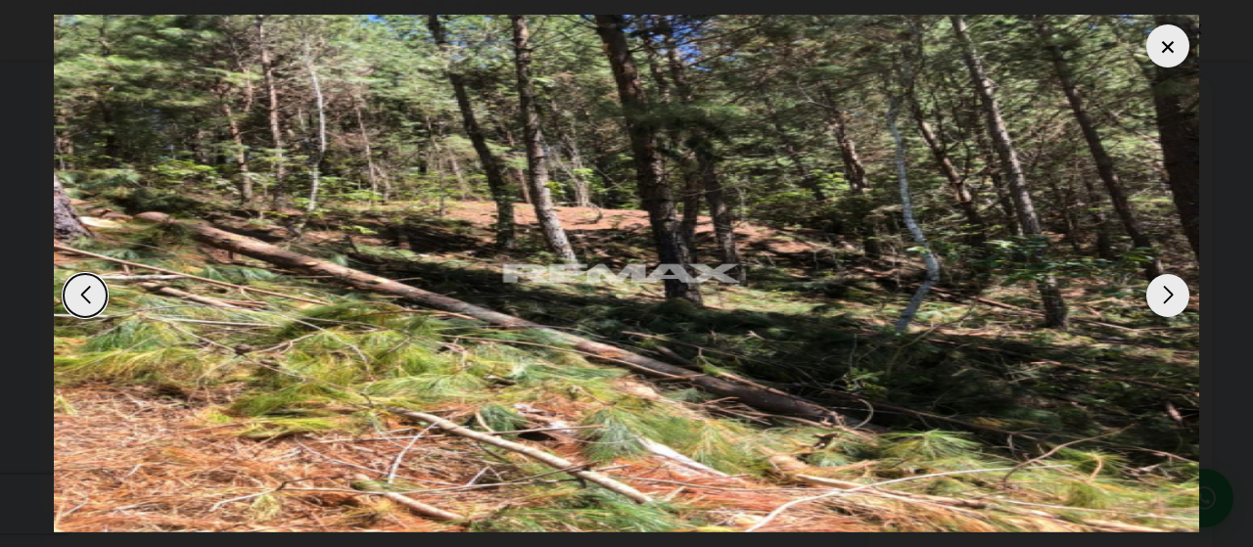
click at [1167, 277] on div "Next slide" at bounding box center [1167, 295] width 43 height 43
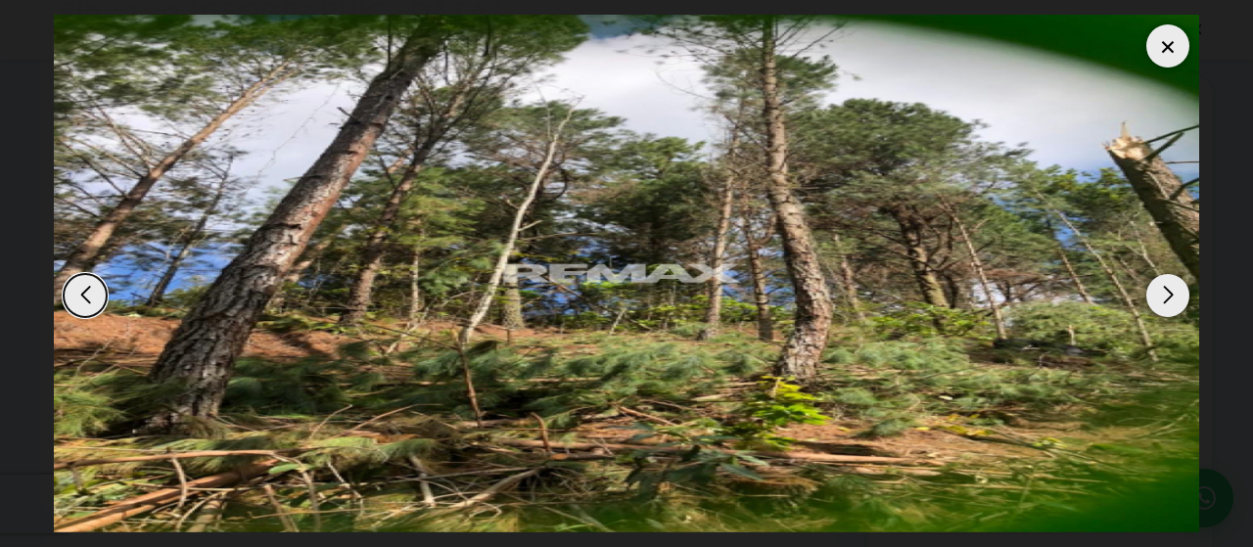
click at [1167, 277] on div "Next slide" at bounding box center [1167, 295] width 43 height 43
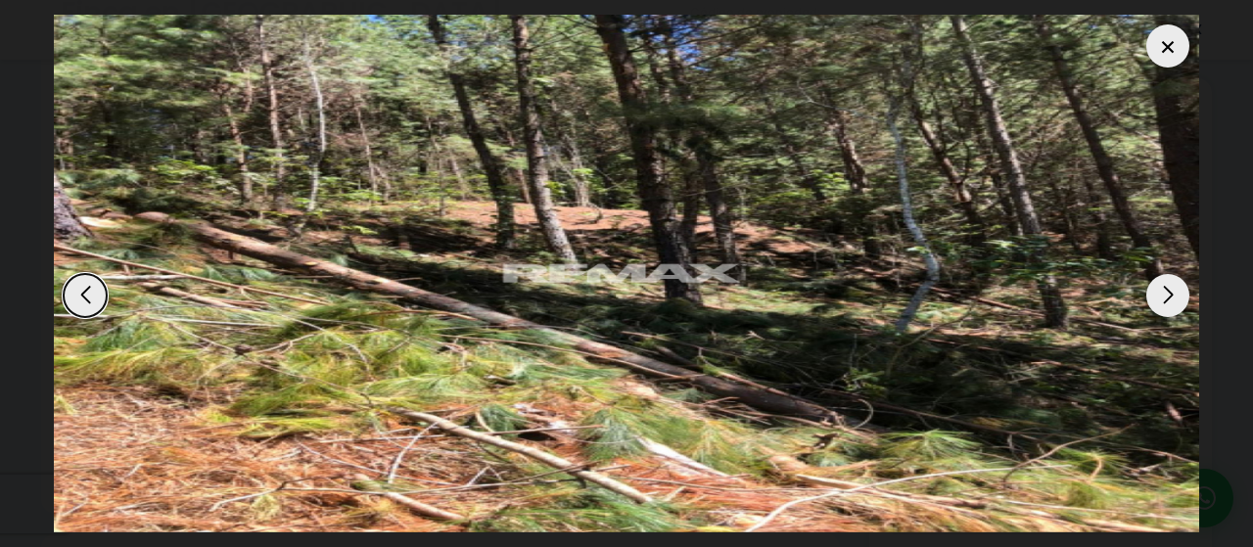
click at [1167, 274] on div "Next slide" at bounding box center [1167, 295] width 43 height 43
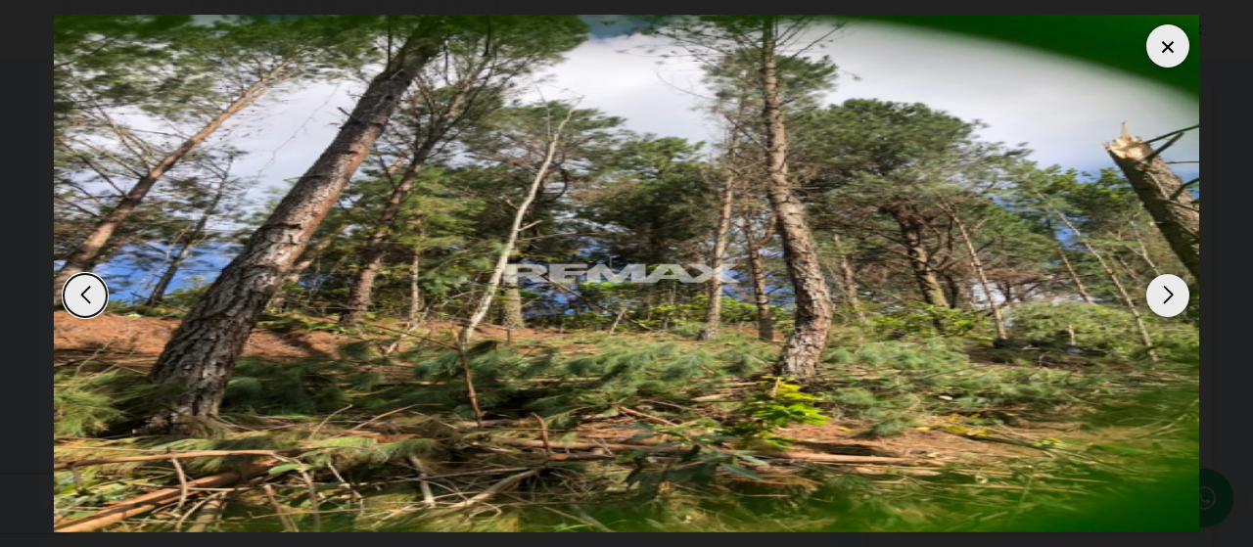
click at [1167, 274] on div "Next slide" at bounding box center [1167, 295] width 43 height 43
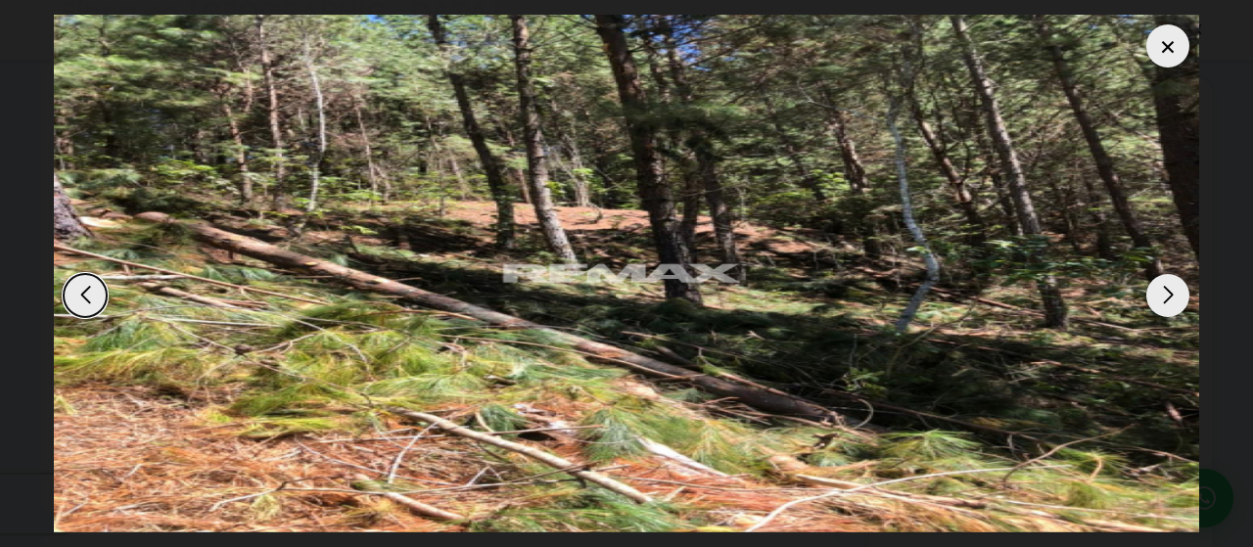
click at [1187, 8] on dialog at bounding box center [626, 273] width 1174 height 547
click at [1169, 24] on div at bounding box center [1167, 45] width 43 height 43
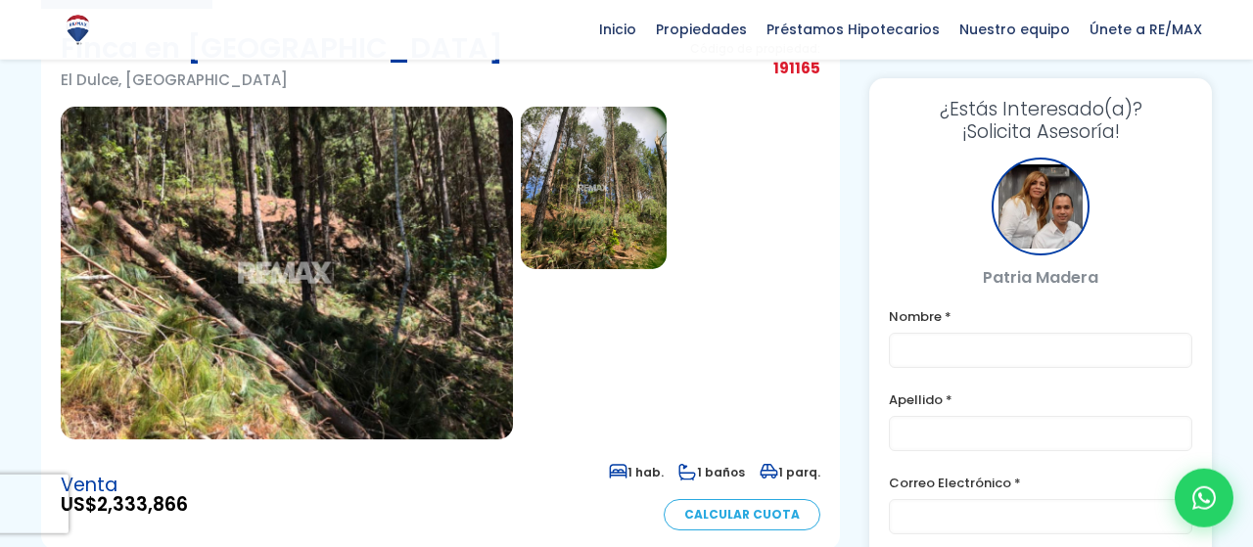
scroll to position [102, 0]
